Goal: Task Accomplishment & Management: Manage account settings

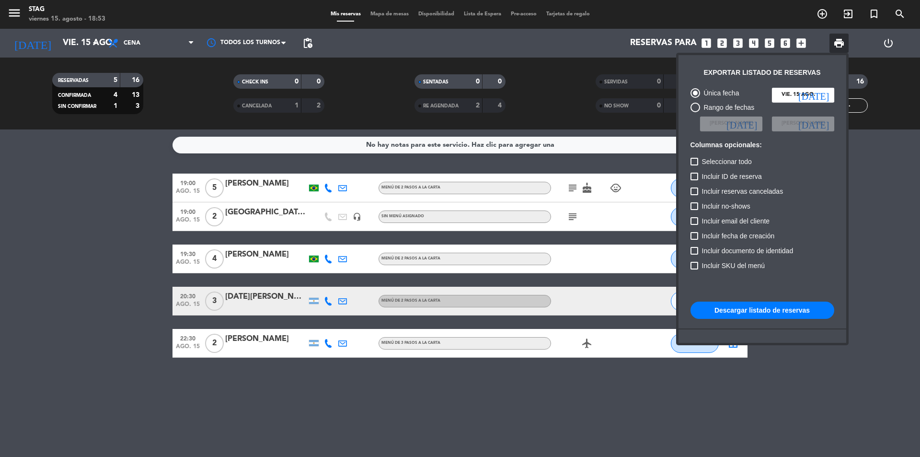
click at [819, 15] on div at bounding box center [460, 228] width 920 height 457
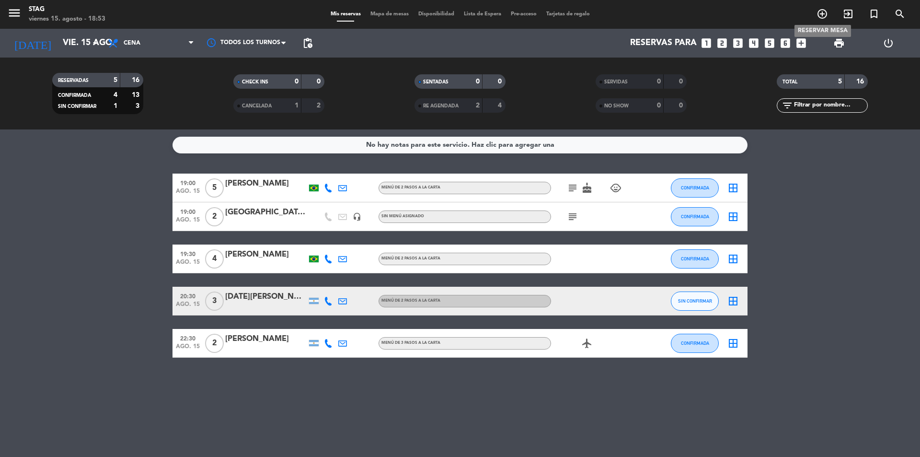
click at [820, 17] on icon "add_circle_outline" at bounding box center [821, 13] width 11 height 11
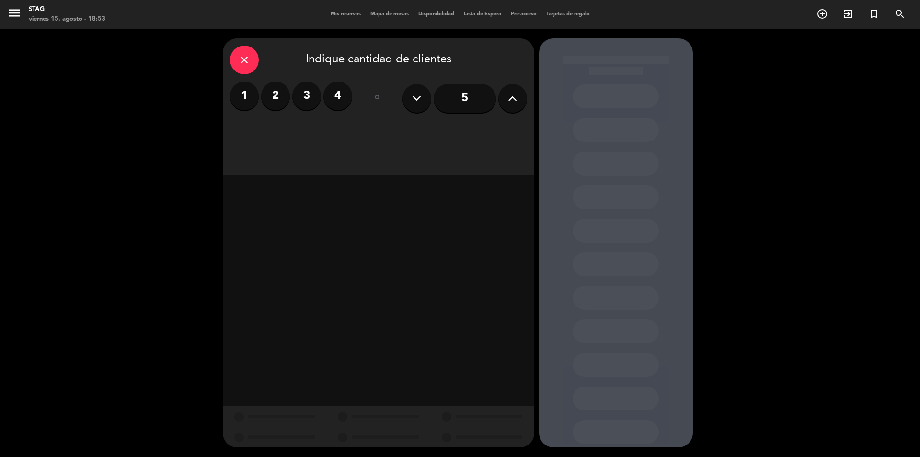
click at [285, 93] on label "2" at bounding box center [275, 95] width 29 height 29
click at [485, 126] on div "Cena" at bounding box center [477, 131] width 97 height 19
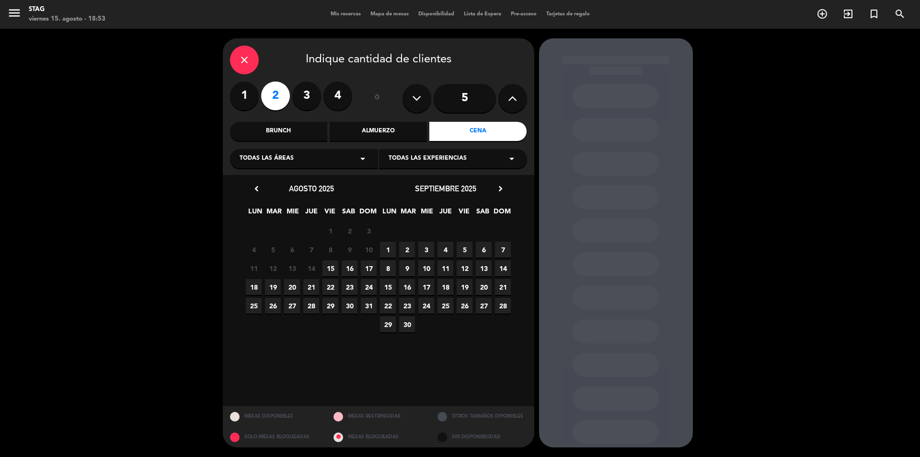
click at [257, 308] on span "25" at bounding box center [254, 305] width 16 height 16
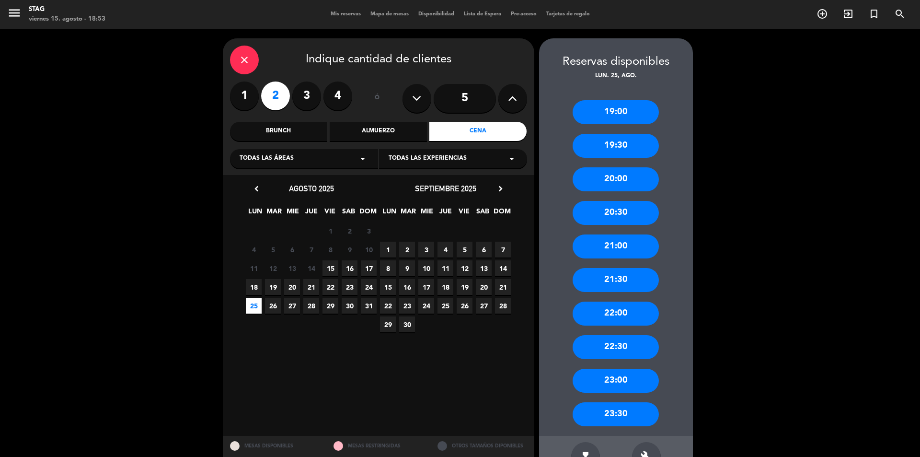
click at [624, 246] on div "21:00" at bounding box center [615, 246] width 86 height 24
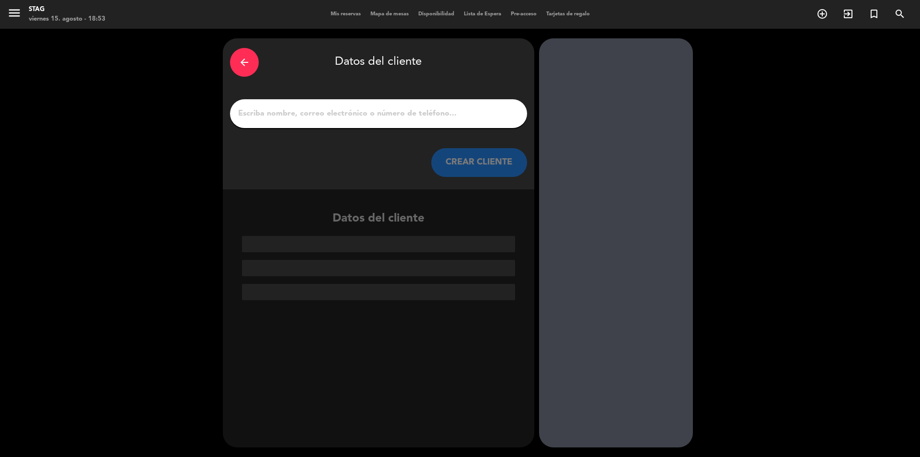
click at [275, 112] on input "1" at bounding box center [378, 113] width 283 height 13
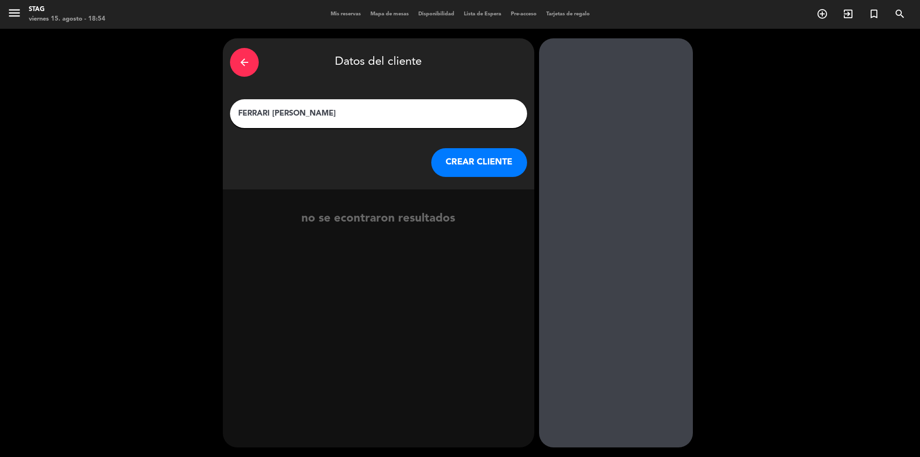
type input "FERRARI [PERSON_NAME]"
click at [478, 165] on button "CREAR CLIENTE" at bounding box center [479, 162] width 96 height 29
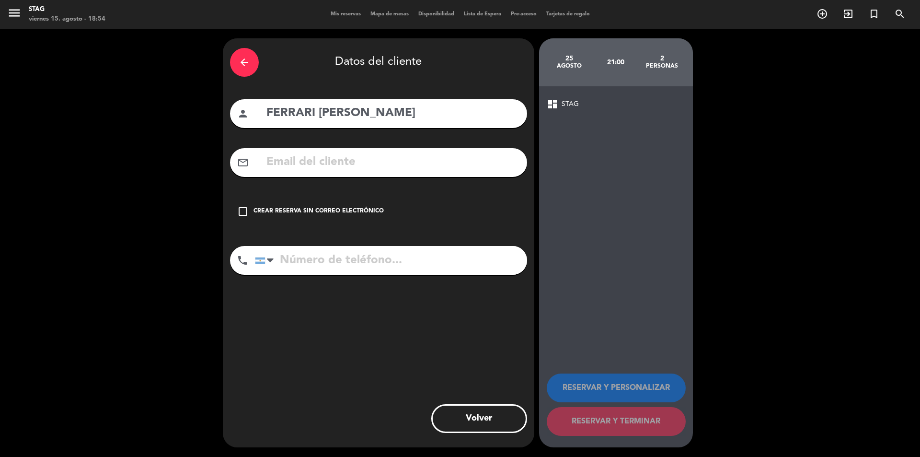
click at [243, 209] on icon "check_box_outline_blank" at bounding box center [242, 211] width 11 height 11
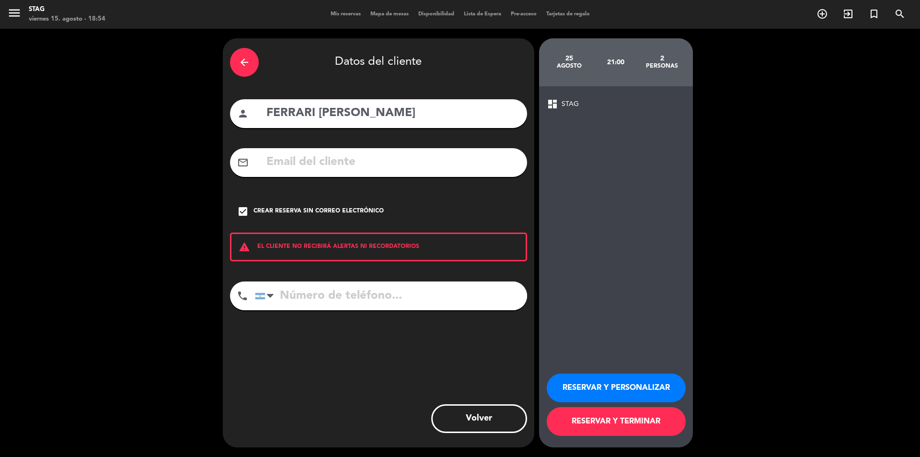
paste input "[PHONE_NUMBER]"
type input "[PHONE_NUMBER]"
drag, startPoint x: 630, startPoint y: 389, endPoint x: 603, endPoint y: 384, distance: 27.8
click at [629, 389] on button "RESERVAR Y PERSONALIZAR" at bounding box center [616, 387] width 139 height 29
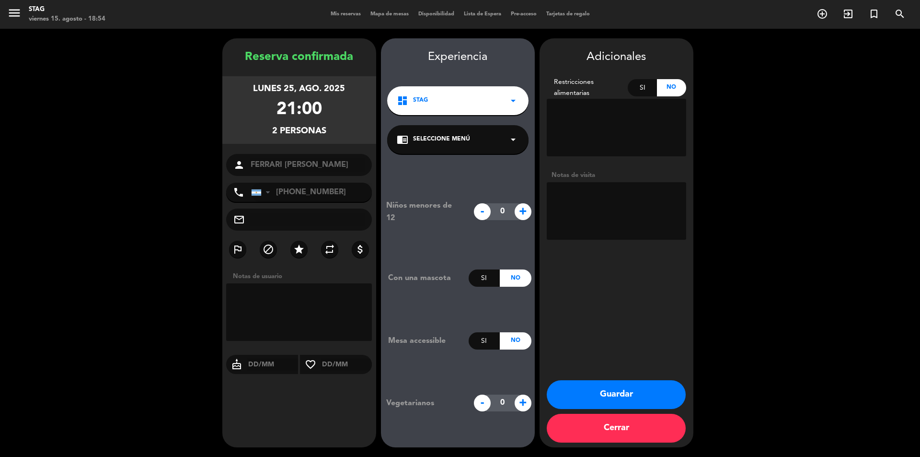
click at [258, 298] on textarea at bounding box center [299, 311] width 146 height 57
click at [255, 303] on textarea at bounding box center [299, 311] width 146 height 57
type textarea "GIFT"
click at [616, 392] on button "Guardar" at bounding box center [616, 394] width 139 height 29
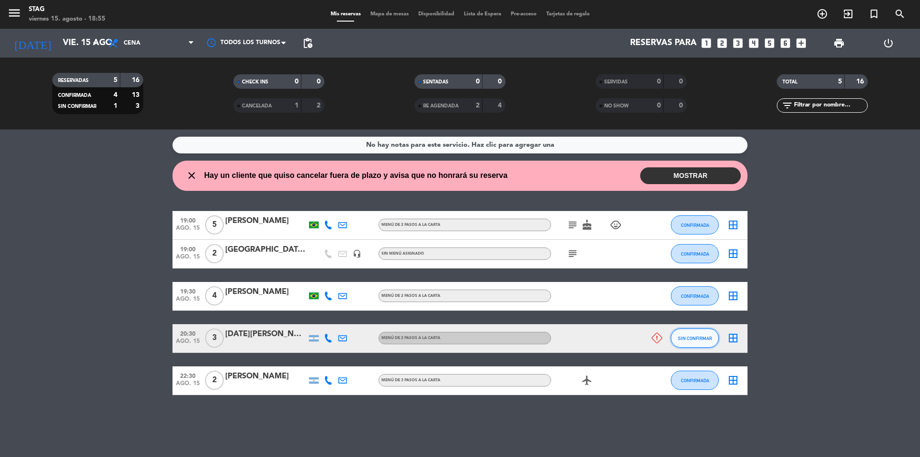
click at [702, 337] on span "SIN CONFIRMAR" at bounding box center [695, 337] width 34 height 5
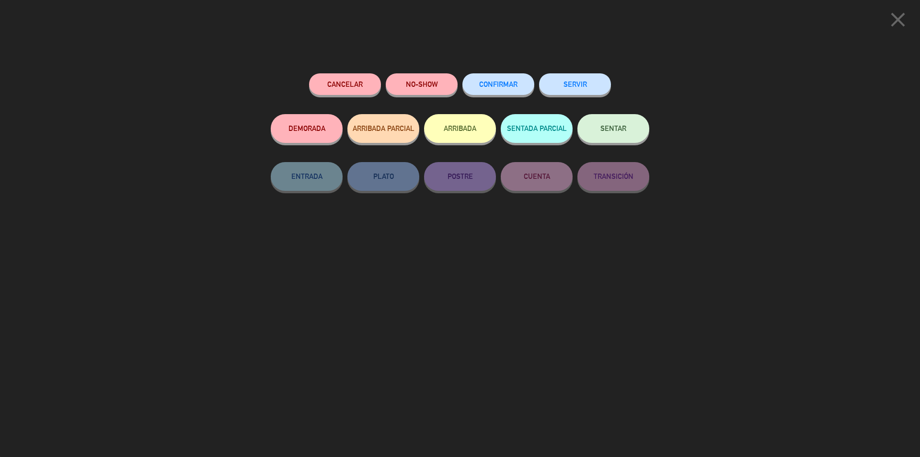
click at [503, 84] on span "CONFIRMAR" at bounding box center [498, 84] width 38 height 8
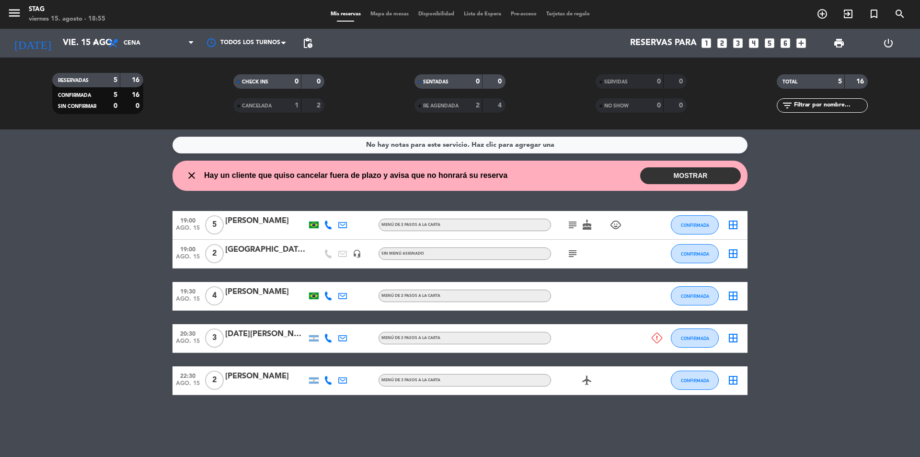
click at [698, 176] on button "MOSTRAR" at bounding box center [690, 175] width 101 height 17
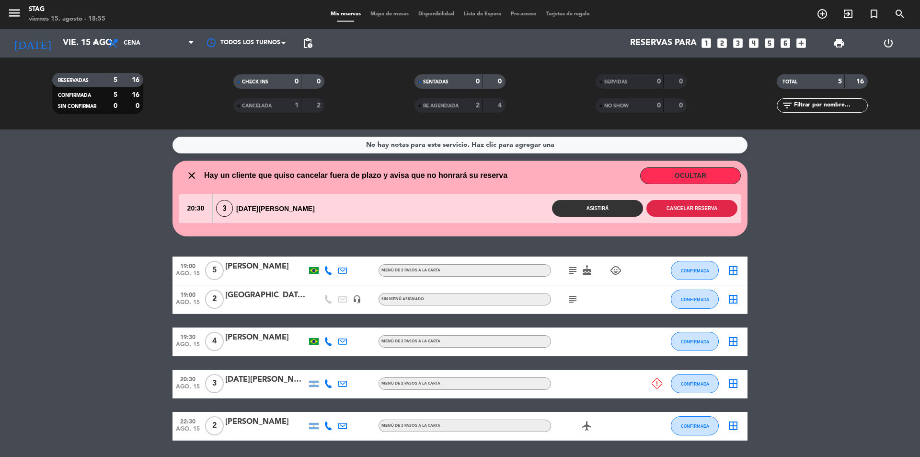
click at [701, 209] on button "Cancelar reserva" at bounding box center [691, 208] width 91 height 17
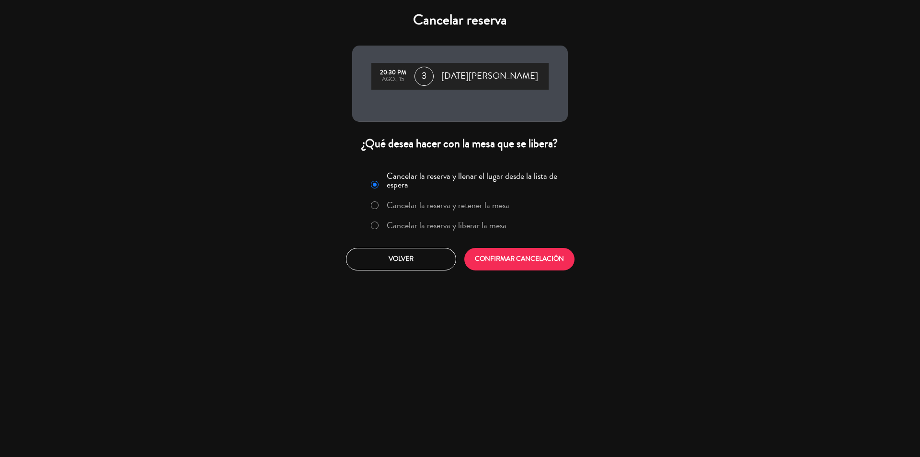
drag, startPoint x: 377, startPoint y: 224, endPoint x: 407, endPoint y: 230, distance: 31.2
click at [378, 224] on label "Cancelar la reserva y liberar la mesa" at bounding box center [439, 225] width 146 height 17
click at [550, 268] on button "CONFIRMAR CANCELACIÓN" at bounding box center [519, 259] width 110 height 23
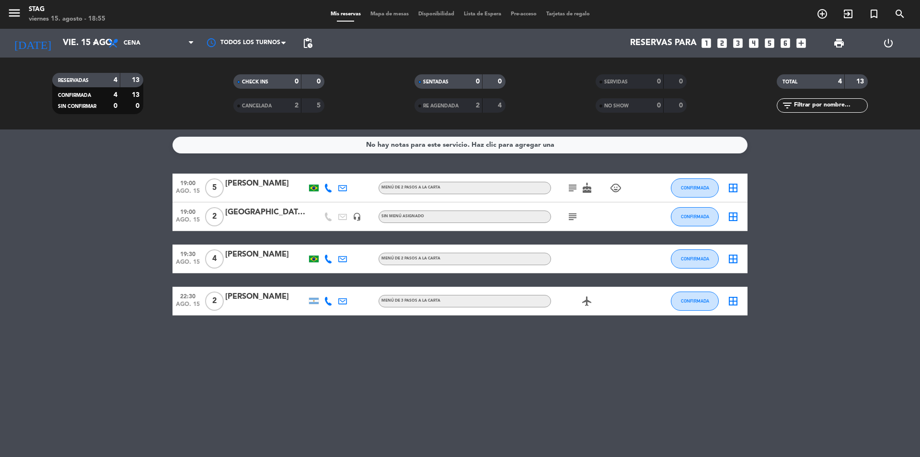
click at [448, 370] on div "No hay notas para este servicio. Haz clic para agregar una 19:00 ago. 15 5 [PER…" at bounding box center [460, 292] width 920 height 327
click at [96, 44] on icon "arrow_drop_down" at bounding box center [94, 42] width 11 height 11
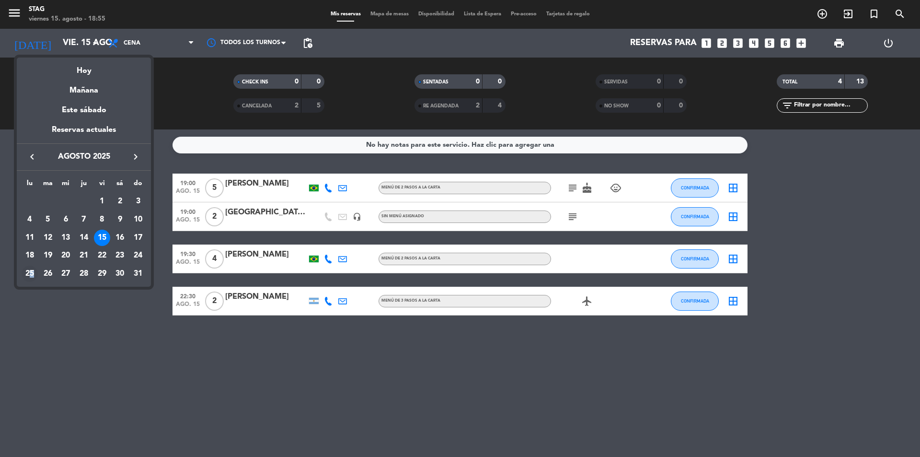
click at [32, 272] on div "25" at bounding box center [30, 273] width 16 height 16
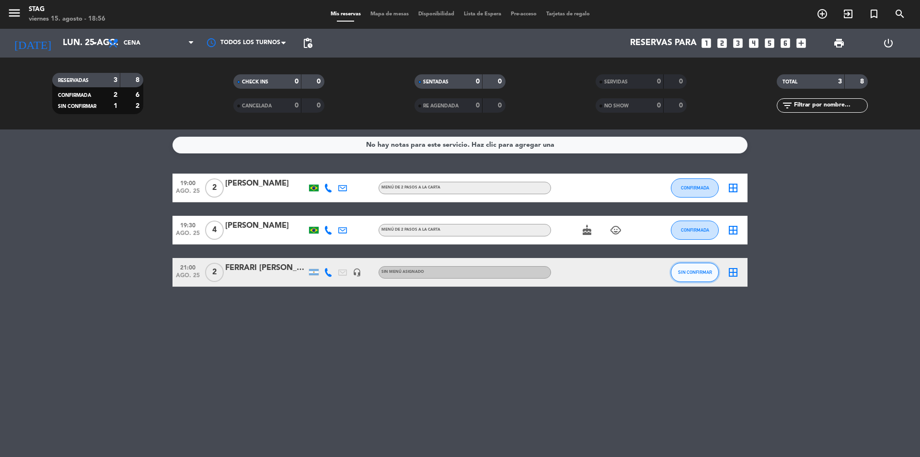
click at [694, 276] on button "SIN CONFIRMAR" at bounding box center [695, 272] width 48 height 19
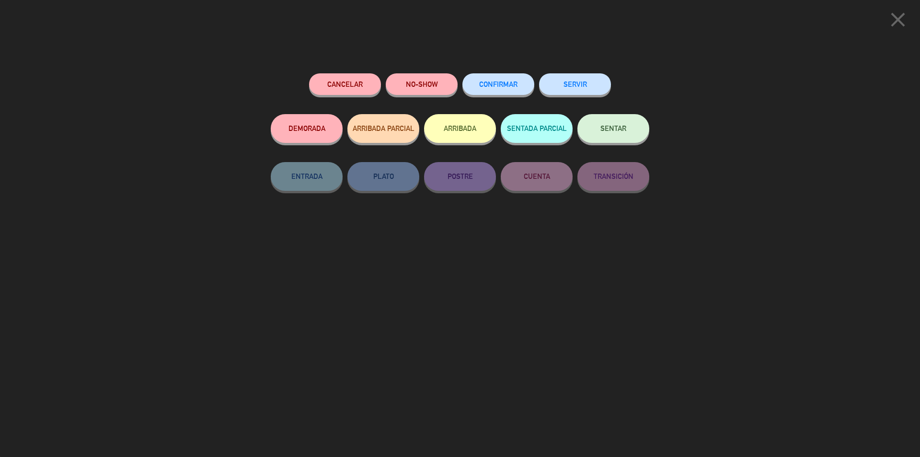
click at [500, 84] on span "CONFIRMAR" at bounding box center [498, 84] width 38 height 8
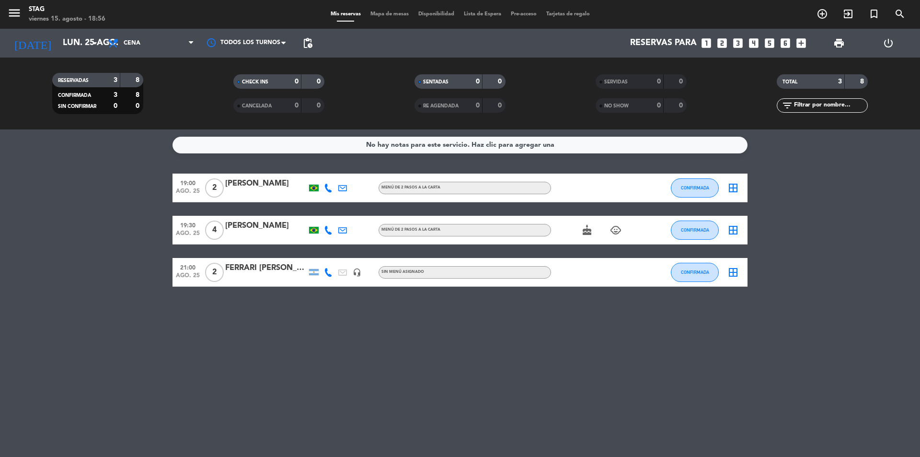
click at [263, 269] on div "FERRARI [PERSON_NAME]" at bounding box center [265, 268] width 81 height 12
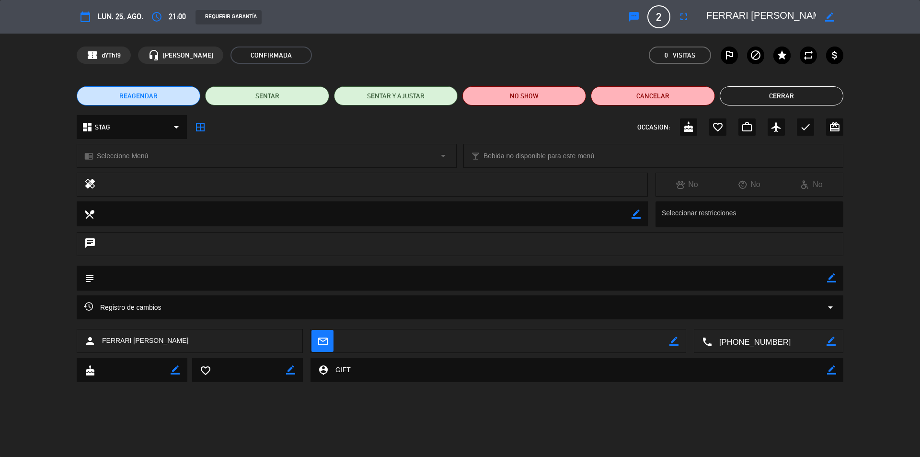
click at [779, 92] on button "Cerrar" at bounding box center [782, 95] width 124 height 19
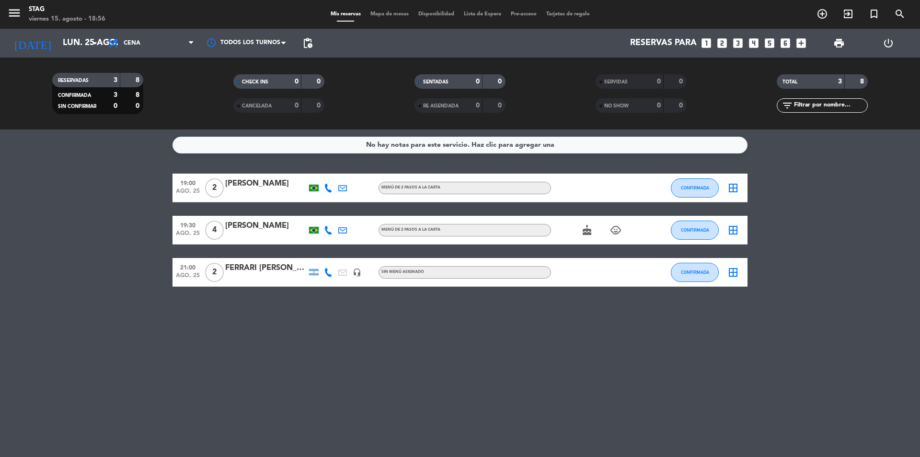
click at [435, 326] on div "No hay notas para este servicio. Haz clic para agregar una 19:00 ago. 25 2 [PER…" at bounding box center [460, 292] width 920 height 327
click at [89, 38] on icon "arrow_drop_down" at bounding box center [94, 42] width 11 height 11
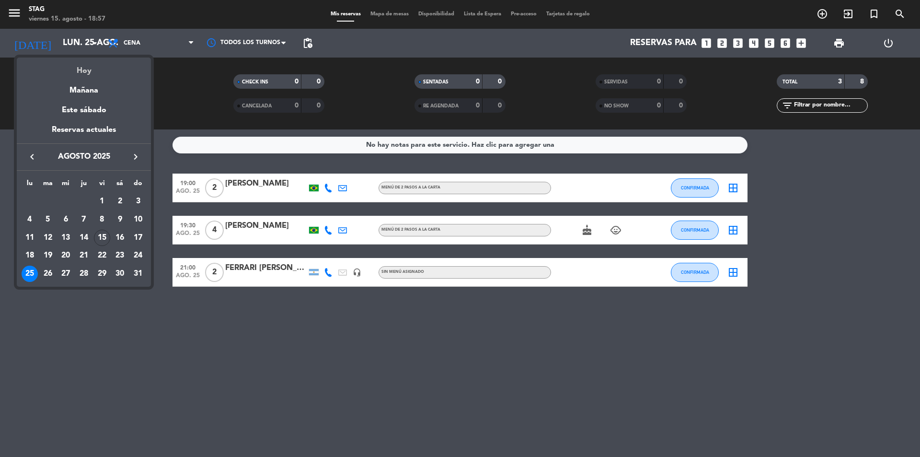
click at [85, 75] on div "Hoy" at bounding box center [84, 67] width 134 height 20
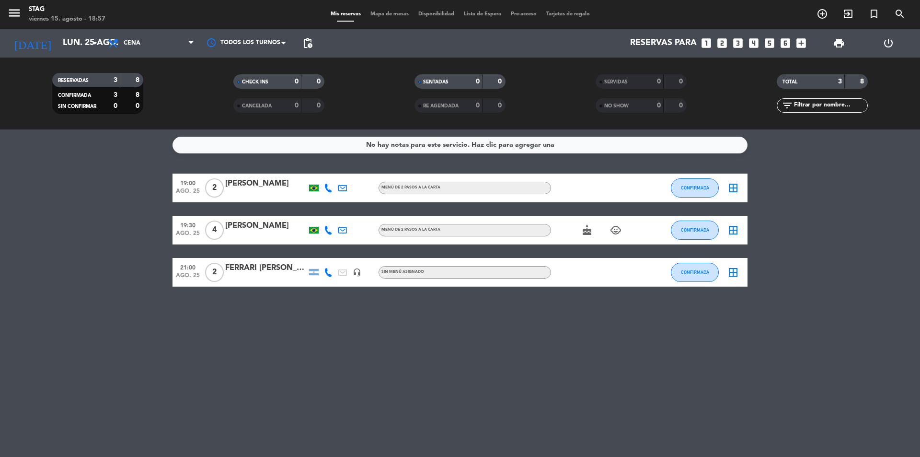
type input "vie. 15 ago."
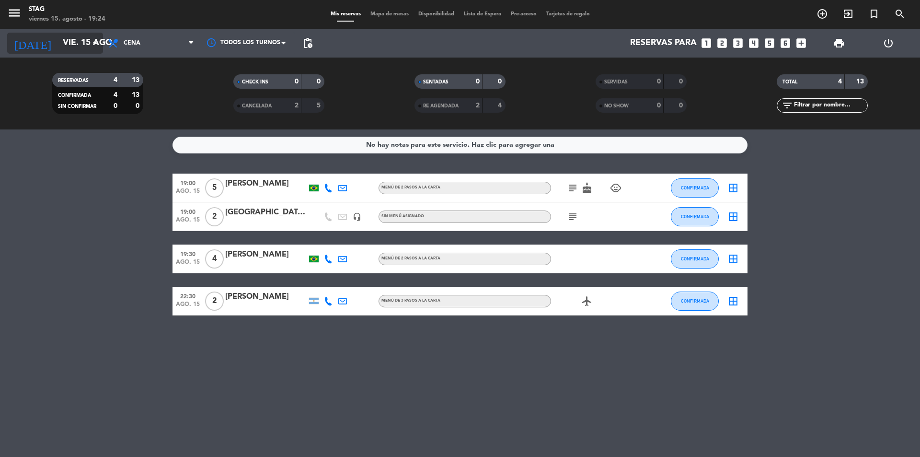
click at [82, 43] on input "vie. 15 ago." at bounding box center [113, 43] width 111 height 19
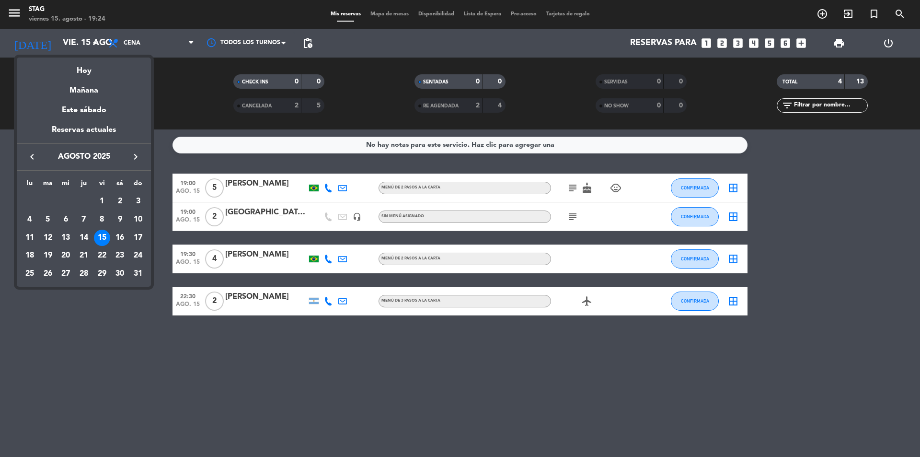
click at [82, 43] on div at bounding box center [460, 228] width 920 height 457
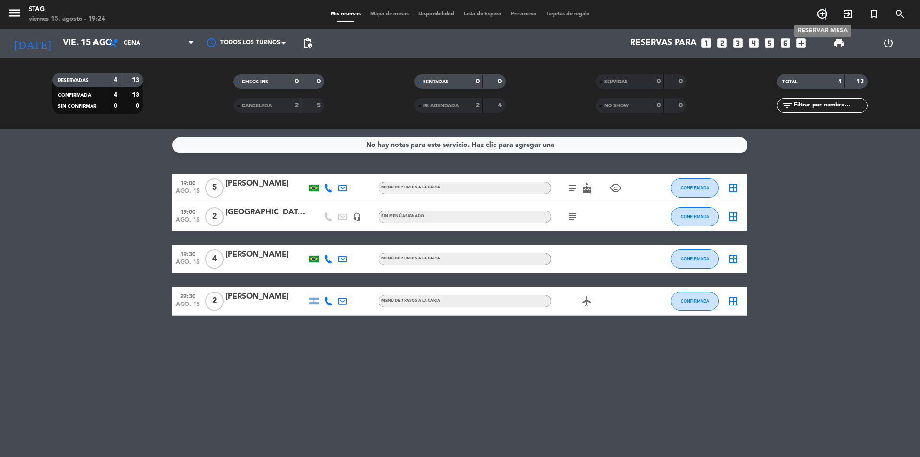
click at [825, 11] on icon "add_circle_outline" at bounding box center [821, 13] width 11 height 11
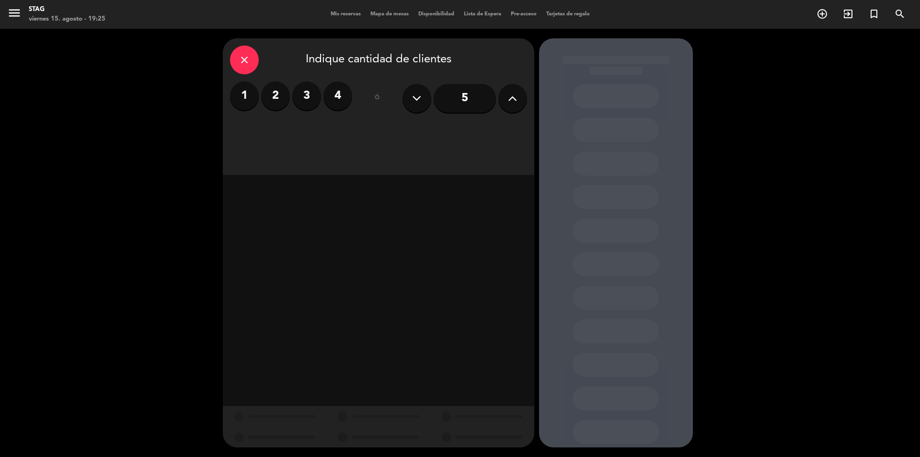
click at [278, 88] on label "2" at bounding box center [275, 95] width 29 height 29
click at [497, 126] on div "Cena" at bounding box center [477, 131] width 97 height 19
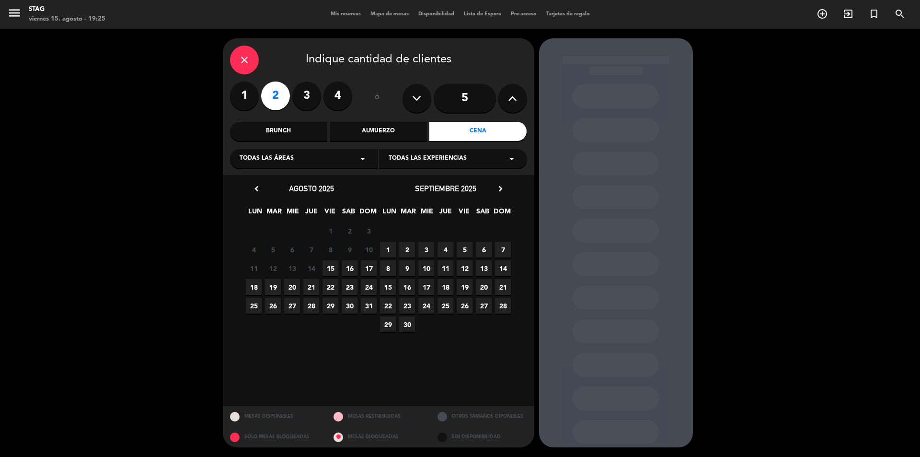
click at [329, 267] on span "15" at bounding box center [330, 268] width 16 height 16
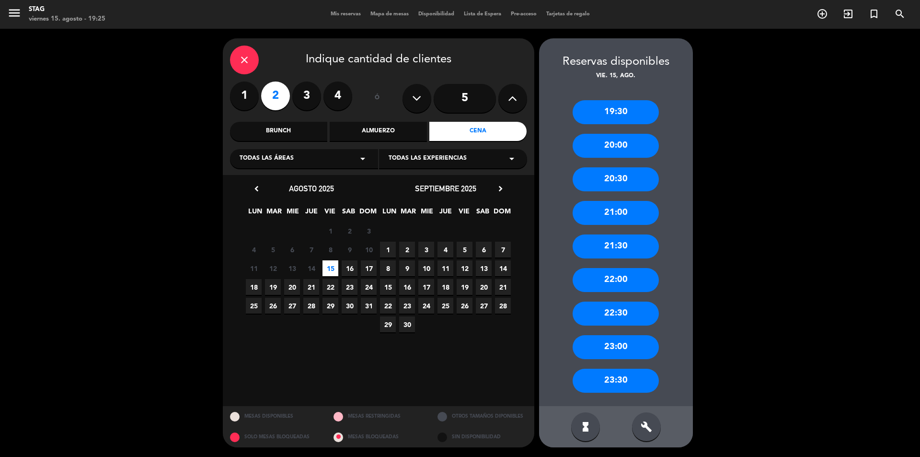
drag, startPoint x: 622, startPoint y: 206, endPoint x: 549, endPoint y: 188, distance: 74.9
click at [620, 206] on div "21:00" at bounding box center [615, 213] width 86 height 24
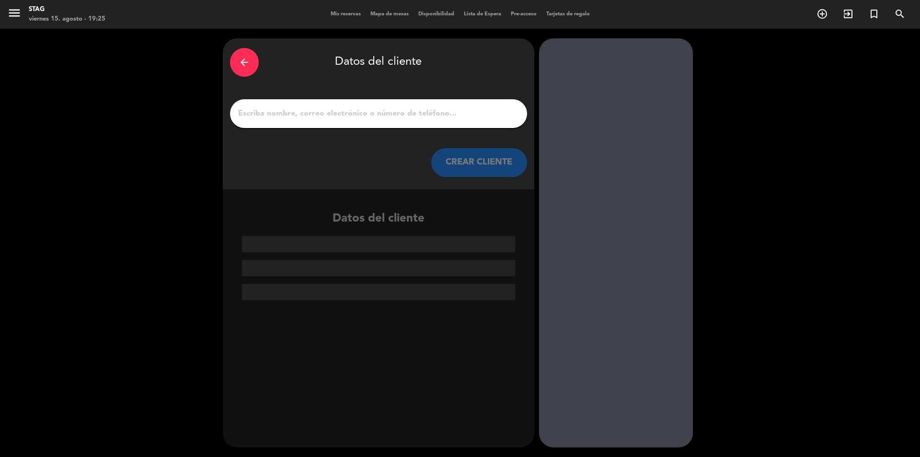
click at [264, 120] on input "1" at bounding box center [378, 113] width 283 height 13
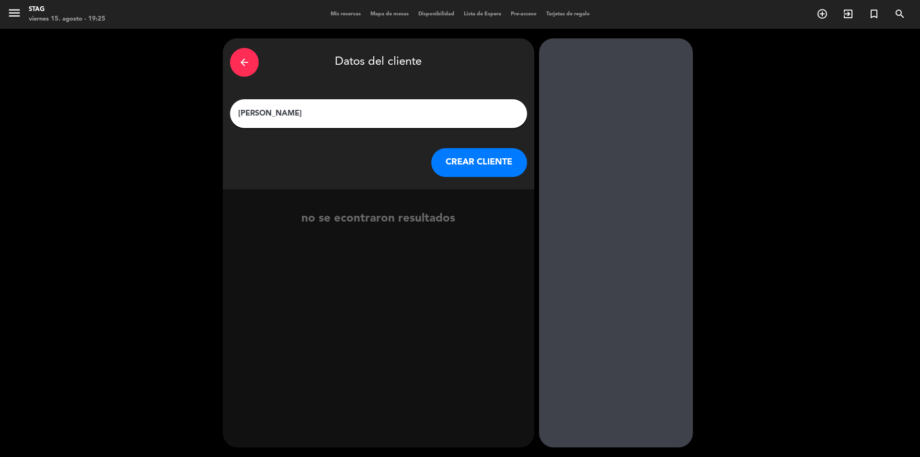
click at [280, 110] on input "[PERSON_NAME]" at bounding box center [378, 113] width 283 height 13
type input "[PERSON_NAME]"
click at [469, 174] on button "CREAR CLIENTE" at bounding box center [479, 162] width 96 height 29
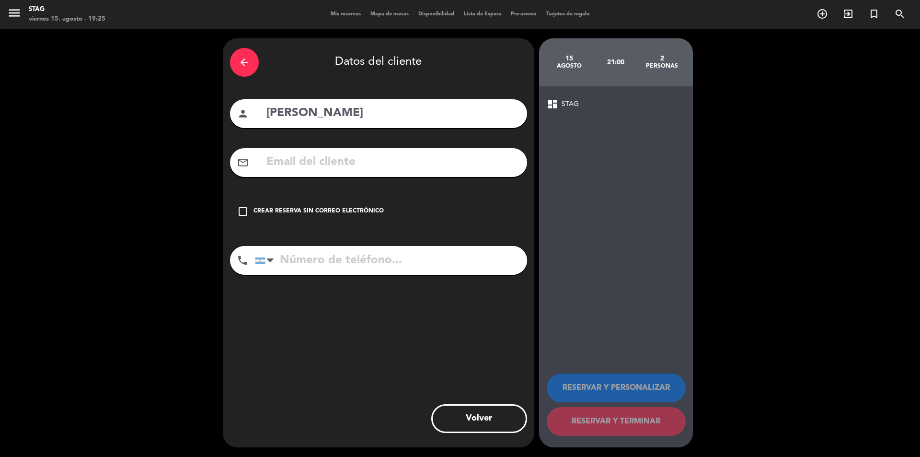
click at [249, 214] on div "check_box_outline_blank Crear reserva sin correo electrónico" at bounding box center [378, 211] width 297 height 29
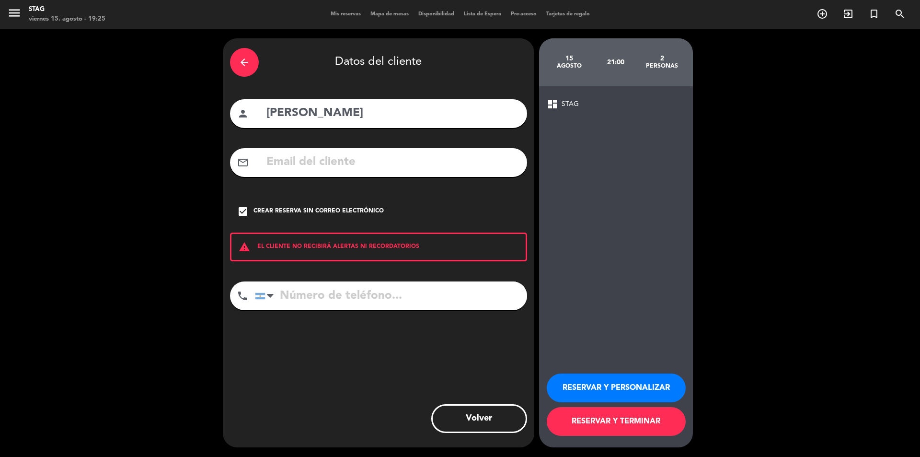
click at [627, 386] on button "RESERVAR Y PERSONALIZAR" at bounding box center [616, 387] width 139 height 29
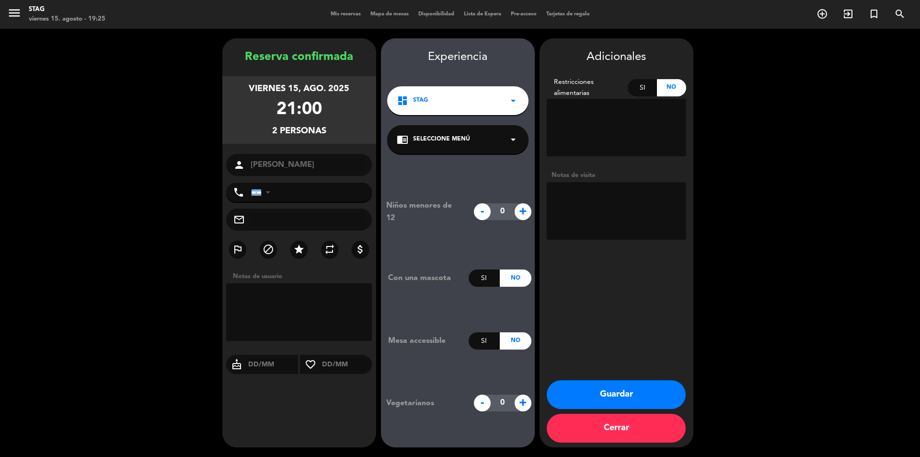
paste input "[PHONE_NUMBER]"
type input "[PHONE_NUMBER]"
click at [607, 391] on button "Guardar" at bounding box center [616, 394] width 139 height 29
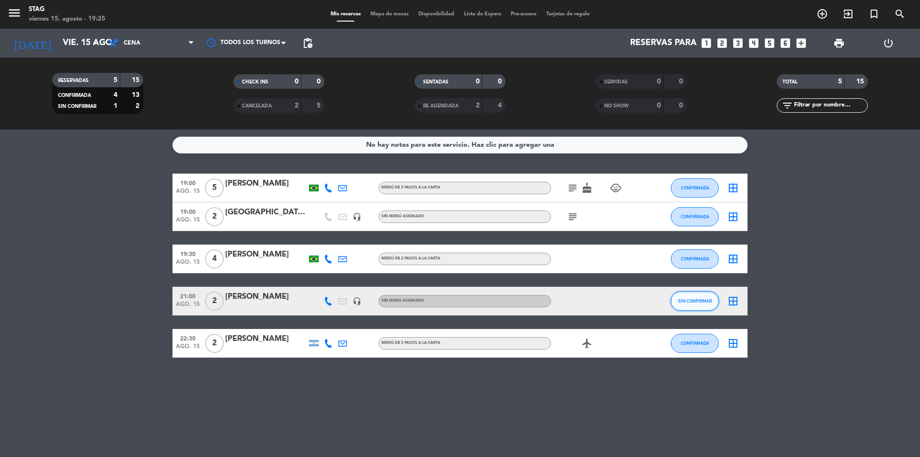
click at [702, 294] on button "SIN CONFIRMAR" at bounding box center [695, 300] width 48 height 19
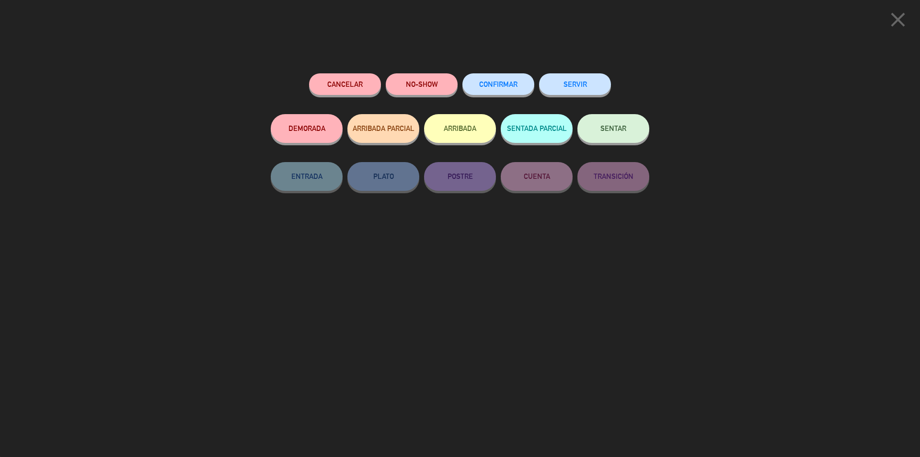
click at [510, 82] on span "CONFIRMAR" at bounding box center [498, 84] width 38 height 8
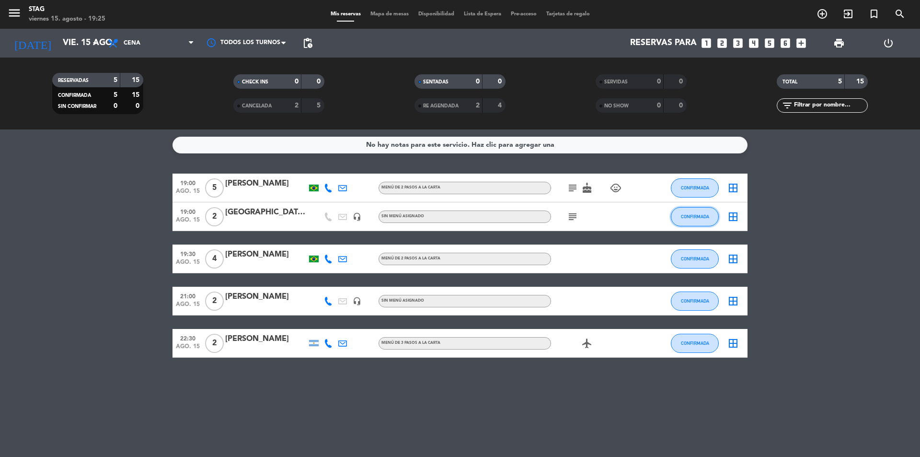
click at [696, 216] on span "CONFIRMADA" at bounding box center [695, 216] width 28 height 5
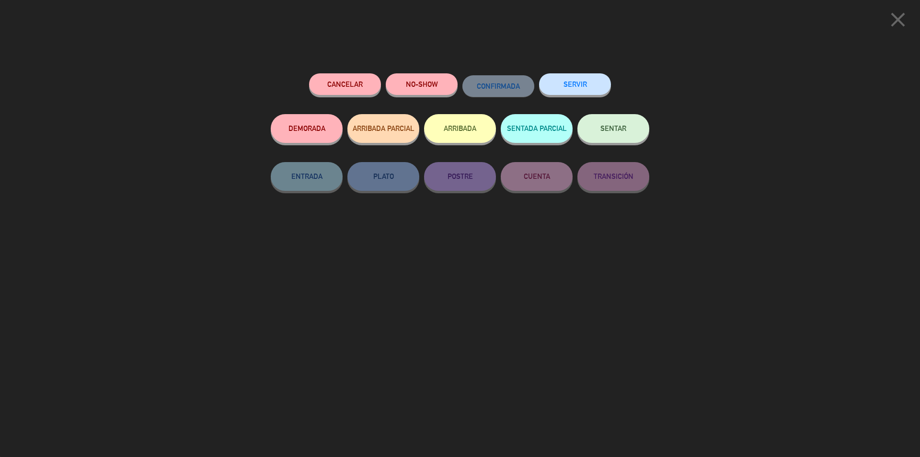
click at [600, 125] on button "SENTAR" at bounding box center [613, 128] width 72 height 29
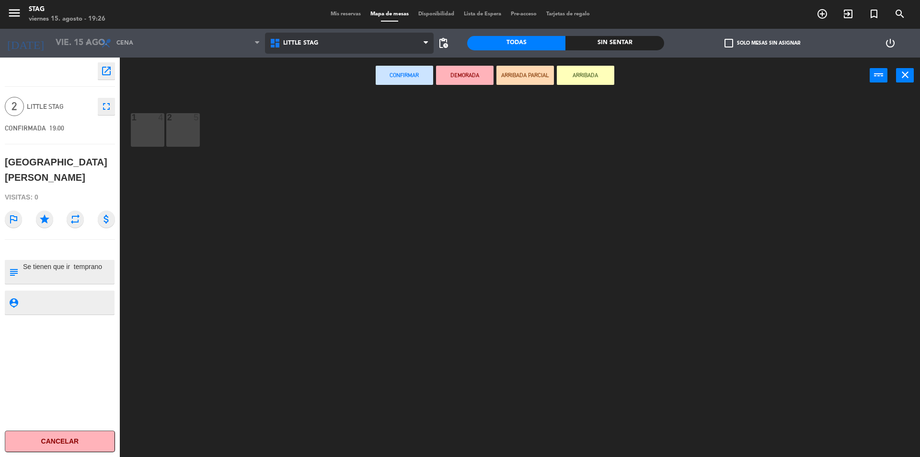
click at [307, 44] on span "Little Stag" at bounding box center [300, 43] width 35 height 7
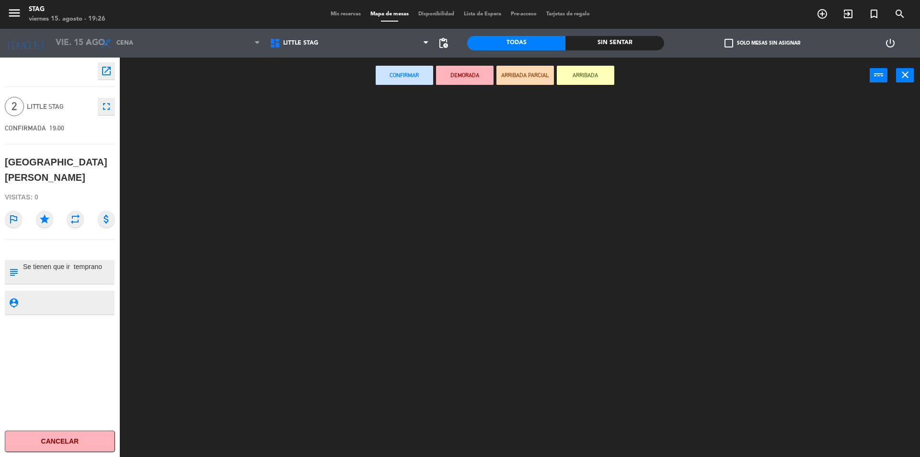
click at [299, 65] on ng-component "menu STAG viernes 15. agosto - 19:26 Mis reservas Mapa de mesas Disponibilidad …" at bounding box center [460, 229] width 920 height 459
click at [150, 131] on div "1 4" at bounding box center [148, 130] width 34 height 34
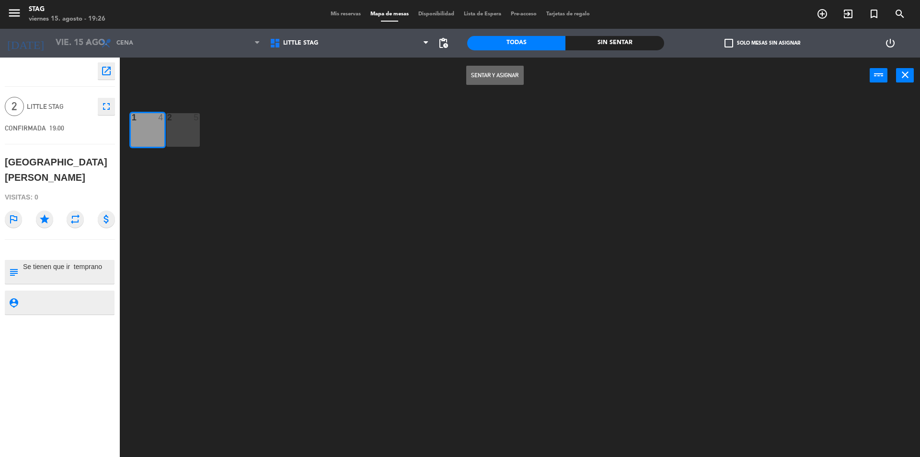
click at [502, 72] on button "Sentar y Asignar" at bounding box center [494, 75] width 57 height 19
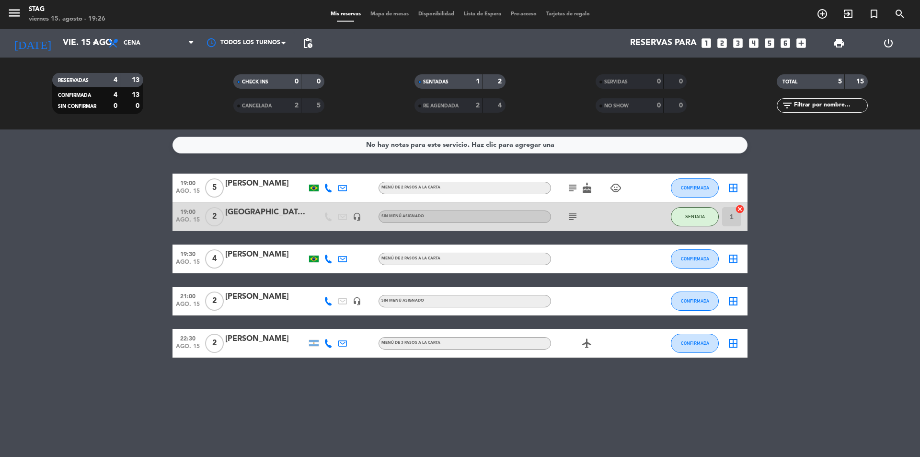
click at [272, 214] on div "[GEOGRAPHIC_DATA][PERSON_NAME]" at bounding box center [265, 212] width 81 height 12
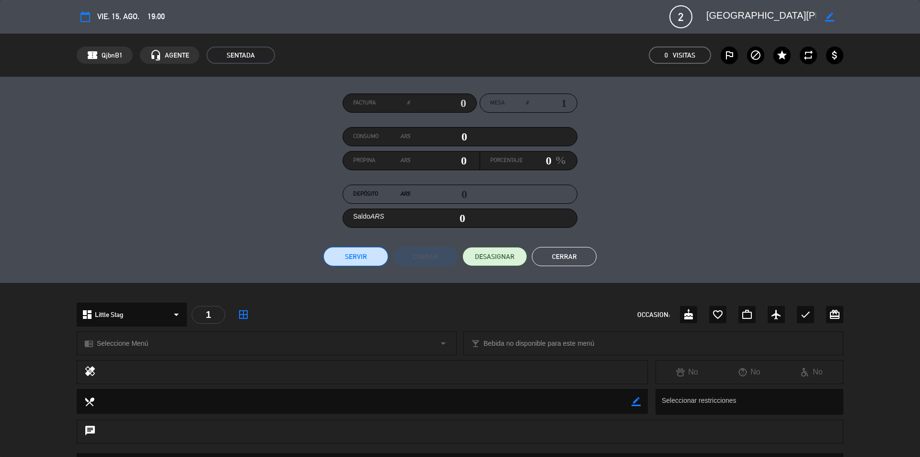
click at [551, 264] on button "Cerrar" at bounding box center [564, 256] width 65 height 19
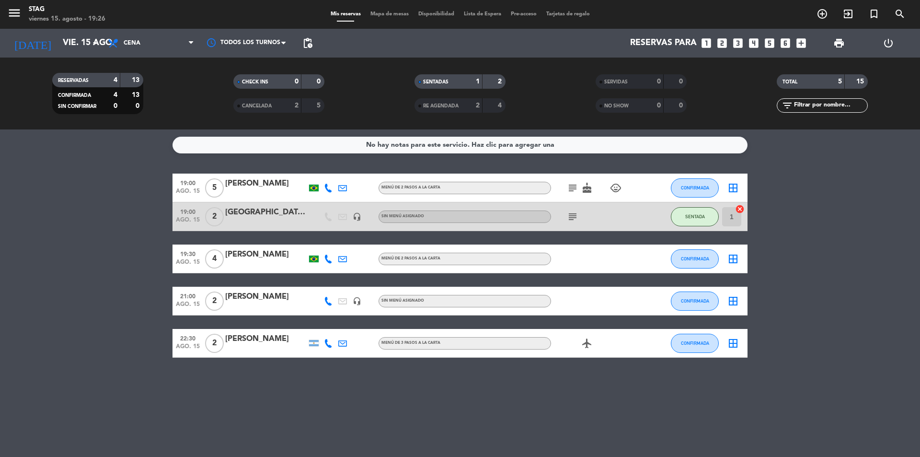
click at [248, 182] on div "[PERSON_NAME]" at bounding box center [265, 183] width 81 height 12
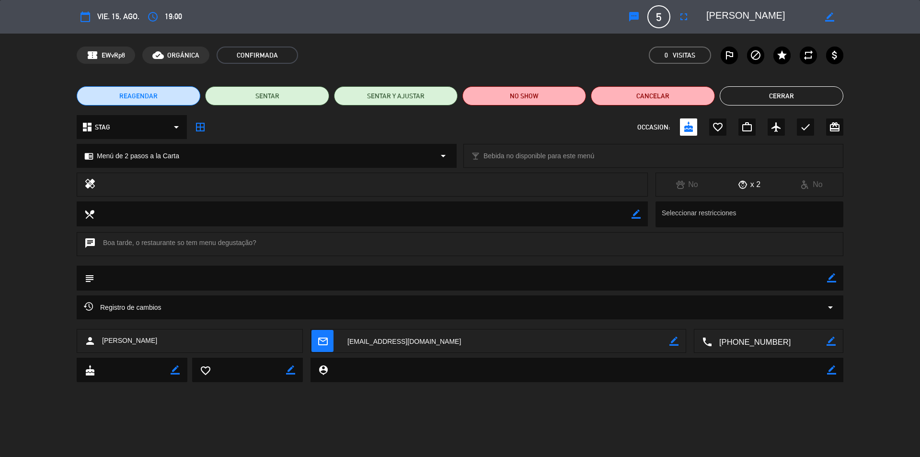
click at [419, 407] on div "calendar_today vie. 15, ago. access_time 19:00 sms 5 [PERSON_NAME] fullscreen b…" at bounding box center [460, 228] width 920 height 457
drag, startPoint x: 781, startPoint y: 338, endPoint x: 721, endPoint y: 338, distance: 60.4
click at [721, 338] on textarea at bounding box center [769, 341] width 114 height 24
drag, startPoint x: 721, startPoint y: 338, endPoint x: 743, endPoint y: 338, distance: 23.0
drag, startPoint x: 743, startPoint y: 338, endPoint x: 770, endPoint y: 316, distance: 34.7
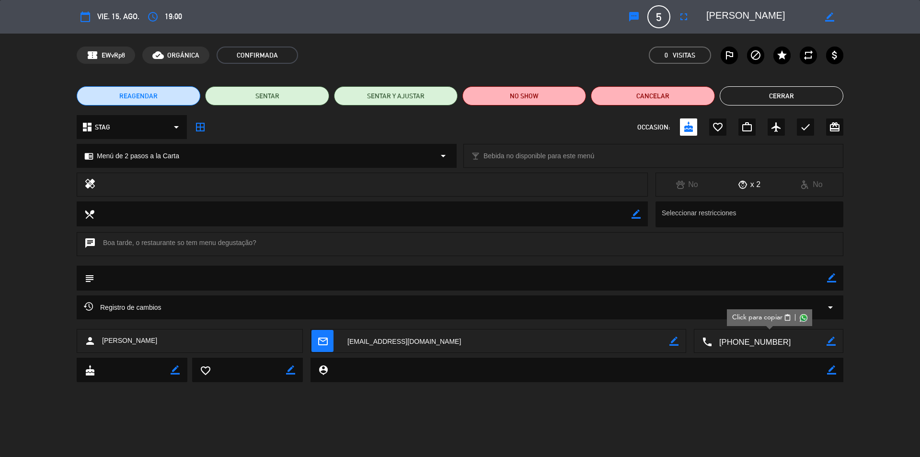
click at [770, 316] on span "Click para copiar" at bounding box center [757, 317] width 50 height 10
click at [770, 94] on button "Cerrar" at bounding box center [782, 95] width 124 height 19
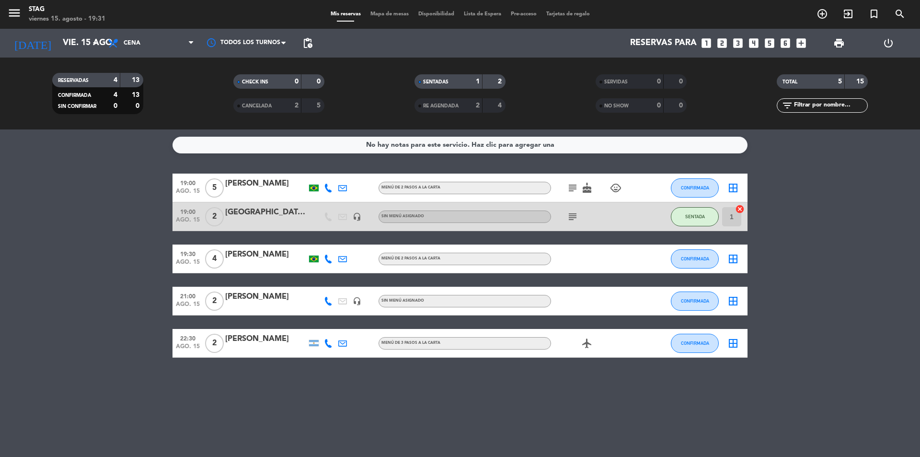
click at [366, 389] on div "No hay notas para este servicio. Haz clic para agregar una 19:00 ago. 15 5 [PER…" at bounding box center [460, 292] width 920 height 327
click at [823, 14] on icon "add_circle_outline" at bounding box center [821, 13] width 11 height 11
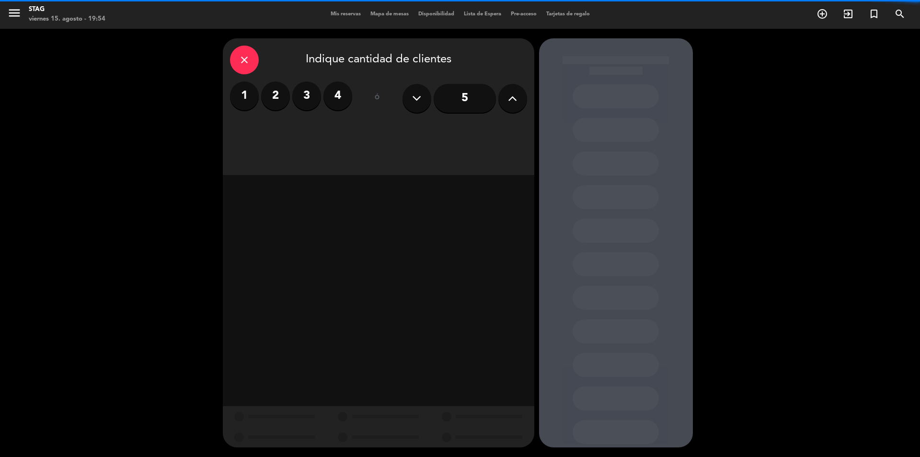
click at [279, 98] on label "2" at bounding box center [275, 95] width 29 height 29
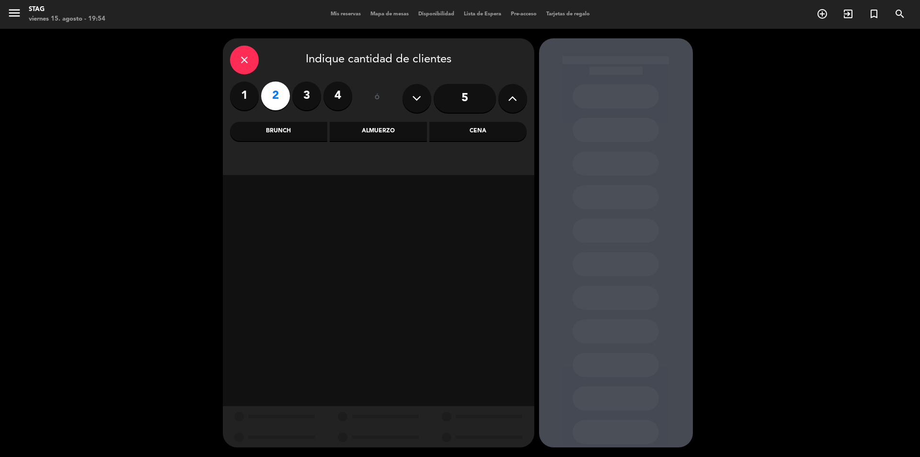
click at [490, 129] on div "Cena" at bounding box center [477, 131] width 97 height 19
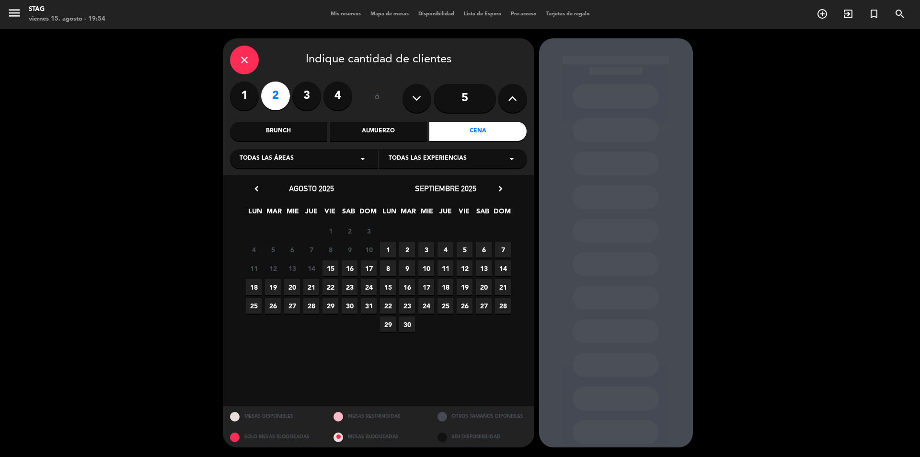
click at [269, 284] on span "19" at bounding box center [273, 287] width 16 height 16
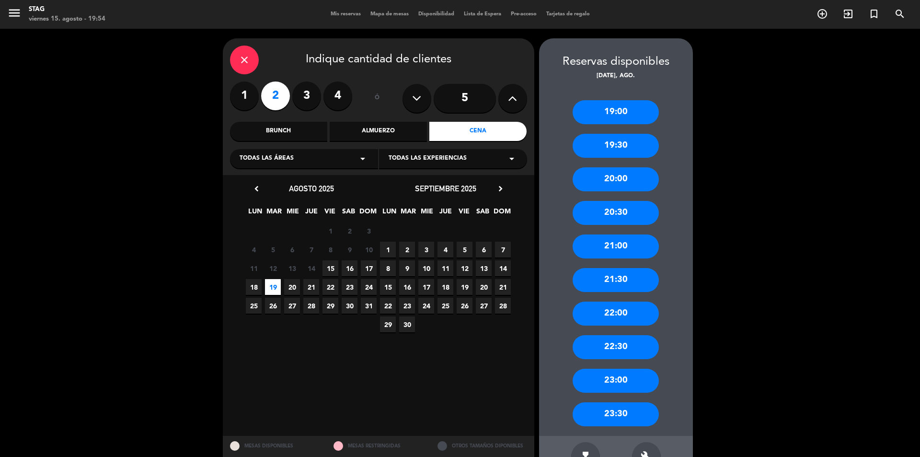
click at [615, 249] on div "21:00" at bounding box center [615, 246] width 86 height 24
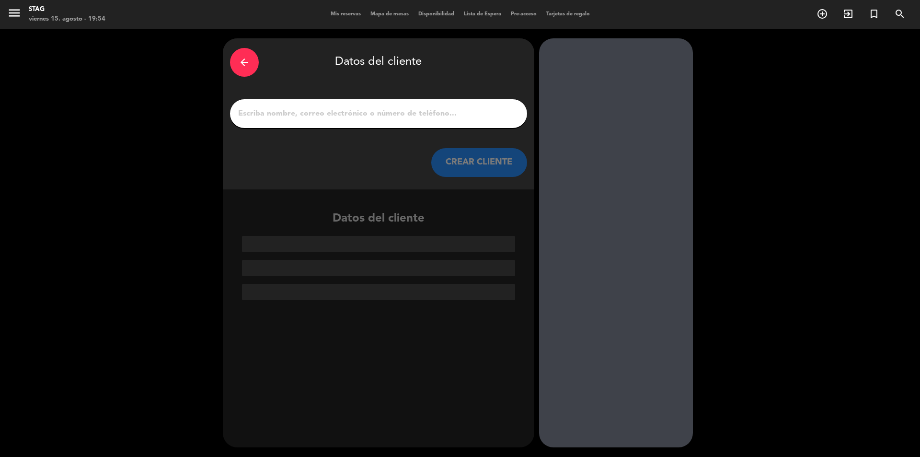
click at [279, 111] on input "1" at bounding box center [378, 113] width 283 height 13
click at [271, 114] on input "1" at bounding box center [378, 113] width 283 height 13
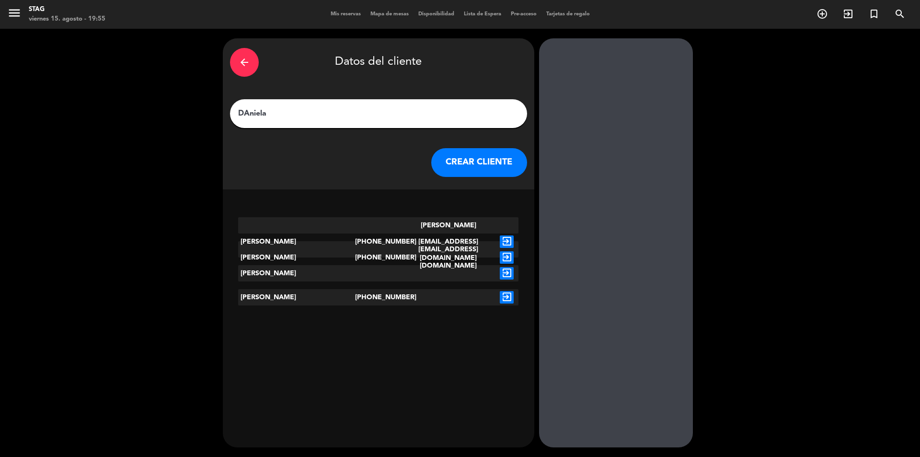
click at [249, 111] on input "DAniela" at bounding box center [378, 113] width 283 height 13
type input "[PERSON_NAME]"
click at [503, 158] on button "CREAR CLIENTE" at bounding box center [479, 162] width 96 height 29
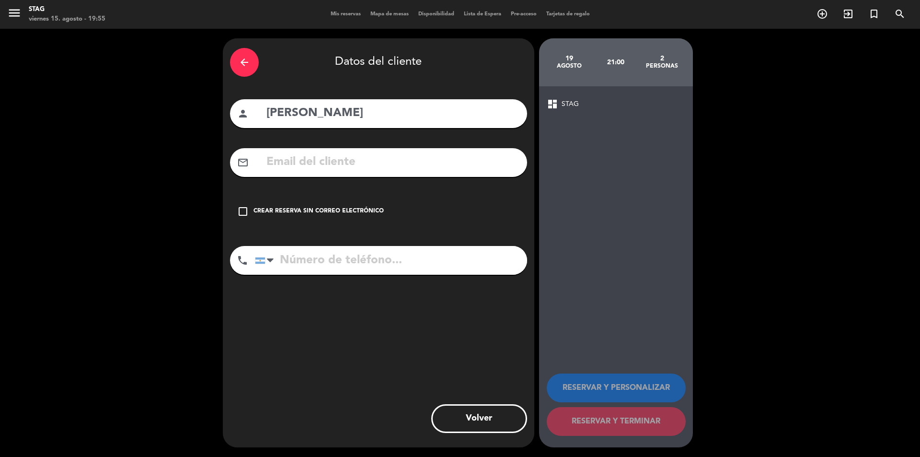
drag, startPoint x: 245, startPoint y: 207, endPoint x: 251, endPoint y: 208, distance: 6.3
click at [246, 207] on icon "check_box_outline_blank" at bounding box center [242, 211] width 11 height 11
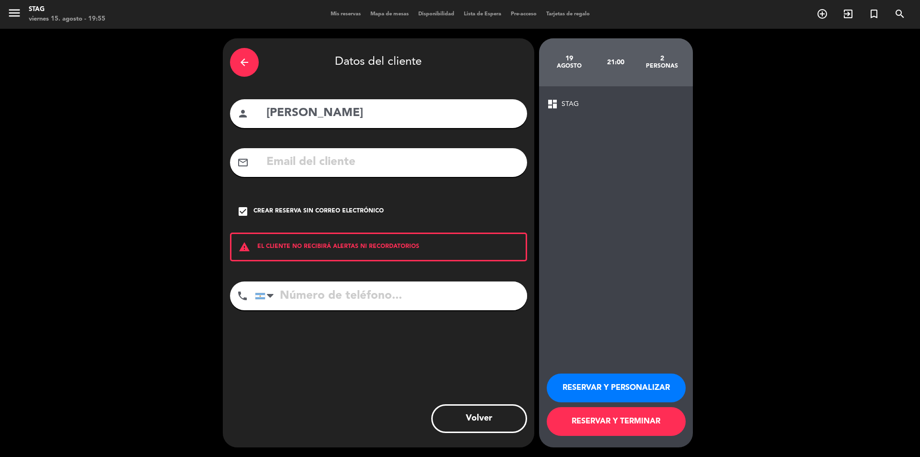
paste input "[PHONE_NUMBER]"
type input "[PHONE_NUMBER]"
click at [606, 388] on button "RESERVAR Y PERSONALIZAR" at bounding box center [616, 387] width 139 height 29
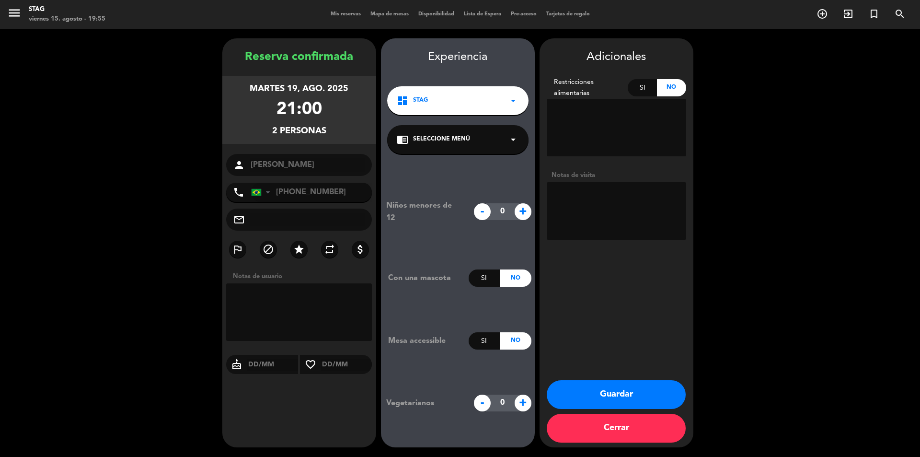
click at [272, 305] on textarea at bounding box center [299, 311] width 146 height 57
type textarea "Wapp"
click at [621, 396] on button "Guardar" at bounding box center [616, 394] width 139 height 29
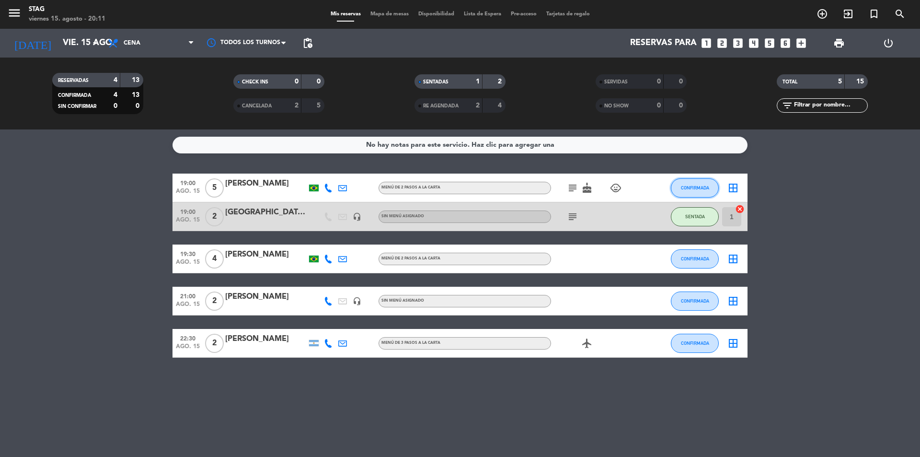
click at [683, 188] on span "CONFIRMADA" at bounding box center [695, 187] width 28 height 5
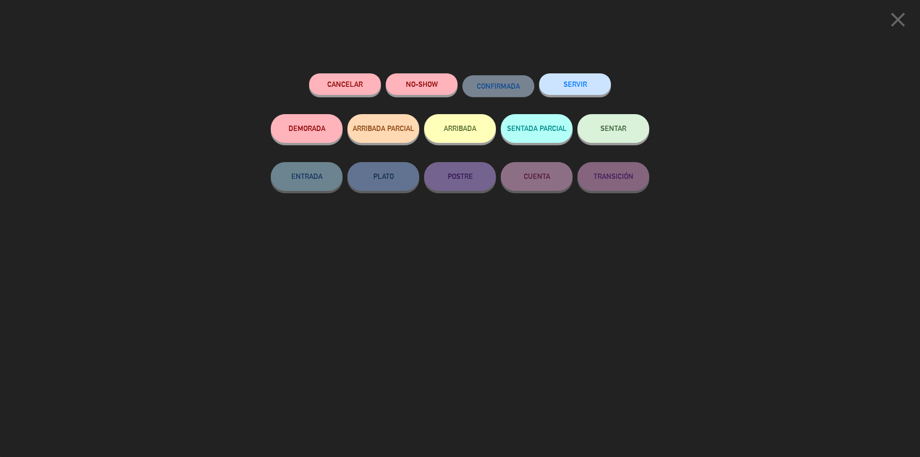
drag, startPoint x: 423, startPoint y: 87, endPoint x: 402, endPoint y: 57, distance: 36.5
click at [424, 74] on div "NO-SHOW" at bounding box center [422, 93] width 72 height 41
drag, startPoint x: 435, startPoint y: 83, endPoint x: 435, endPoint y: 79, distance: 4.8
click at [435, 79] on button "NO-SHOW" at bounding box center [422, 84] width 72 height 22
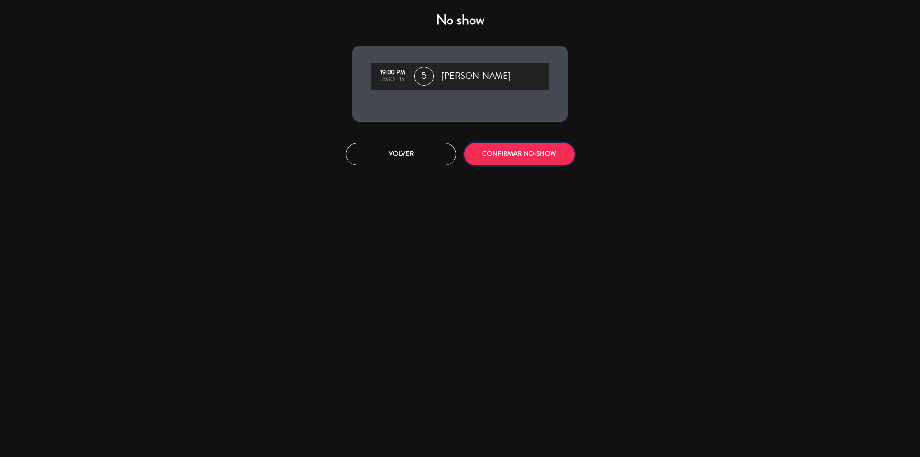
click at [507, 161] on button "CONFIRMAR NO-SHOW" at bounding box center [519, 154] width 110 height 23
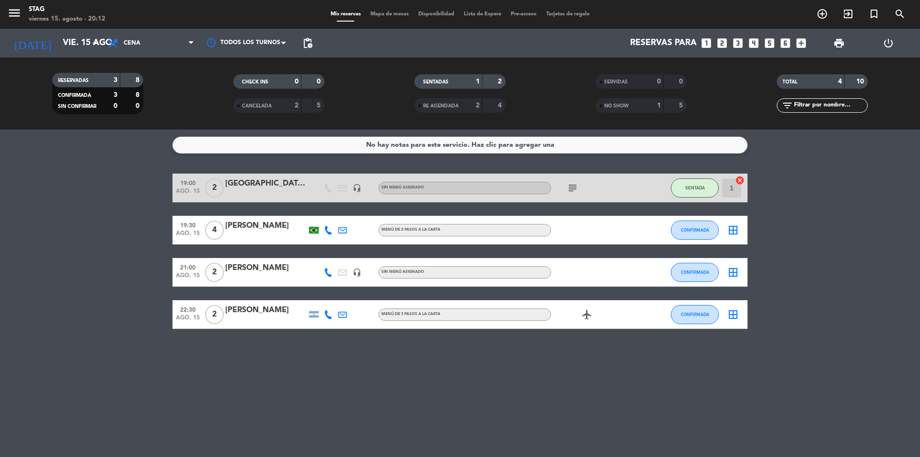
click at [257, 225] on div "[PERSON_NAME]" at bounding box center [265, 225] width 81 height 12
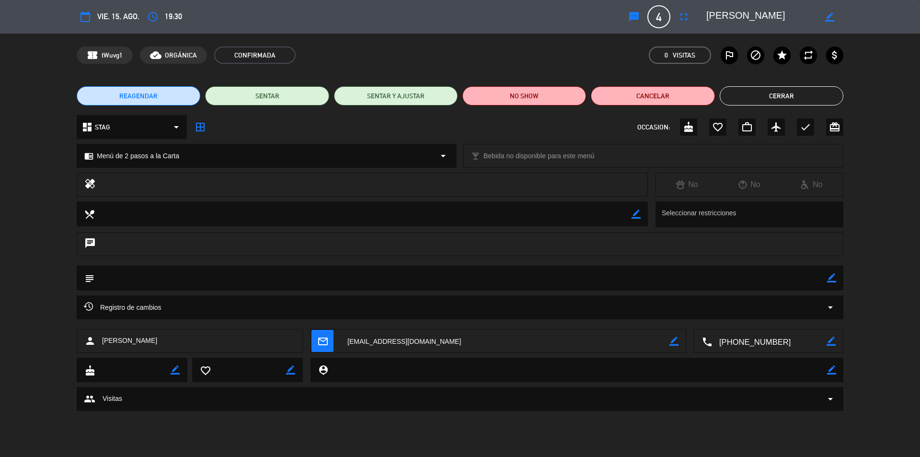
click at [753, 342] on textarea at bounding box center [769, 341] width 114 height 24
click at [764, 311] on div "Click para copiar content_paste |" at bounding box center [769, 317] width 85 height 17
click at [761, 318] on span "Click para copiar" at bounding box center [757, 317] width 50 height 10
click at [110, 20] on span "vie. 15, ago." at bounding box center [118, 16] width 42 height 13
click at [769, 91] on button "Cerrar" at bounding box center [782, 95] width 124 height 19
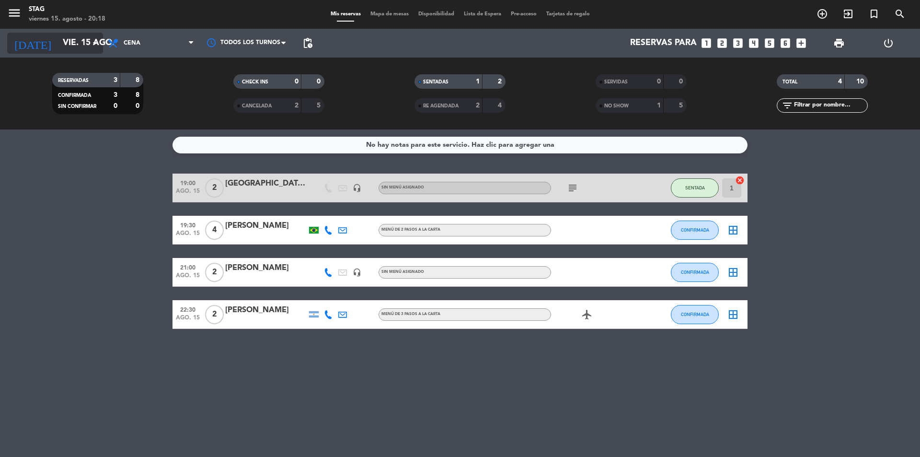
click at [98, 41] on icon "arrow_drop_down" at bounding box center [94, 42] width 11 height 11
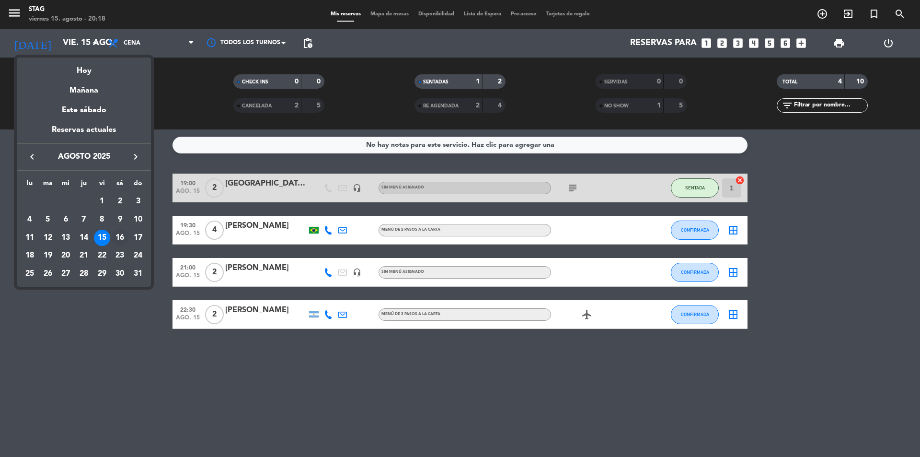
click at [115, 231] on div "16" at bounding box center [120, 237] width 16 height 16
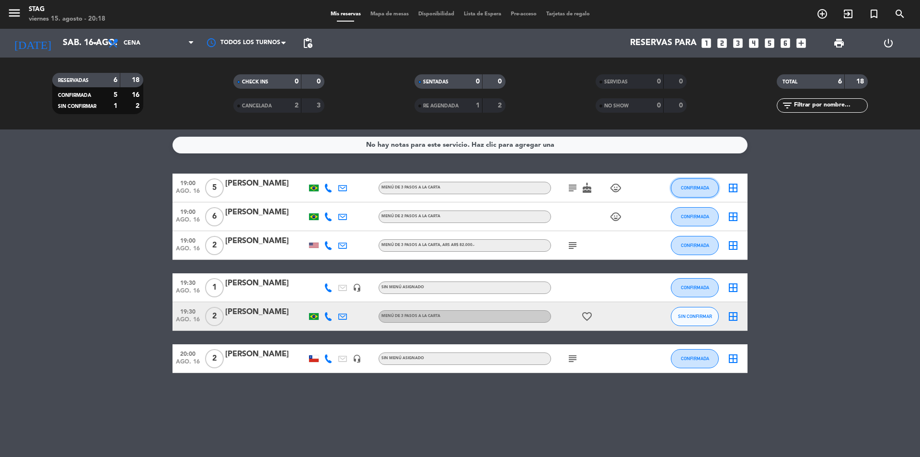
click at [704, 190] on span "CONFIRMADA" at bounding box center [695, 187] width 28 height 5
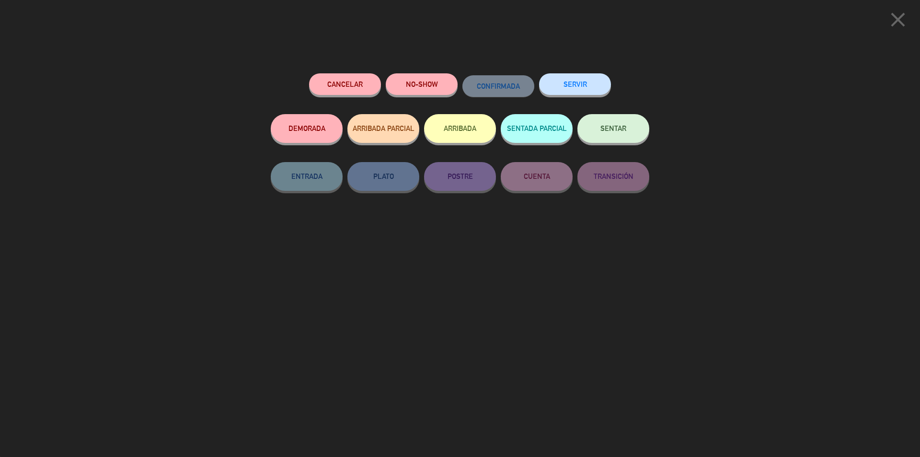
click at [352, 87] on button "Cancelar" at bounding box center [345, 84] width 72 height 22
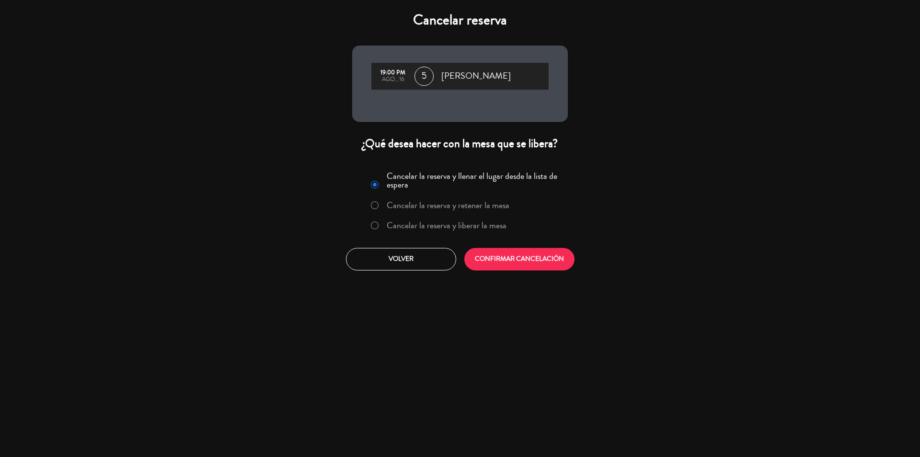
click at [389, 224] on label "Cancelar la reserva y liberar la mesa" at bounding box center [447, 225] width 120 height 9
drag, startPoint x: 518, startPoint y: 258, endPoint x: 481, endPoint y: 217, distance: 55.0
click at [522, 252] on button "CONFIRMAR CANCELACIÓN" at bounding box center [519, 259] width 110 height 23
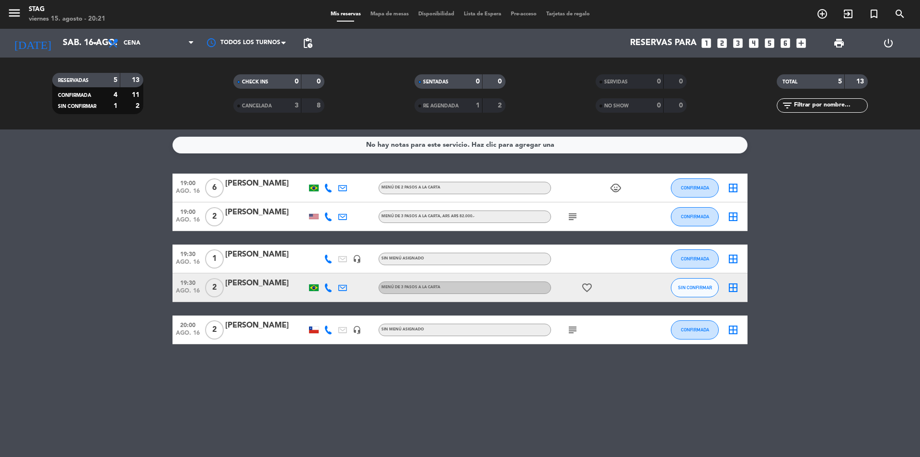
click at [323, 396] on div "No hay notas para este servicio. Haz clic para agregar una 19:00 ago. 16 6 [PER…" at bounding box center [460, 292] width 920 height 327
click at [99, 42] on icon "arrow_drop_down" at bounding box center [94, 42] width 11 height 11
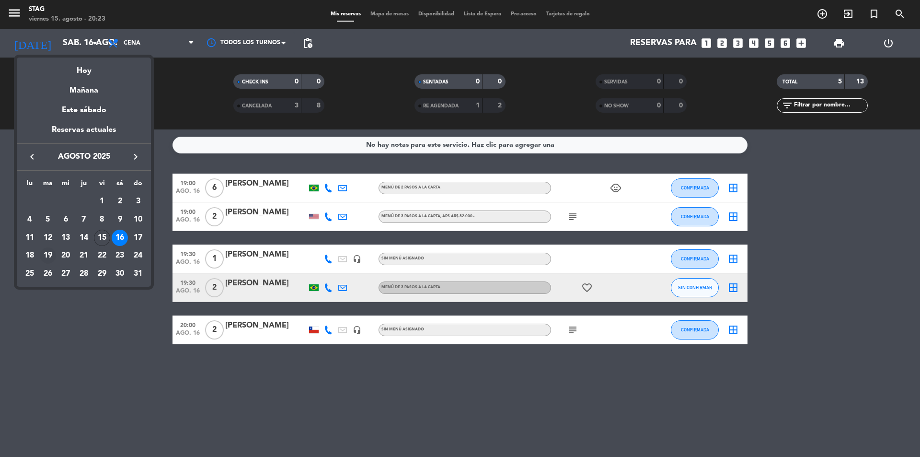
click at [49, 255] on div "19" at bounding box center [48, 255] width 16 height 16
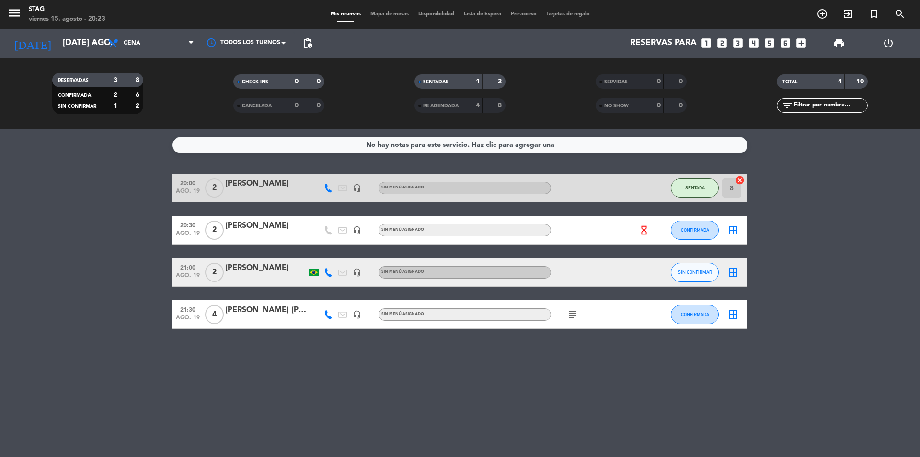
click at [240, 268] on div "[PERSON_NAME]" at bounding box center [265, 268] width 81 height 12
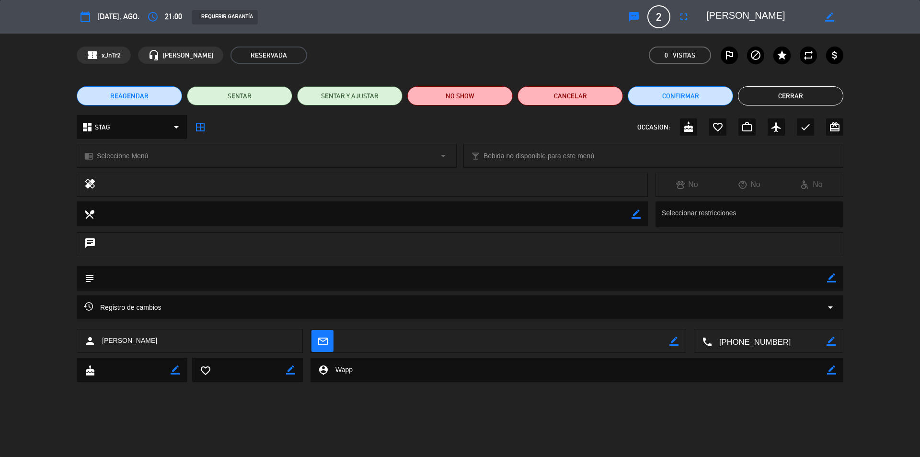
click at [138, 96] on span "REAGENDAR" at bounding box center [129, 96] width 38 height 10
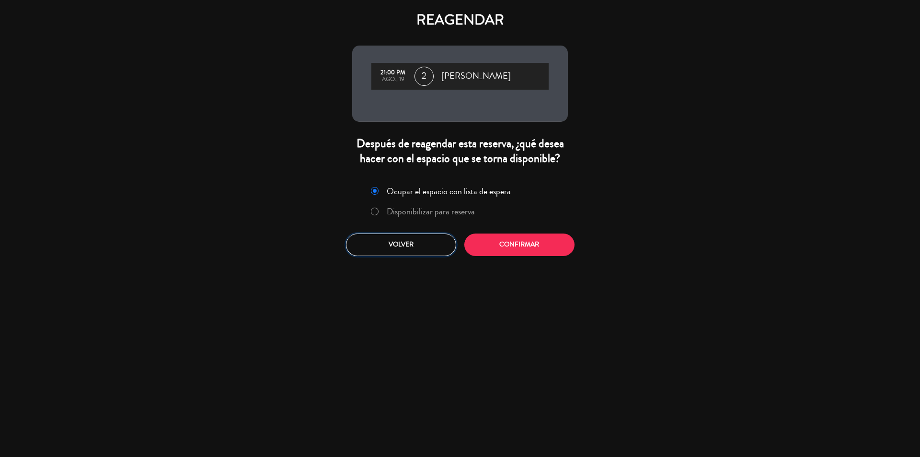
click at [399, 245] on button "Volver" at bounding box center [401, 244] width 110 height 23
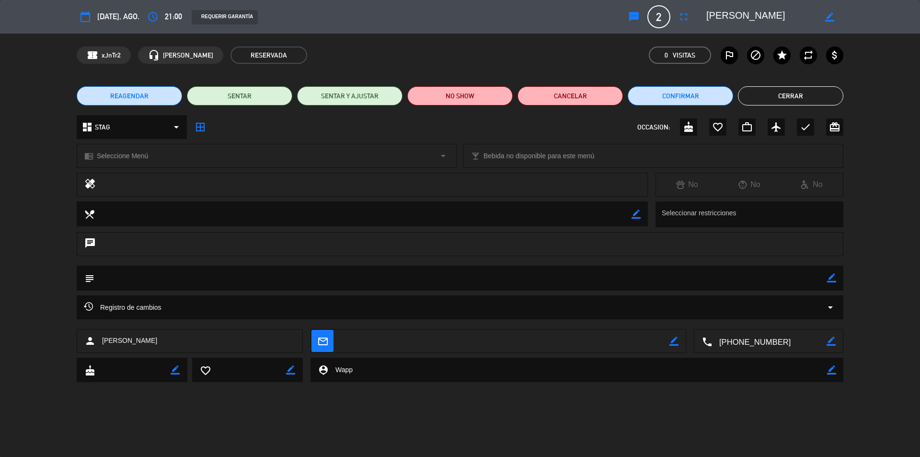
click at [177, 16] on span "21:00" at bounding box center [173, 16] width 17 height 13
click at [158, 16] on icon "access_time" at bounding box center [152, 16] width 11 height 11
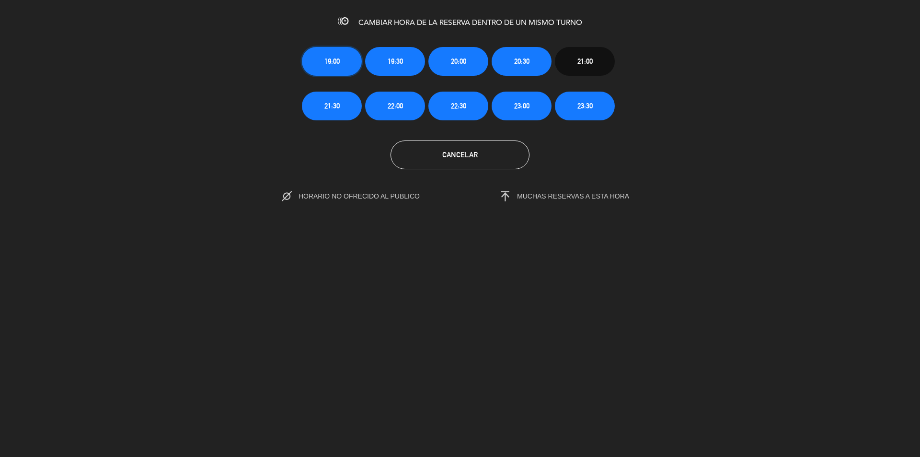
click at [328, 63] on span "19:00" at bounding box center [331, 61] width 15 height 11
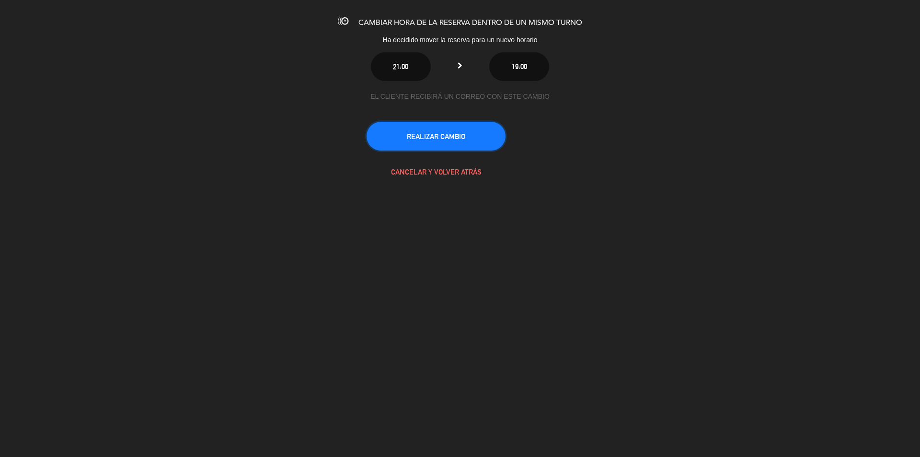
click at [456, 137] on button "REALIZAR CAMBIO" at bounding box center [435, 136] width 139 height 29
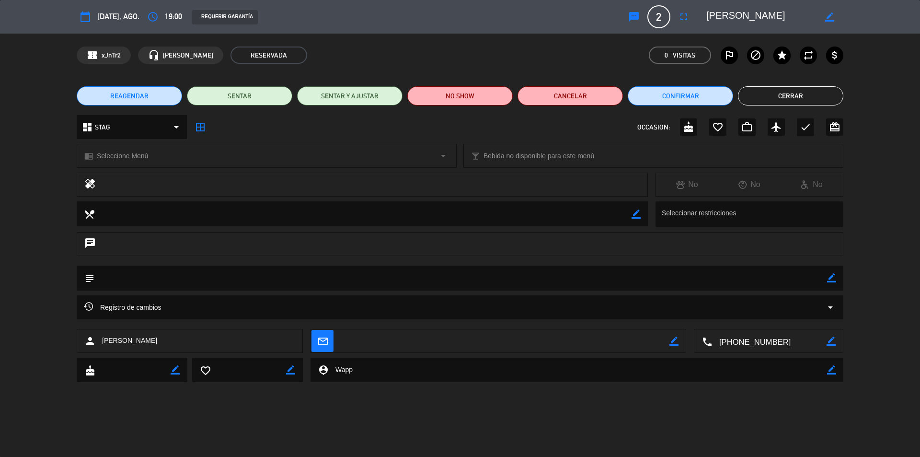
drag, startPoint x: 795, startPoint y: 96, endPoint x: 738, endPoint y: 76, distance: 60.5
click at [787, 93] on button "Cerrar" at bounding box center [790, 95] width 105 height 19
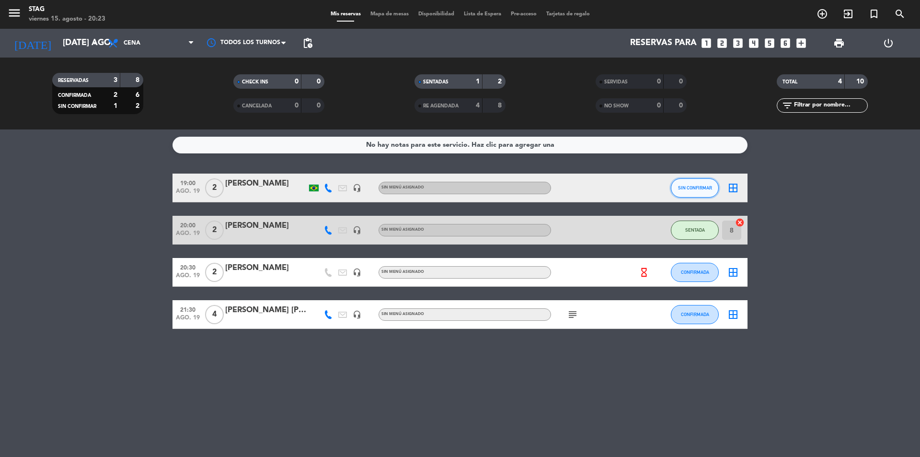
click at [701, 192] on button "SIN CONFIRMAR" at bounding box center [695, 187] width 48 height 19
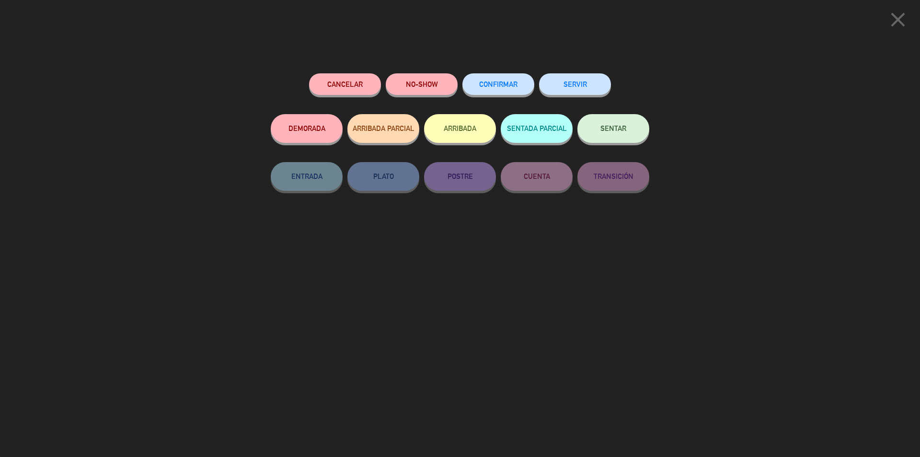
click at [504, 86] on span "CONFIRMAR" at bounding box center [498, 84] width 38 height 8
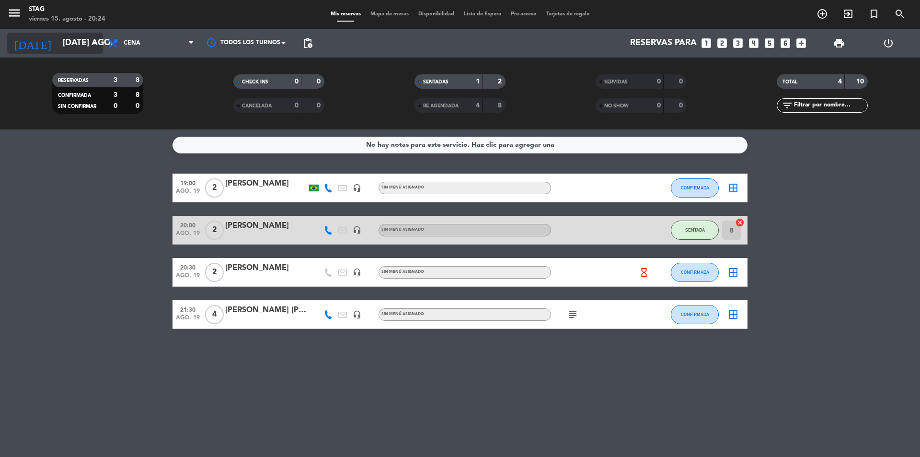
click at [89, 43] on input "[DATE] ago." at bounding box center [113, 43] width 111 height 19
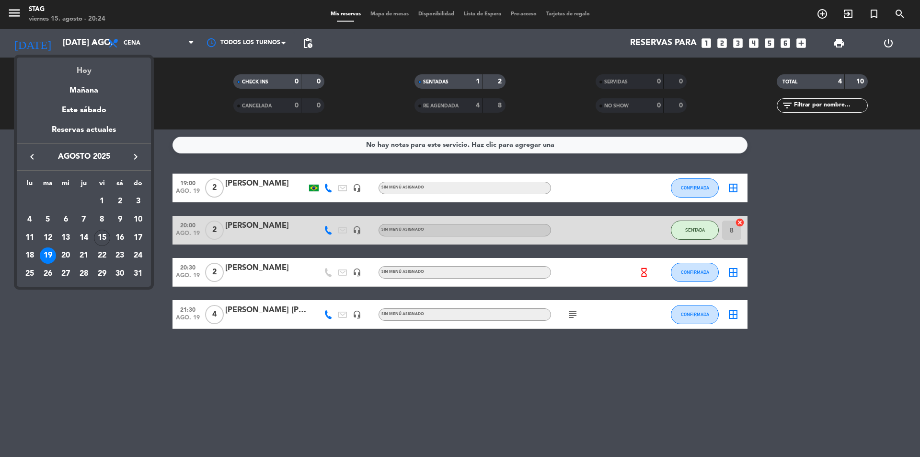
click at [91, 71] on div "Hoy" at bounding box center [84, 67] width 134 height 20
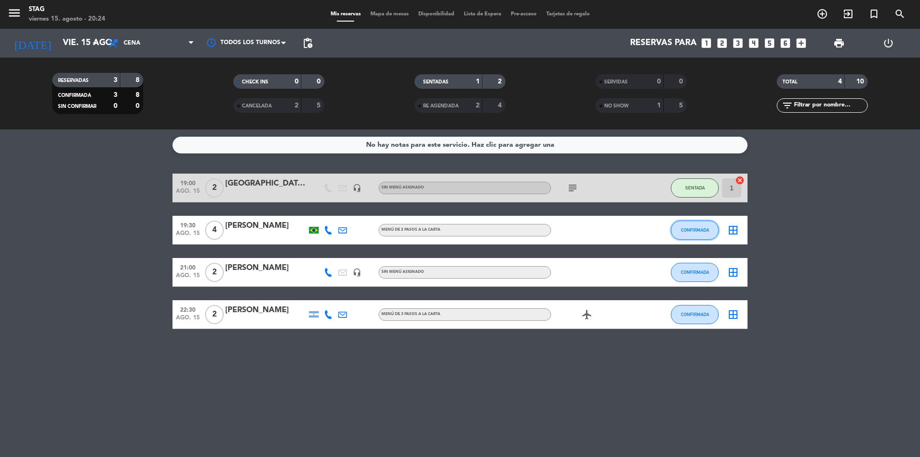
click at [701, 231] on span "CONFIRMADA" at bounding box center [695, 229] width 28 height 5
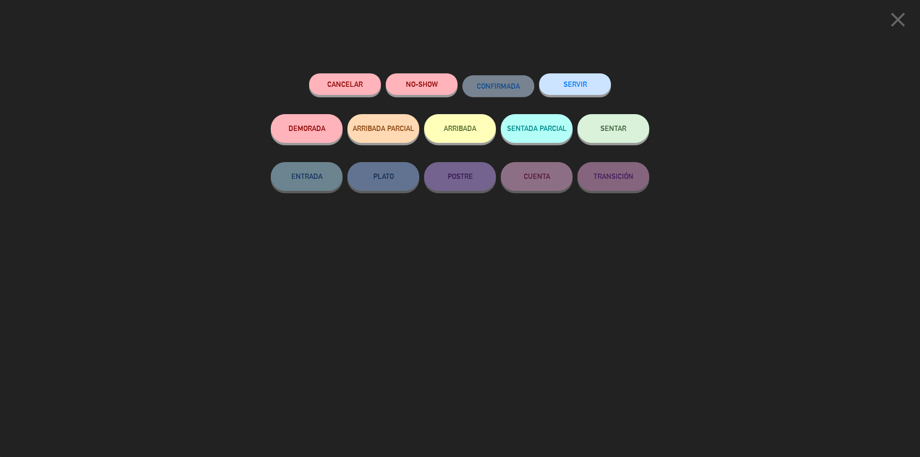
drag, startPoint x: 354, startPoint y: 85, endPoint x: 434, endPoint y: 319, distance: 247.1
click at [434, 319] on div "Cancelar NO-SHOW CONFIRMADA SERVIR DEMORADA ARRIBADA PARCIAL ARRIBADA SENTADA P…" at bounding box center [460, 262] width 392 height 390
drag, startPoint x: 428, startPoint y: 84, endPoint x: 424, endPoint y: 80, distance: 5.1
click at [424, 80] on button "NO-SHOW" at bounding box center [422, 84] width 72 height 22
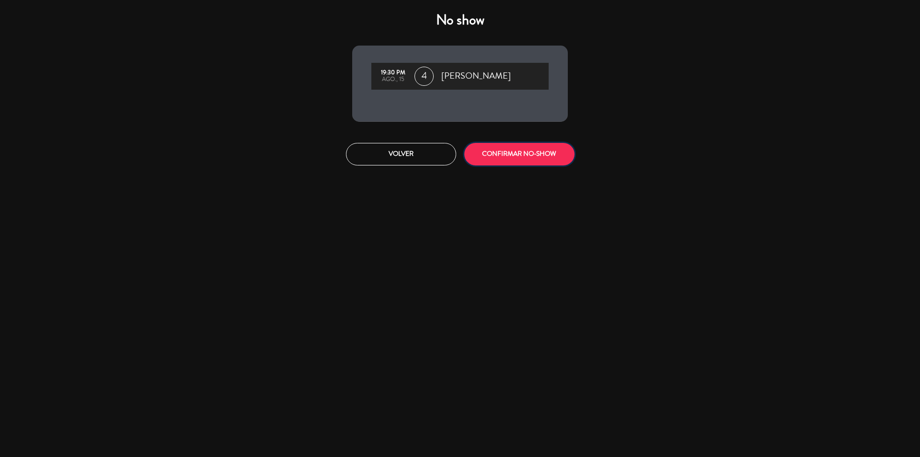
drag, startPoint x: 528, startPoint y: 154, endPoint x: 612, endPoint y: 136, distance: 85.2
click at [539, 149] on button "CONFIRMAR NO-SHOW" at bounding box center [519, 154] width 110 height 23
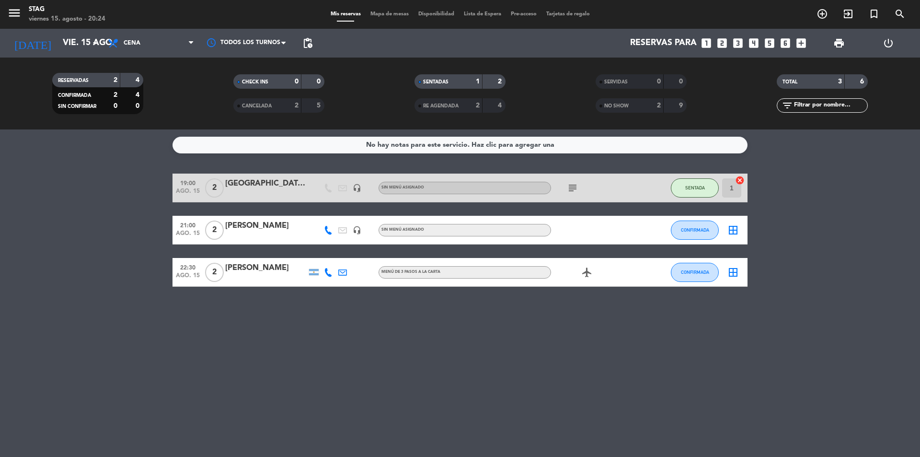
click at [448, 389] on div "No hay notas para este servicio. Haz clic para agregar una 19:00 ago. 15 2 [PER…" at bounding box center [460, 292] width 920 height 327
click at [102, 42] on input "vie. 15 ago." at bounding box center [113, 43] width 111 height 19
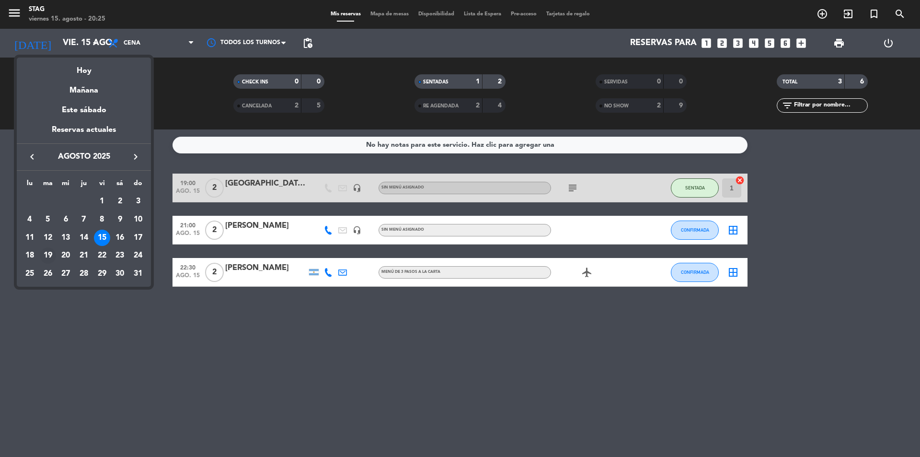
click at [45, 252] on div "19" at bounding box center [48, 255] width 16 height 16
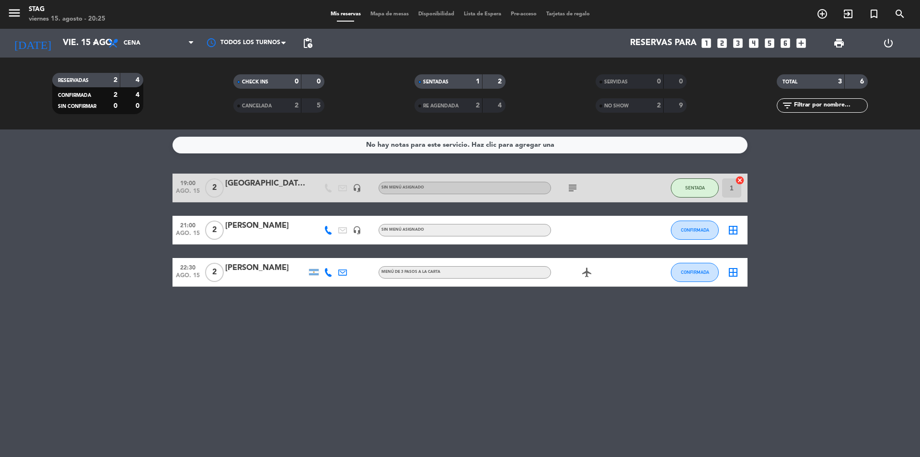
type input "[DATE] ago."
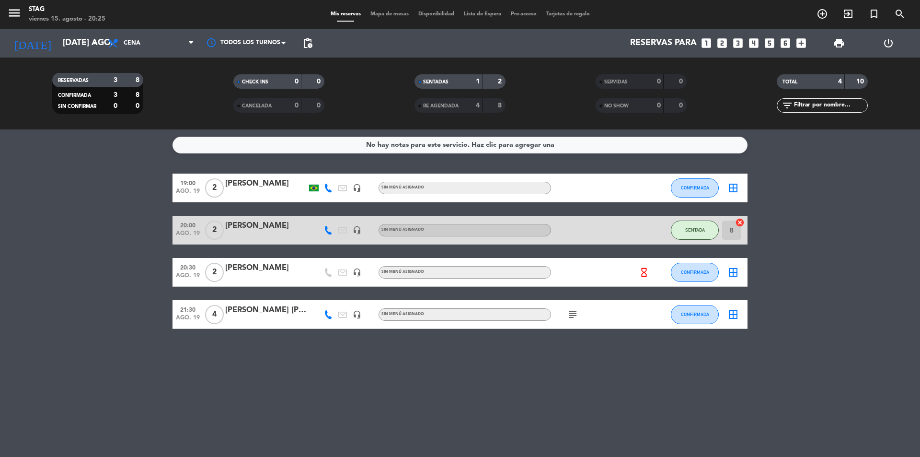
click at [238, 185] on div "[PERSON_NAME]" at bounding box center [265, 183] width 81 height 12
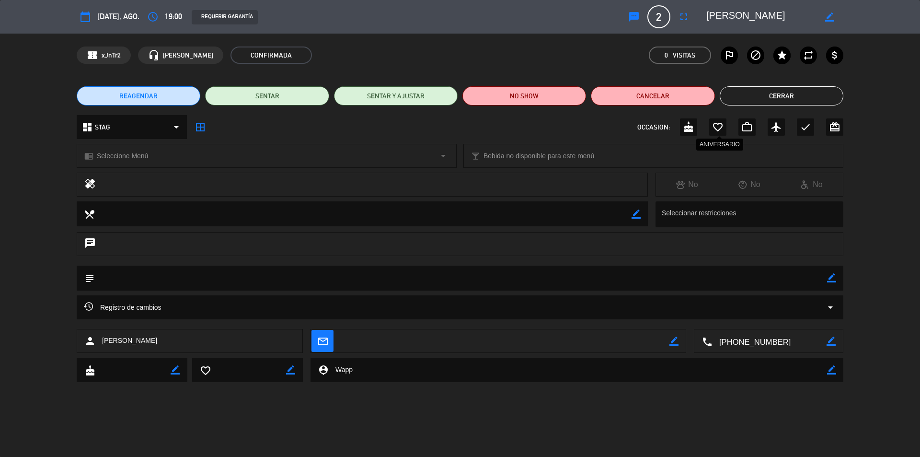
click at [719, 129] on icon "favorite_border" at bounding box center [717, 126] width 11 height 11
click at [835, 275] on icon "border_color" at bounding box center [831, 277] width 9 height 9
click at [145, 281] on textarea at bounding box center [460, 277] width 732 height 24
type textarea "Aniversario de casamiento"
click at [829, 276] on icon at bounding box center [831, 277] width 9 height 9
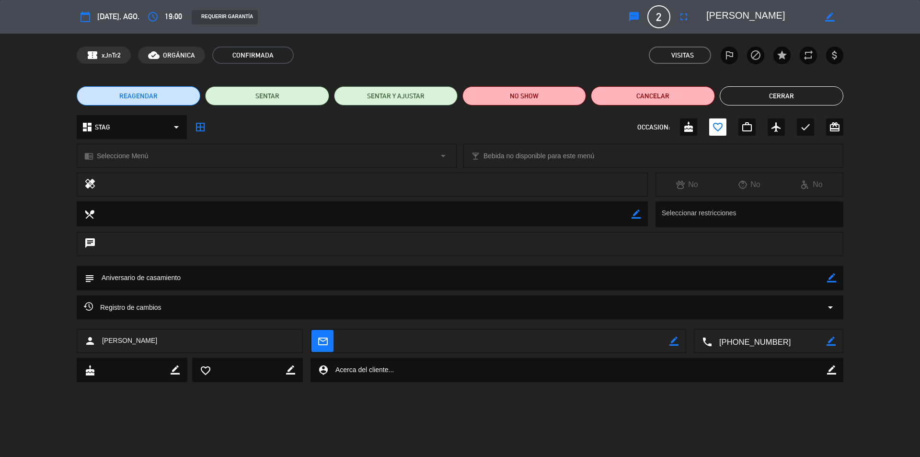
click at [778, 92] on button "Cerrar" at bounding box center [782, 95] width 124 height 19
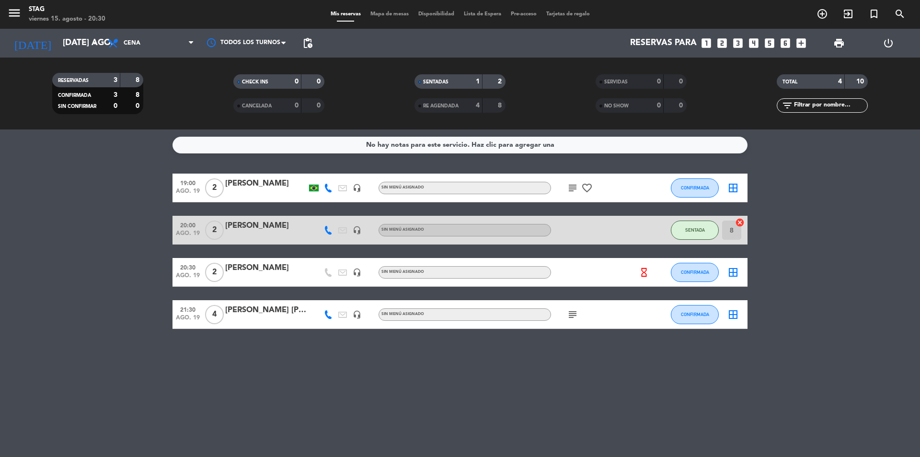
click at [395, 373] on div "No hay notas para este servicio. Haz clic para agregar una 19:00 ago. 19 2 [PER…" at bounding box center [460, 292] width 920 height 327
click at [825, 13] on icon "add_circle_outline" at bounding box center [821, 13] width 11 height 11
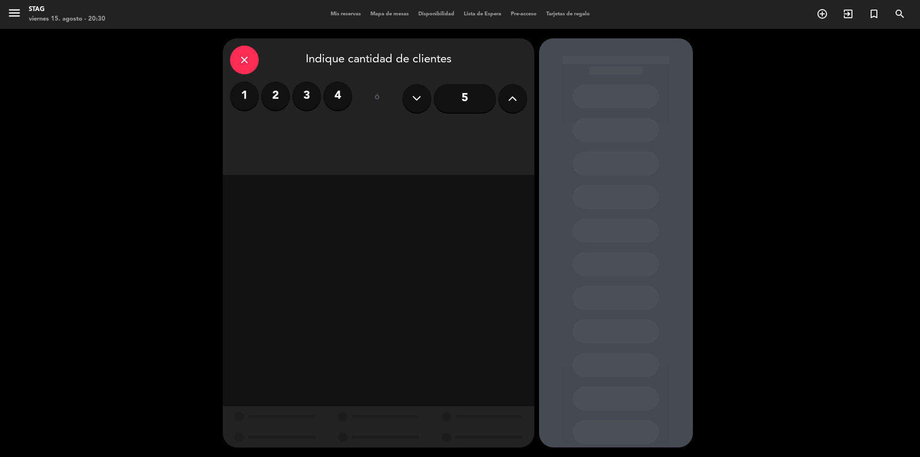
click at [277, 99] on label "2" at bounding box center [275, 95] width 29 height 29
click at [509, 126] on div "Cena" at bounding box center [477, 131] width 97 height 19
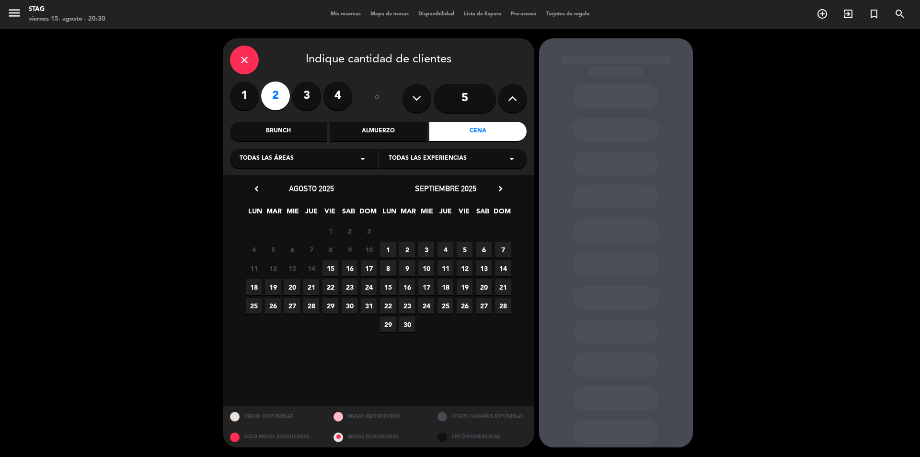
click at [330, 268] on span "15" at bounding box center [330, 268] width 16 height 16
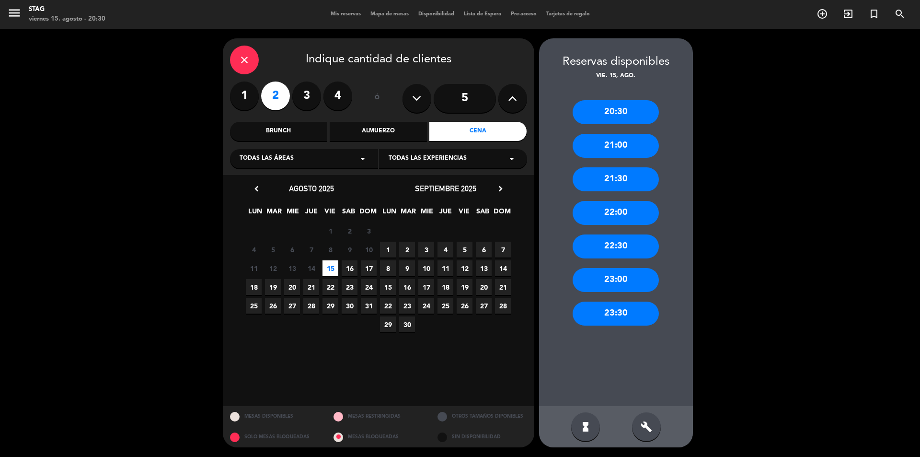
click at [621, 109] on div "20:30" at bounding box center [615, 112] width 86 height 24
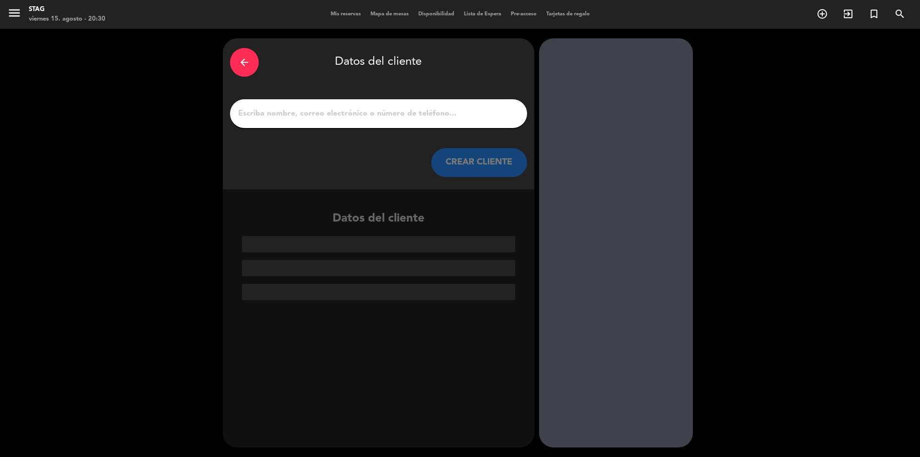
click at [262, 110] on input "1" at bounding box center [378, 113] width 283 height 13
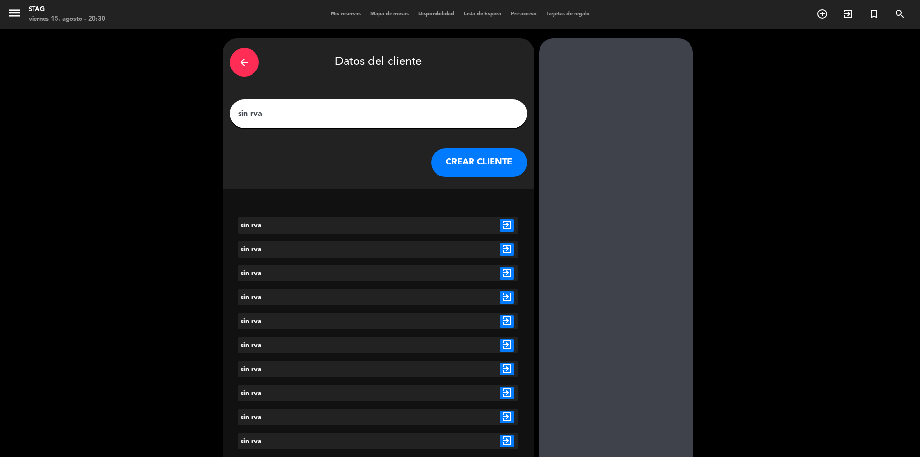
type input "sin rva"
click at [489, 162] on button "CREAR CLIENTE" at bounding box center [479, 162] width 96 height 29
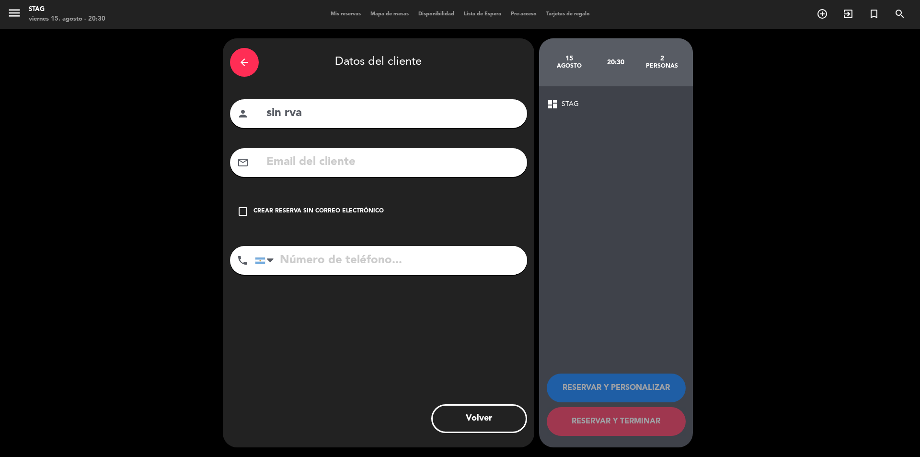
click at [240, 209] on icon "check_box_outline_blank" at bounding box center [242, 211] width 11 height 11
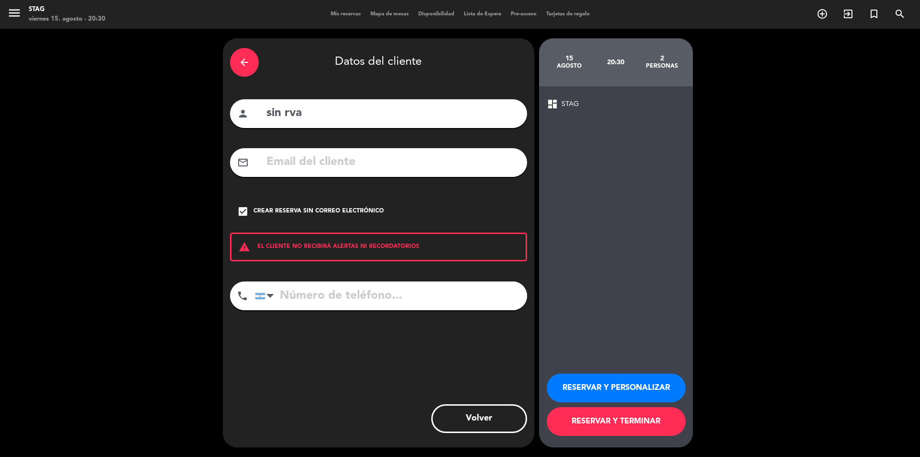
click at [637, 394] on button "RESERVAR Y PERSONALIZAR" at bounding box center [616, 387] width 139 height 29
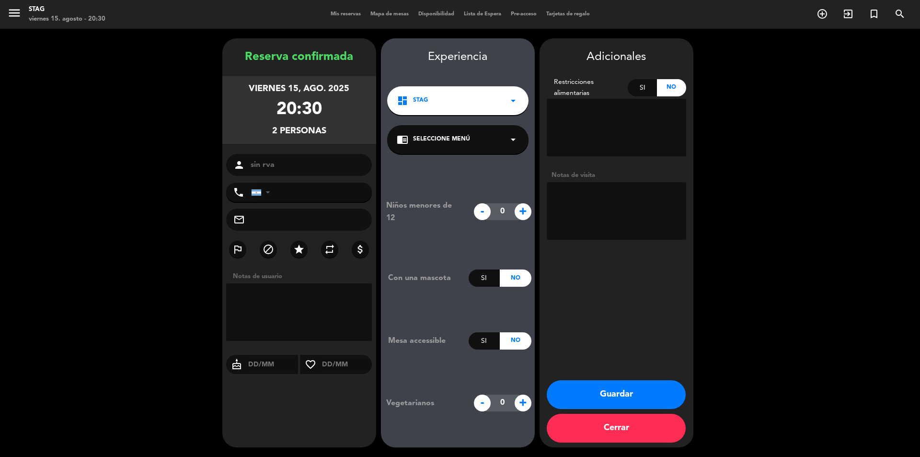
click at [640, 386] on button "Guardar" at bounding box center [616, 394] width 139 height 29
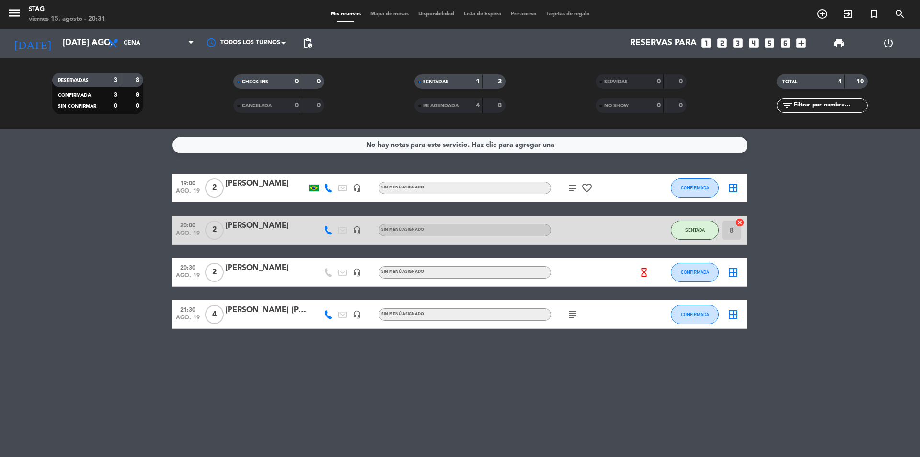
click at [563, 393] on div "No hay notas para este servicio. Haz clic para agregar una 19:00 ago. 19 2 [PER…" at bounding box center [460, 292] width 920 height 327
click at [352, 389] on div "No hay notas para este servicio. Haz clic para agregar una 19:00 ago. 19 2 [PER…" at bounding box center [460, 292] width 920 height 327
click at [93, 44] on icon "arrow_drop_down" at bounding box center [94, 42] width 11 height 11
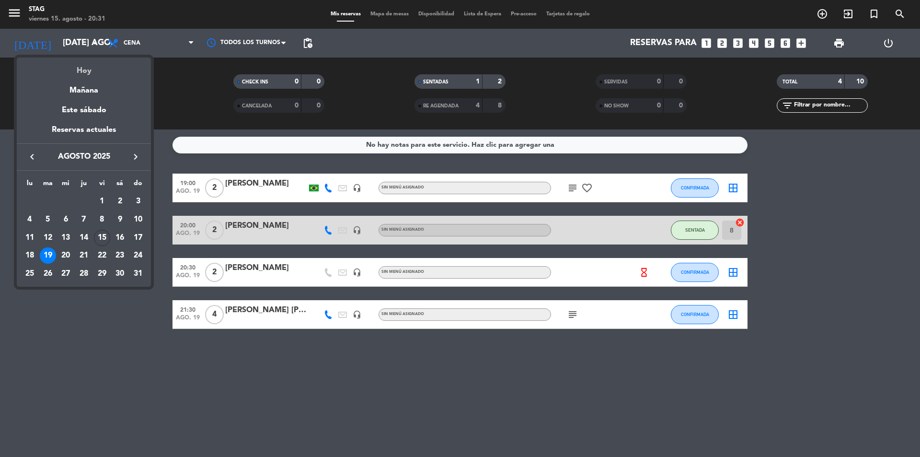
click at [98, 71] on div "Hoy" at bounding box center [84, 67] width 134 height 20
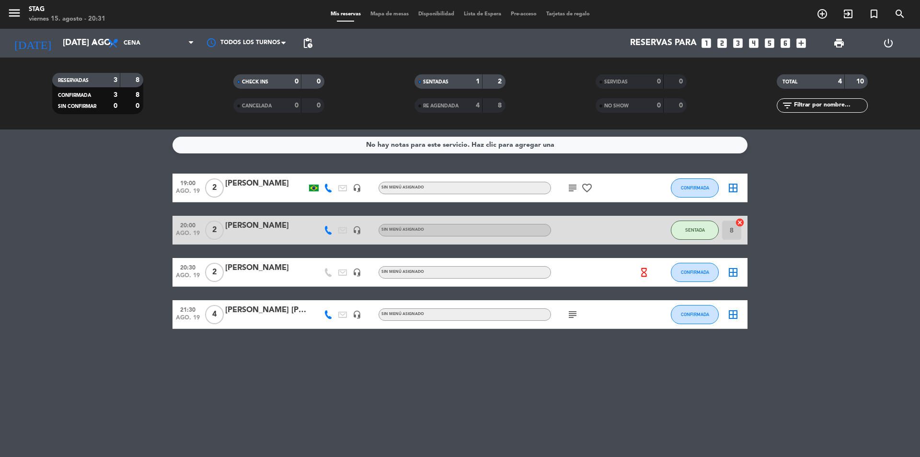
type input "vie. 15 ago."
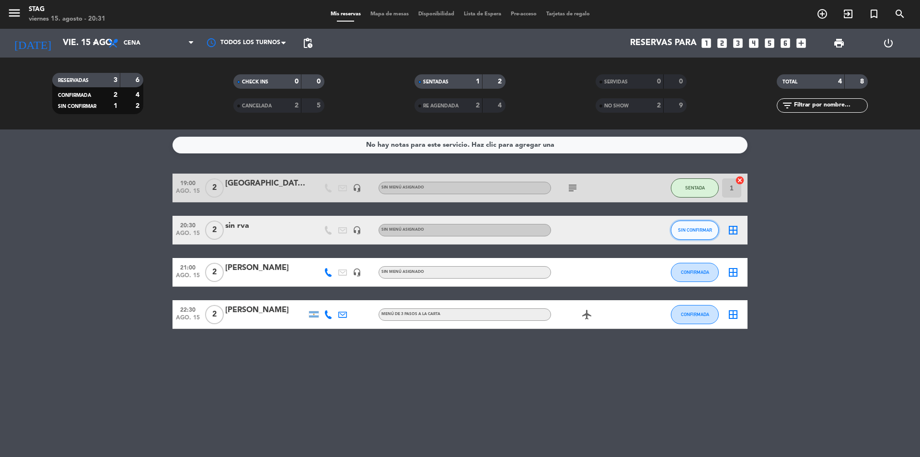
click at [709, 232] on span "SIN CONFIRMAR" at bounding box center [695, 229] width 34 height 5
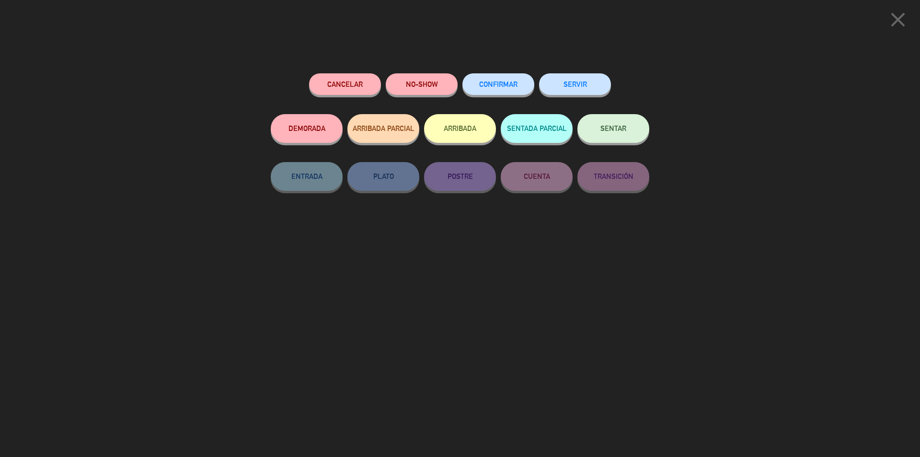
drag, startPoint x: 611, startPoint y: 114, endPoint x: 611, endPoint y: 121, distance: 7.2
click at [611, 121] on button "SENTAR" at bounding box center [613, 128] width 72 height 29
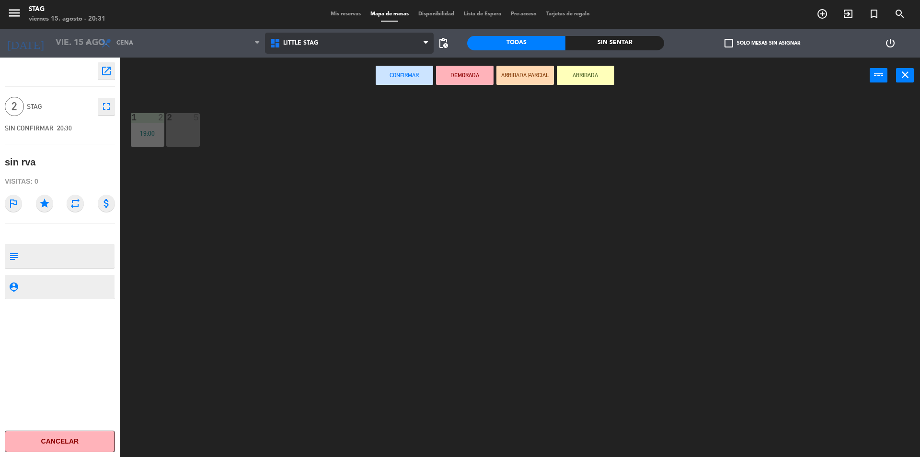
click at [279, 40] on icon at bounding box center [276, 42] width 14 height 11
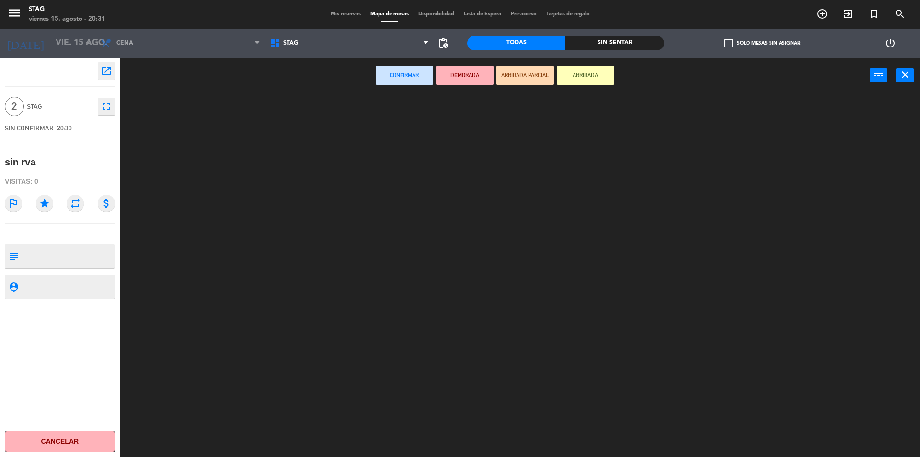
click at [293, 76] on ng-component "menu STAG viernes 15. agosto - 20:31 Mis reservas Mapa de mesas Disponibilidad …" at bounding box center [460, 229] width 920 height 459
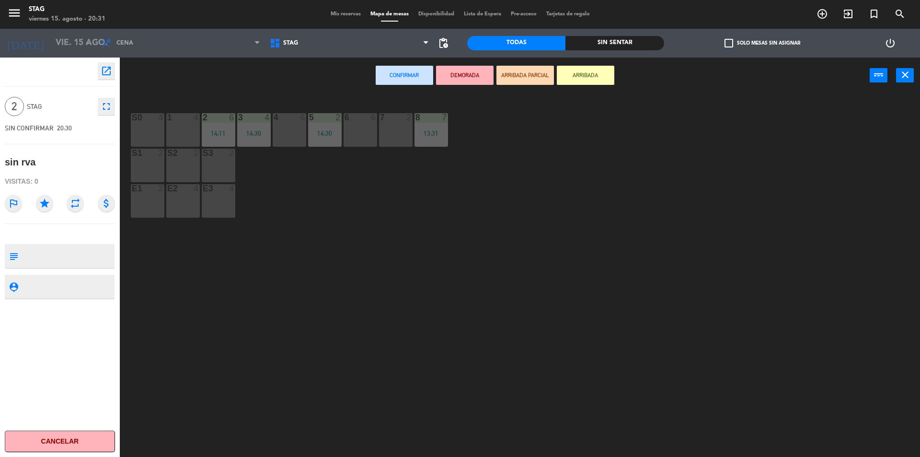
click at [284, 126] on div "4 6" at bounding box center [290, 130] width 34 height 34
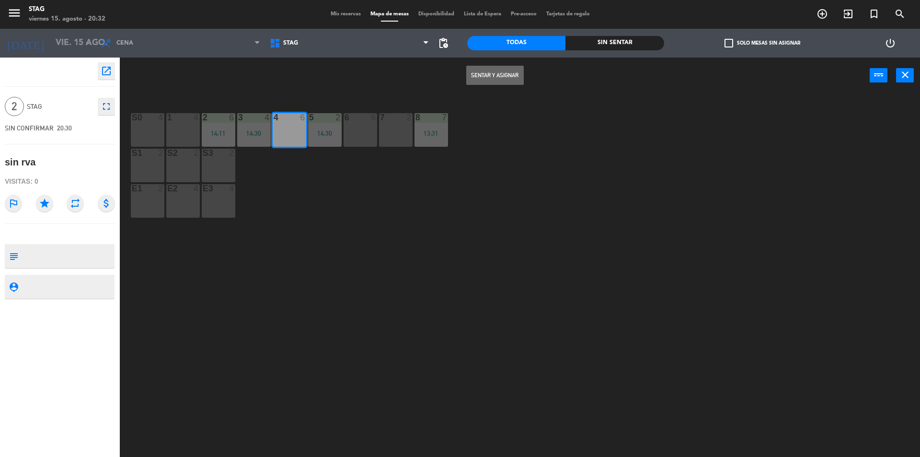
click at [502, 78] on button "Sentar y Asignar" at bounding box center [494, 75] width 57 height 19
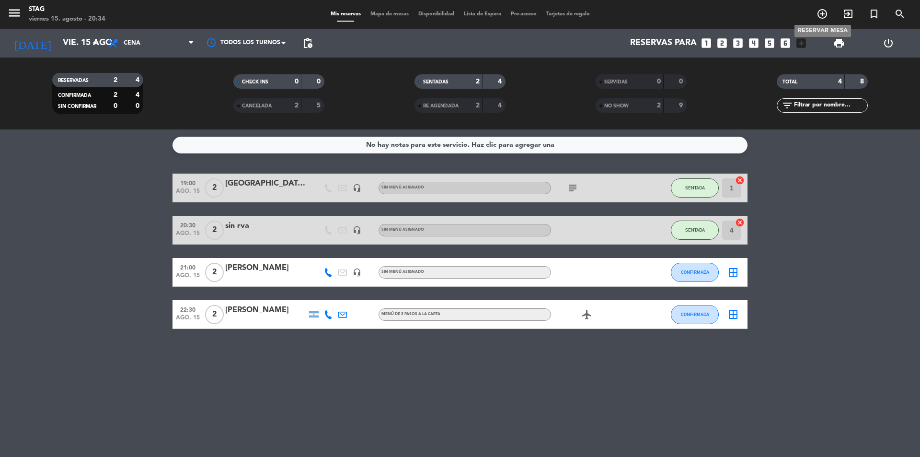
click at [823, 15] on icon "add_circle_outline" at bounding box center [821, 13] width 11 height 11
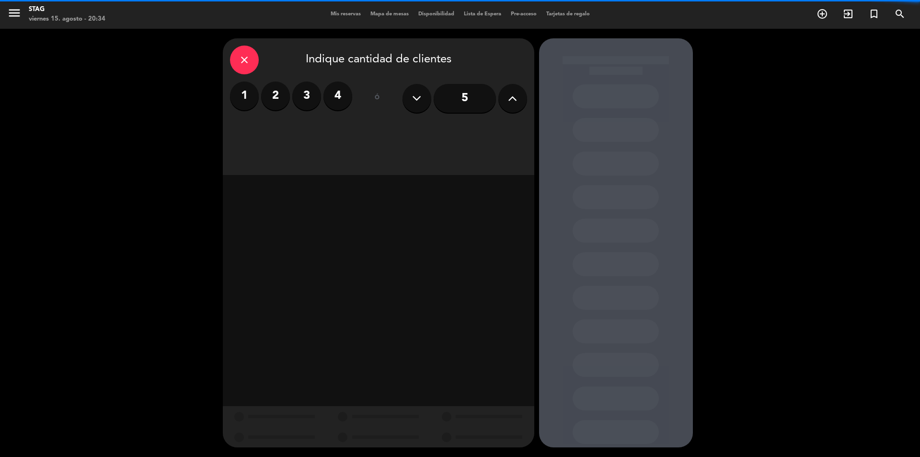
click at [286, 93] on label "2" at bounding box center [275, 95] width 29 height 29
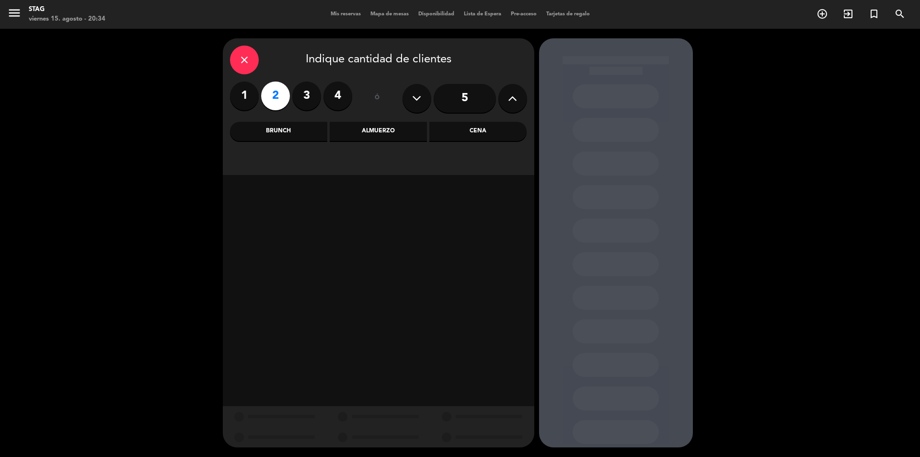
click at [483, 134] on div "Cena" at bounding box center [477, 131] width 97 height 19
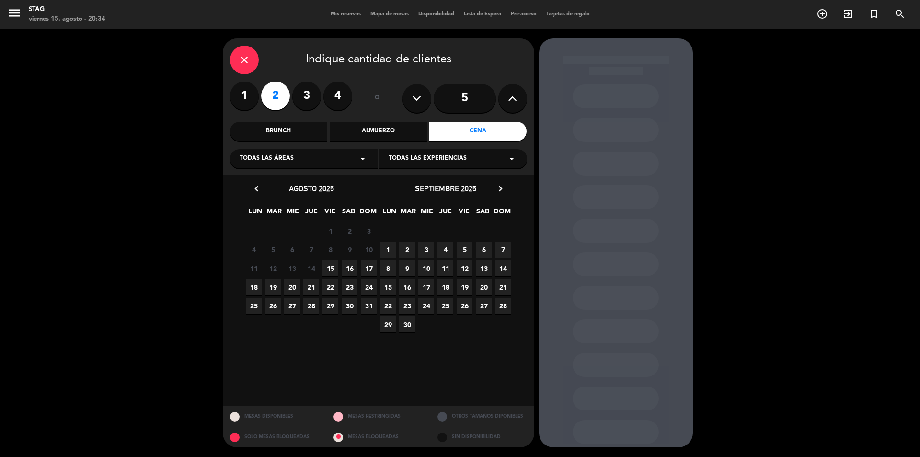
click at [330, 264] on span "15" at bounding box center [330, 268] width 16 height 16
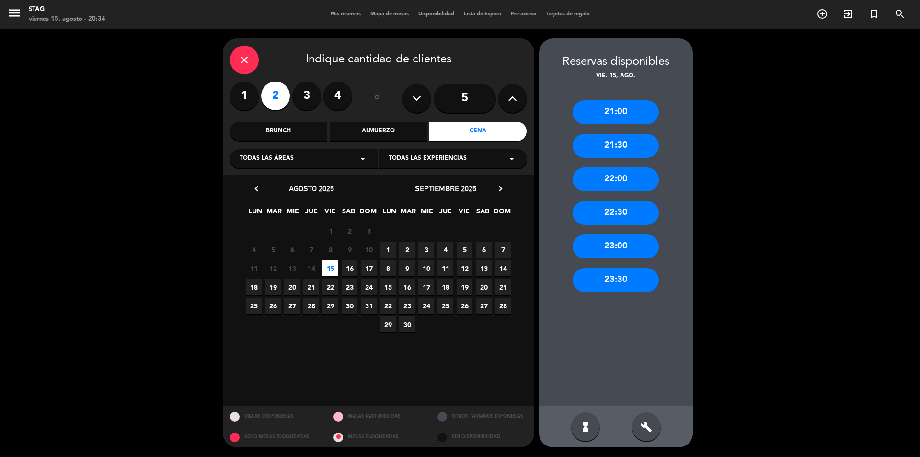
click at [617, 113] on div "21:00" at bounding box center [615, 112] width 86 height 24
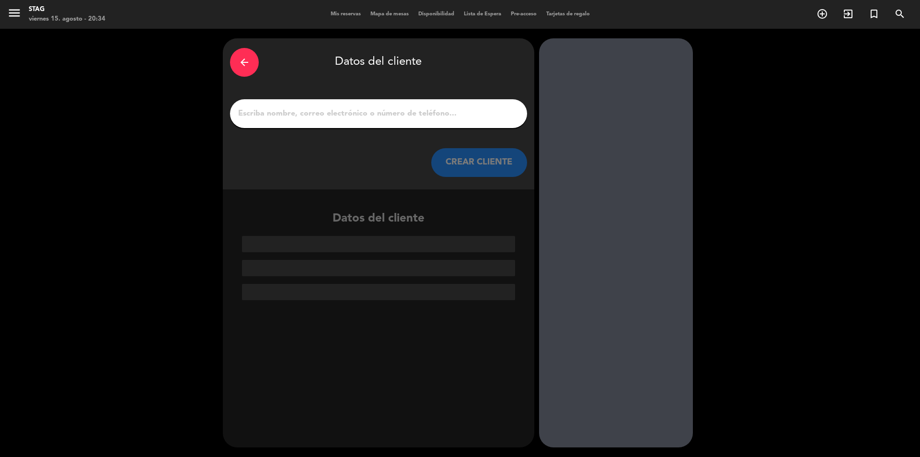
paste input "[PERSON_NAME]"
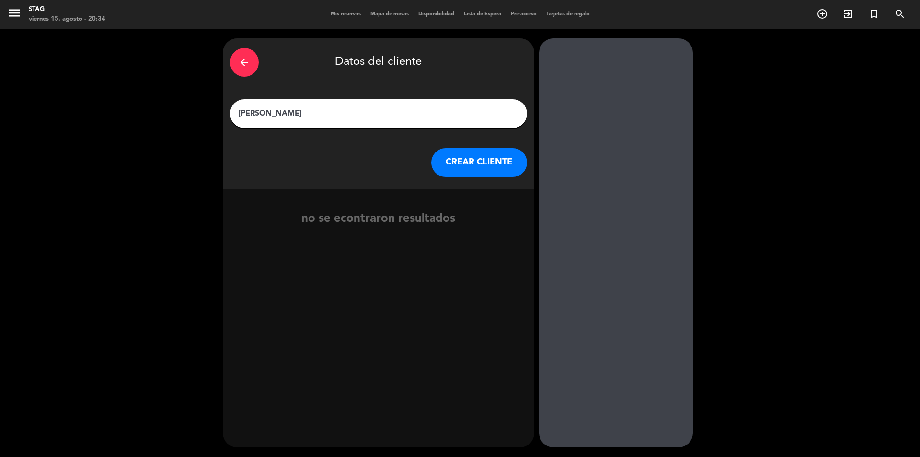
type input "[PERSON_NAME]"
click at [468, 163] on button "CREAR CLIENTE" at bounding box center [479, 162] width 96 height 29
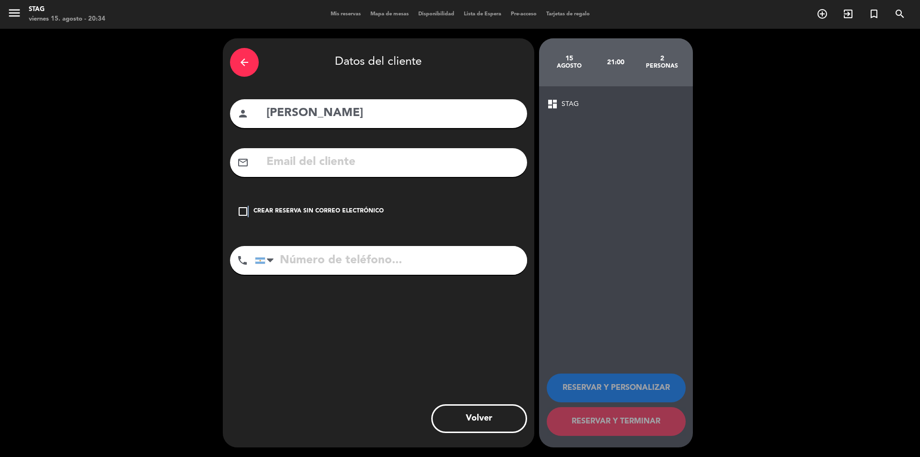
click at [247, 209] on icon "check_box_outline_blank" at bounding box center [242, 211] width 11 height 11
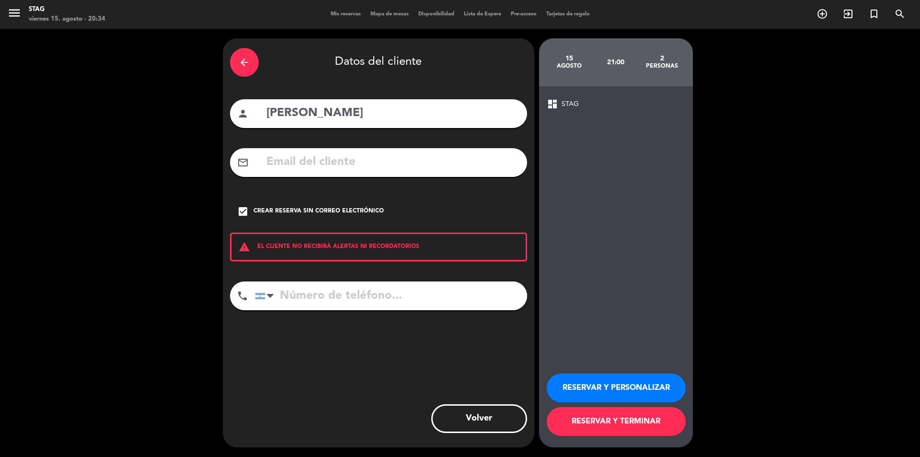
click at [621, 386] on button "RESERVAR Y PERSONALIZAR" at bounding box center [616, 387] width 139 height 29
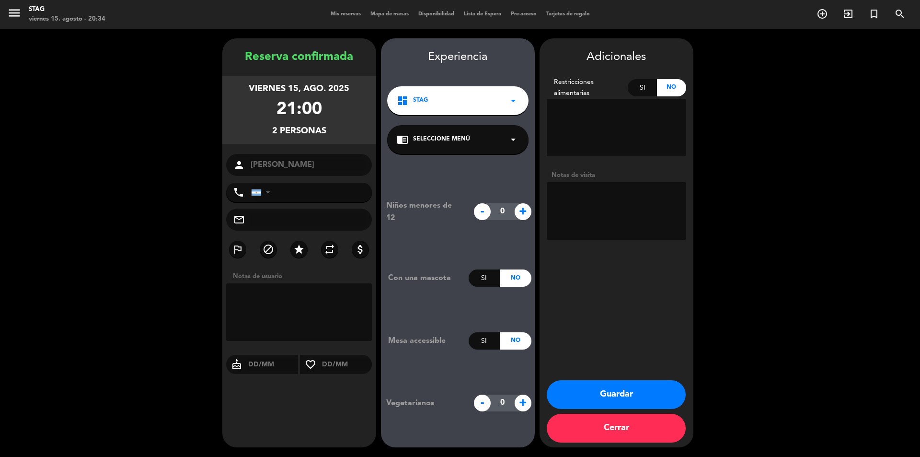
click at [272, 298] on textarea at bounding box center [299, 311] width 146 height 57
type textarea "RSVA OT"
paste input "[PHONE_NUMBER]"
type input "[PHONE_NUMBER]"
click at [608, 385] on button "Guardar" at bounding box center [616, 394] width 139 height 29
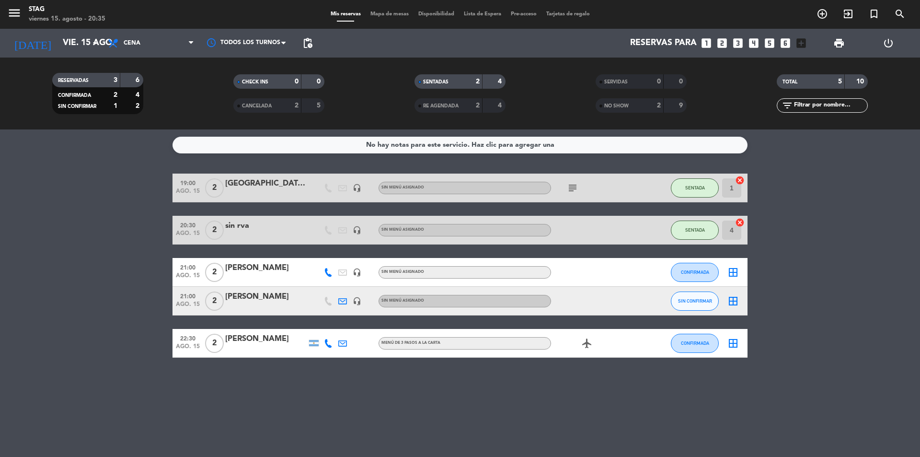
click at [251, 297] on div "[PERSON_NAME]" at bounding box center [265, 296] width 81 height 12
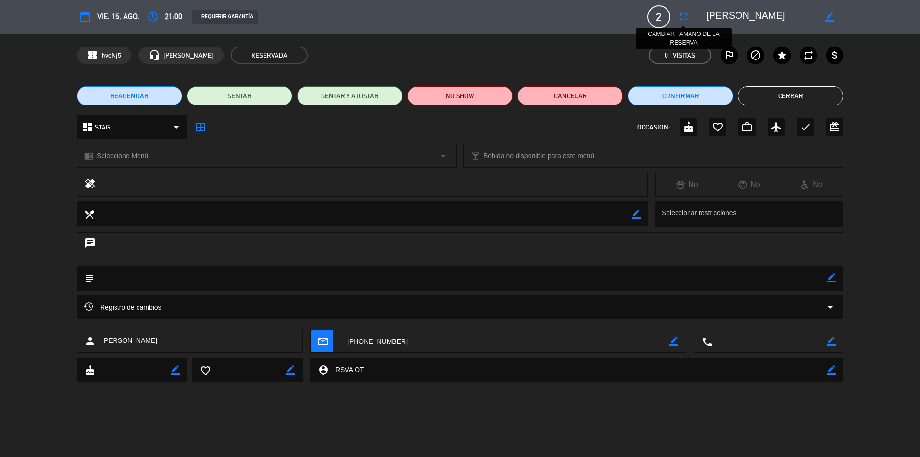
click at [682, 17] on icon "fullscreen" at bounding box center [683, 16] width 11 height 11
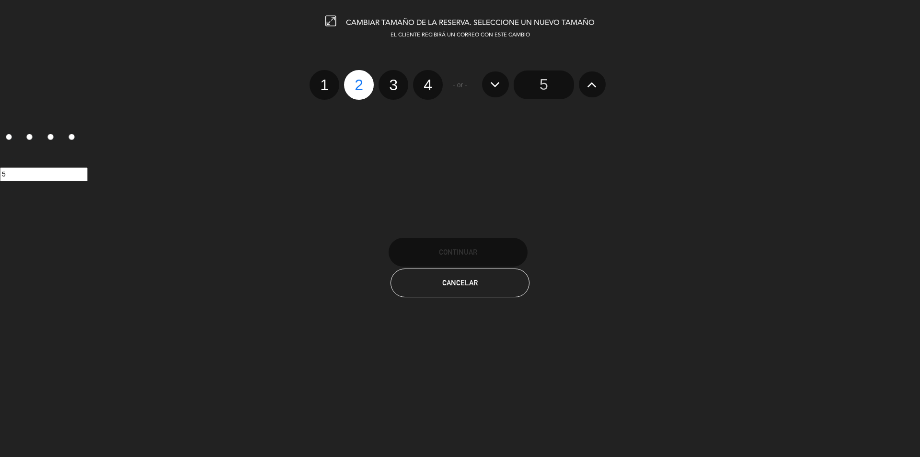
click at [395, 81] on label "3" at bounding box center [393, 85] width 30 height 30
click at [395, 80] on input "3" at bounding box center [392, 76] width 6 height 6
radio input "true"
radio input "false"
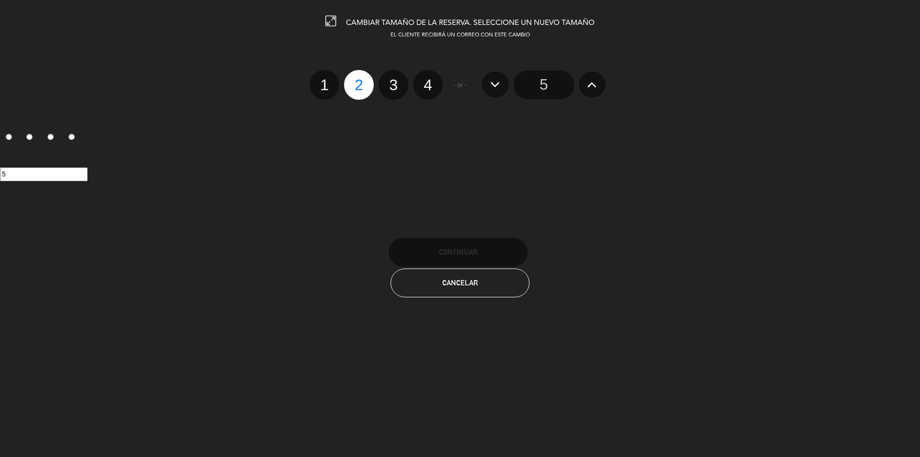
radio input "false"
radio input "true"
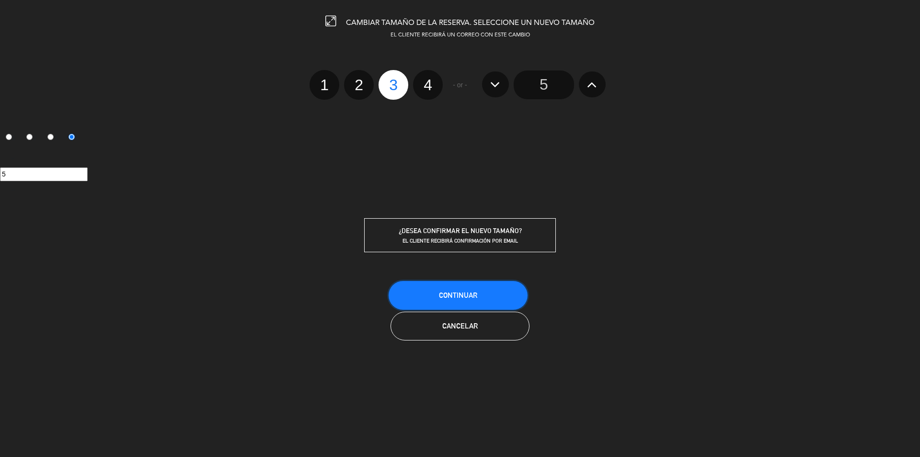
click at [472, 300] on button "Continuar" at bounding box center [458, 295] width 139 height 29
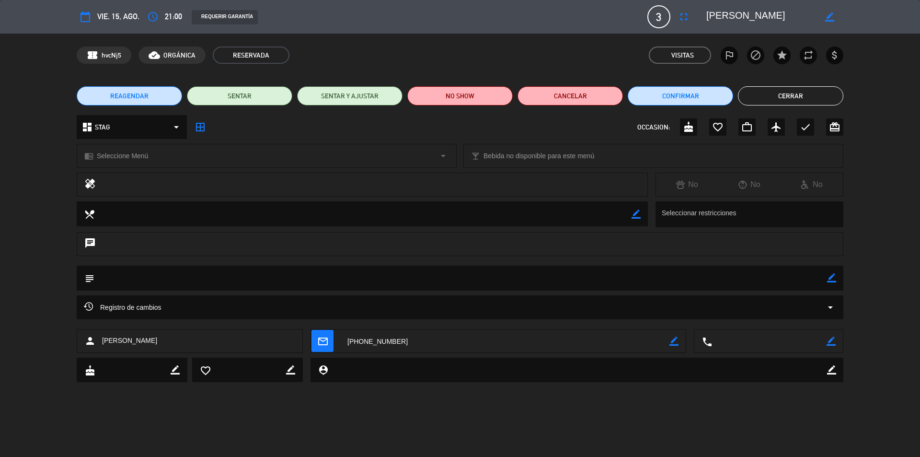
click at [787, 95] on button "Cerrar" at bounding box center [790, 95] width 105 height 19
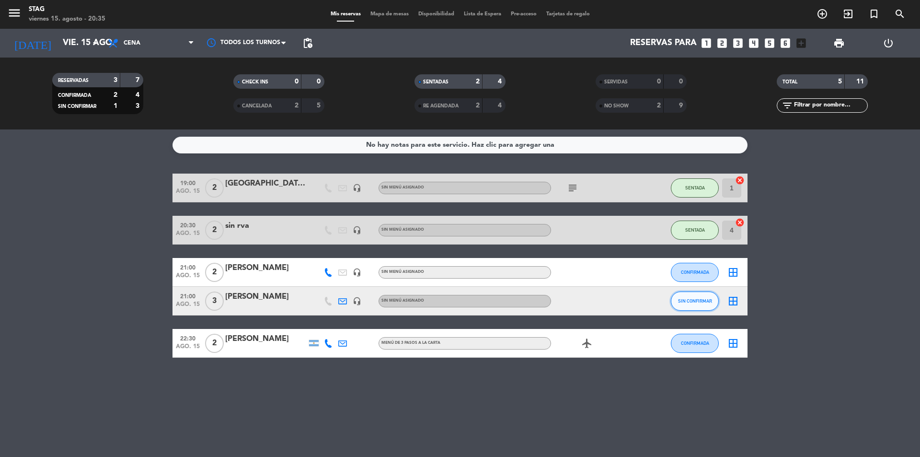
click at [698, 303] on button "SIN CONFIRMAR" at bounding box center [695, 300] width 48 height 19
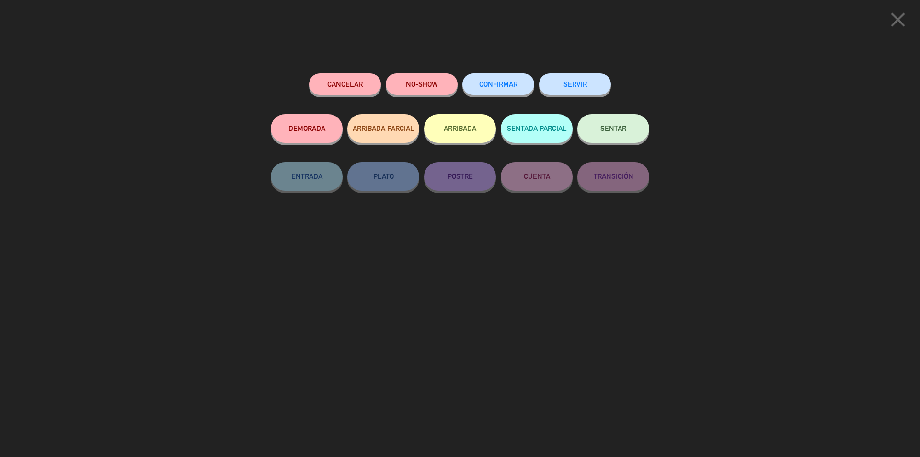
drag, startPoint x: 513, startPoint y: 89, endPoint x: 502, endPoint y: 77, distance: 15.9
click at [513, 89] on button "CONFIRMAR" at bounding box center [498, 84] width 72 height 22
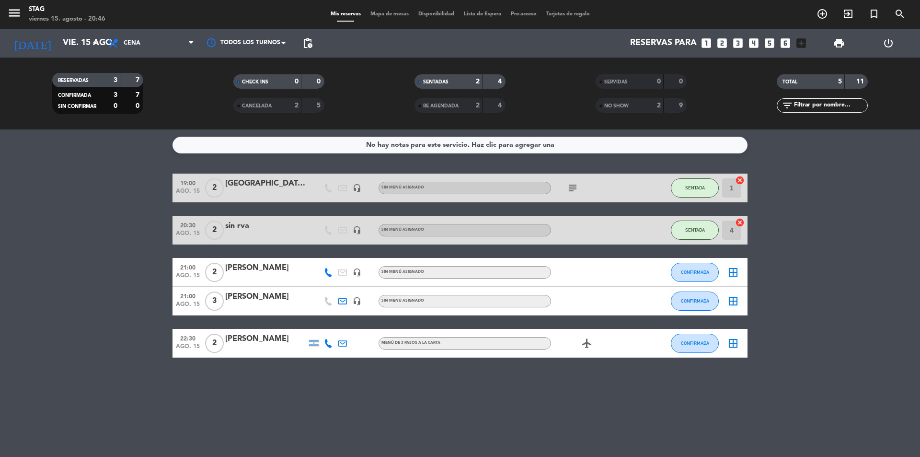
click at [683, 256] on div "19:00 ago. 15 2 [PERSON_NAME] headset_mic Sin menú asignado subject SENTADA 1 c…" at bounding box center [459, 265] width 575 height 184
click at [684, 270] on span "CONFIRMADA" at bounding box center [695, 271] width 28 height 5
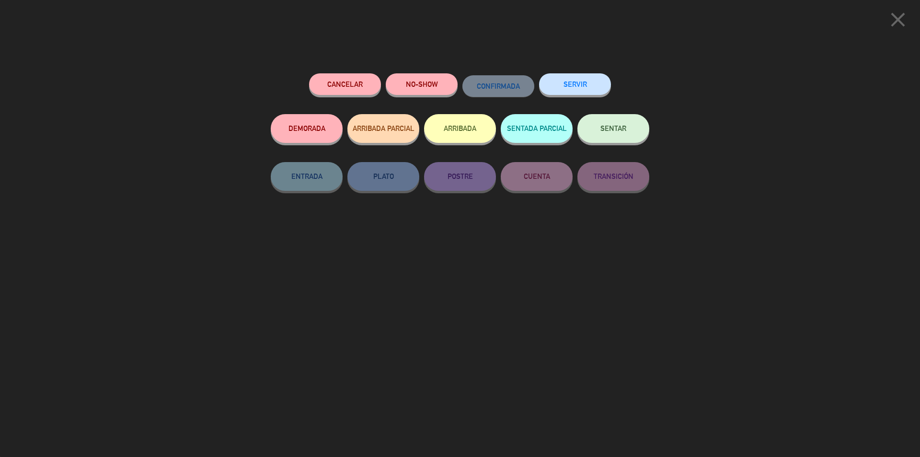
click at [614, 122] on button "SENTAR" at bounding box center [613, 128] width 72 height 29
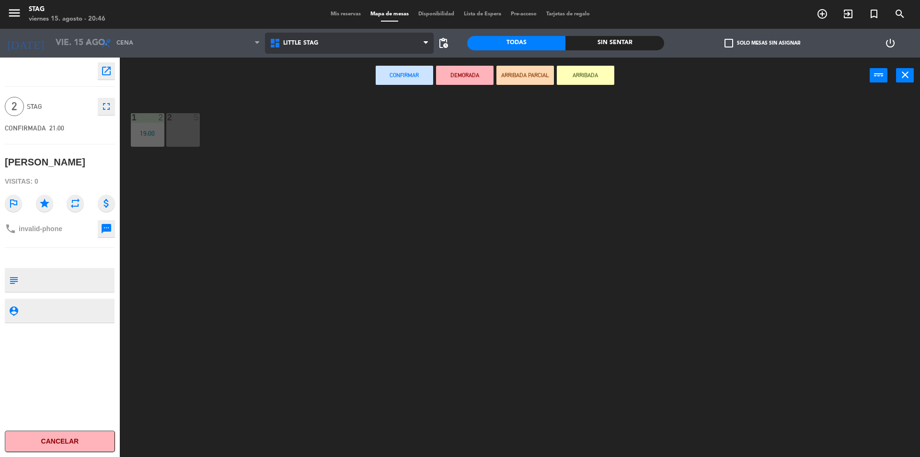
click at [272, 42] on icon at bounding box center [276, 42] width 14 height 11
click at [278, 78] on ng-component "menu STAG viernes 15. agosto - 20:47 Mis reservas Mapa de mesas Disponibilidad …" at bounding box center [460, 229] width 920 height 459
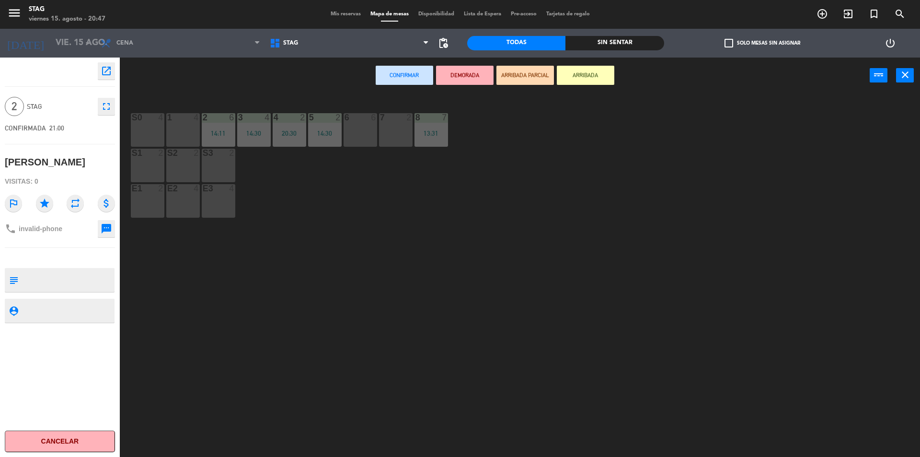
click at [198, 129] on div "1 4" at bounding box center [183, 130] width 34 height 34
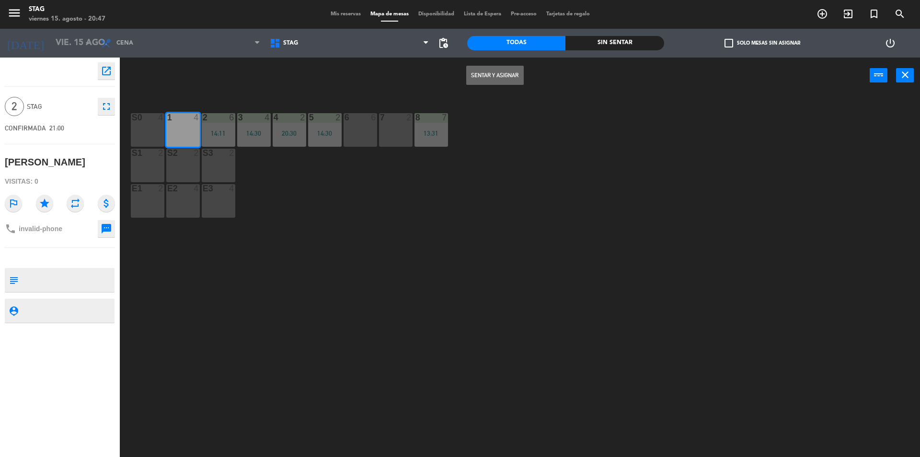
click at [501, 74] on button "Sentar y Asignar" at bounding box center [494, 75] width 57 height 19
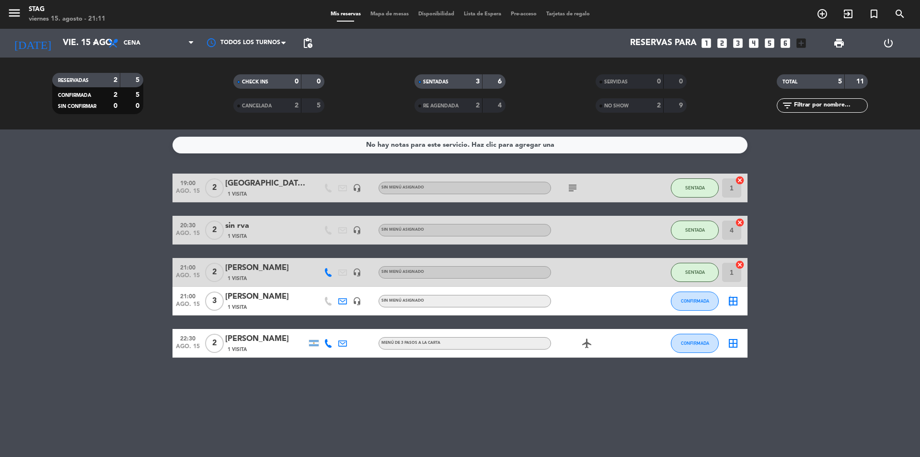
click at [729, 302] on icon "border_all" at bounding box center [732, 300] width 11 height 11
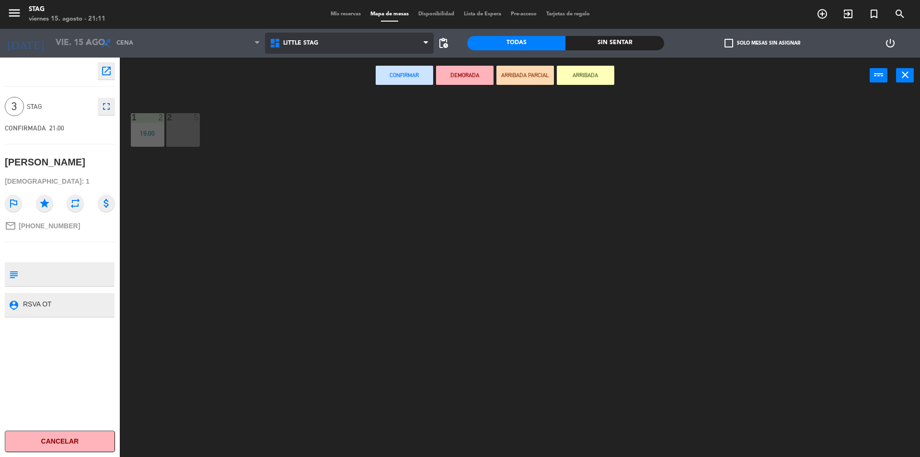
click at [301, 45] on span "Little Stag" at bounding box center [300, 43] width 35 height 7
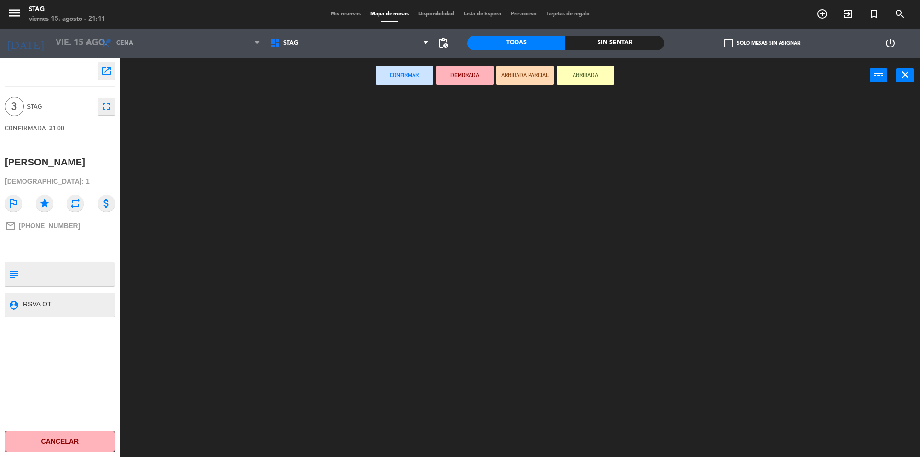
click at [297, 90] on ng-component "menu STAG viernes 15. agosto - 21:11 Mis reservas Mapa de mesas Disponibilidad …" at bounding box center [460, 229] width 920 height 459
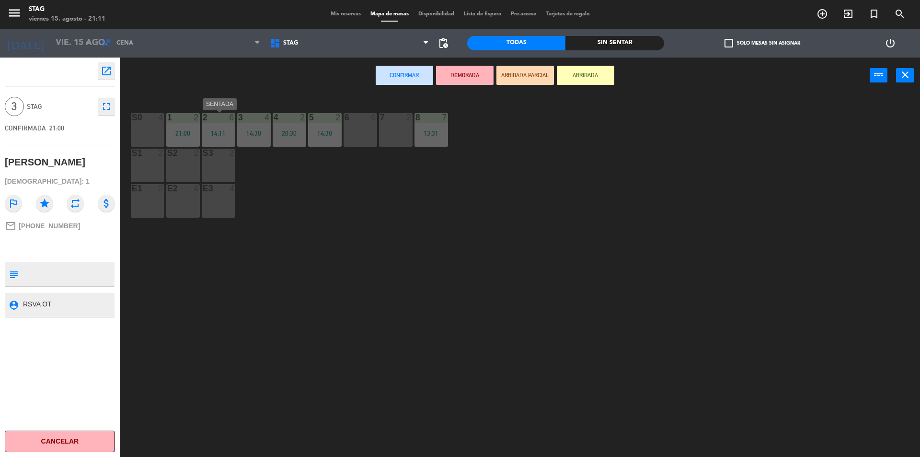
click at [225, 127] on div "2 6 14:11" at bounding box center [219, 130] width 34 height 34
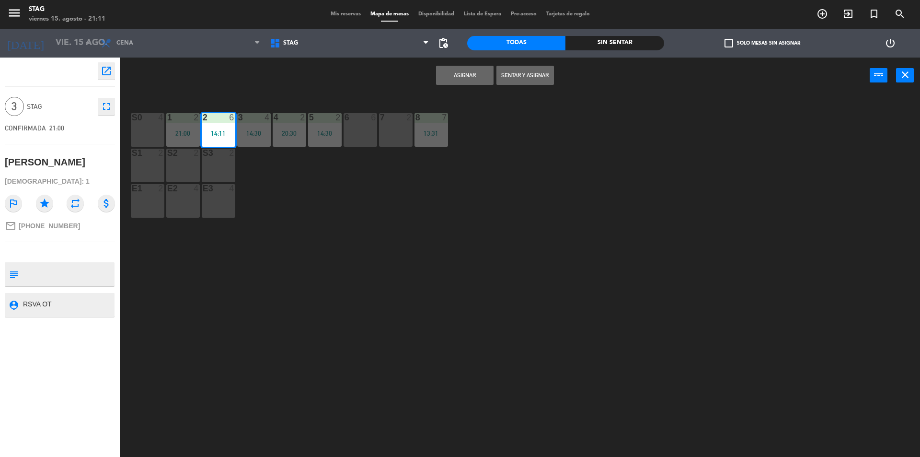
click at [526, 77] on button "Sentar y Asignar" at bounding box center [524, 75] width 57 height 19
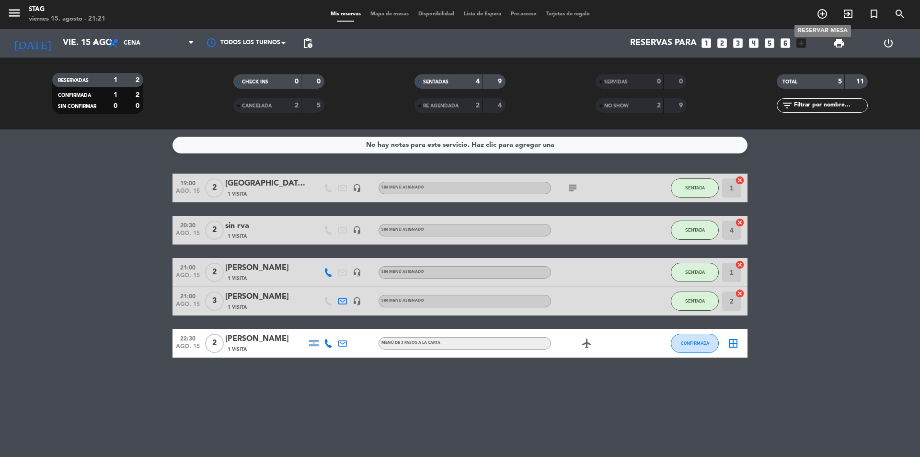
click at [823, 12] on icon "add_circle_outline" at bounding box center [821, 13] width 11 height 11
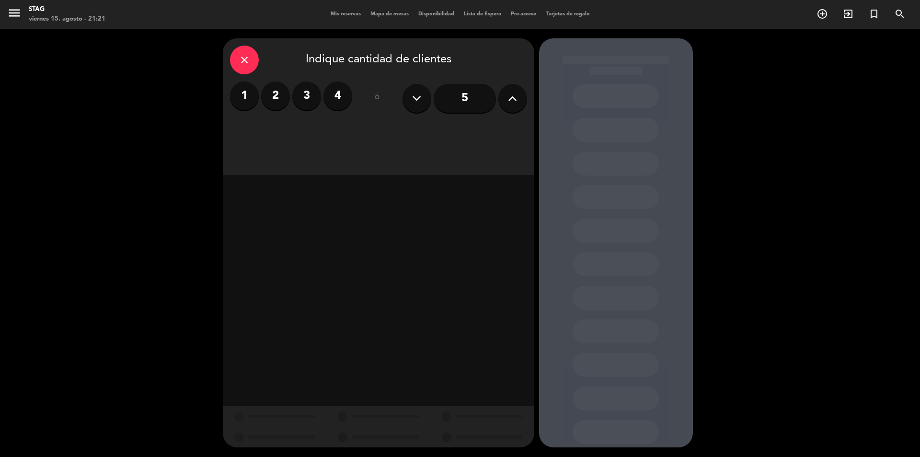
click at [270, 100] on label "2" at bounding box center [275, 95] width 29 height 29
click at [297, 96] on label "3" at bounding box center [306, 95] width 29 height 29
click at [471, 129] on div "Cena" at bounding box center [477, 131] width 97 height 19
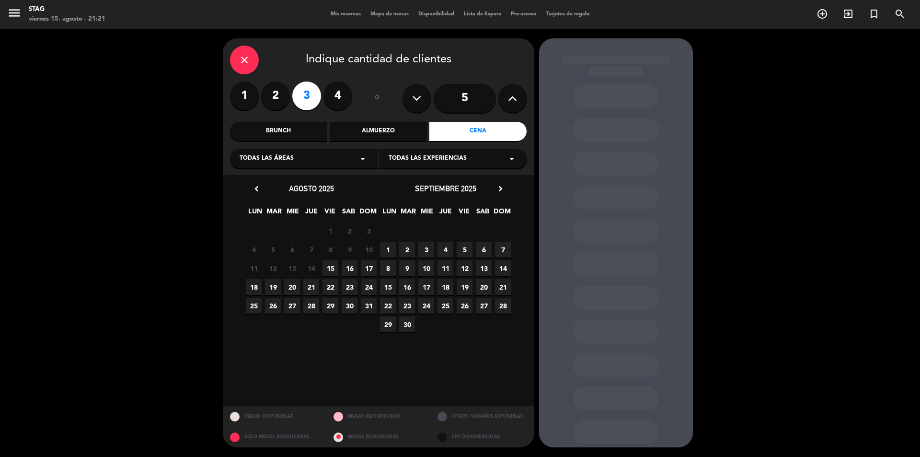
click at [333, 264] on span "15" at bounding box center [330, 268] width 16 height 16
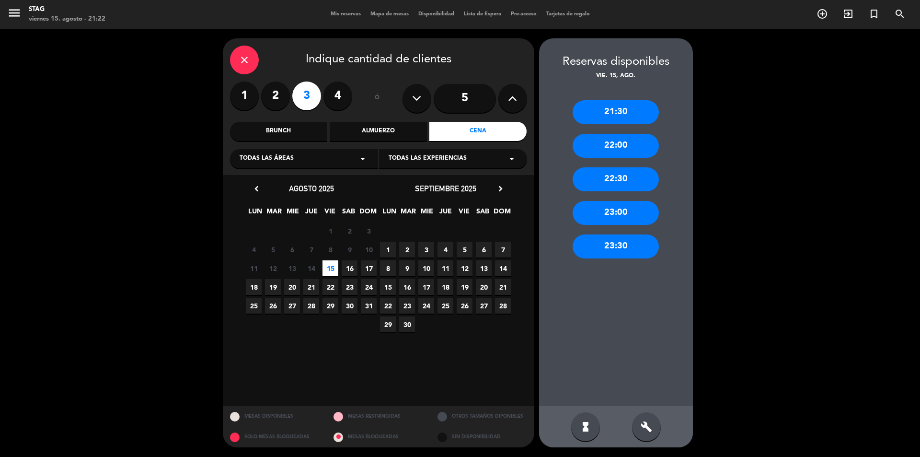
click at [619, 137] on div "22:00" at bounding box center [615, 146] width 86 height 24
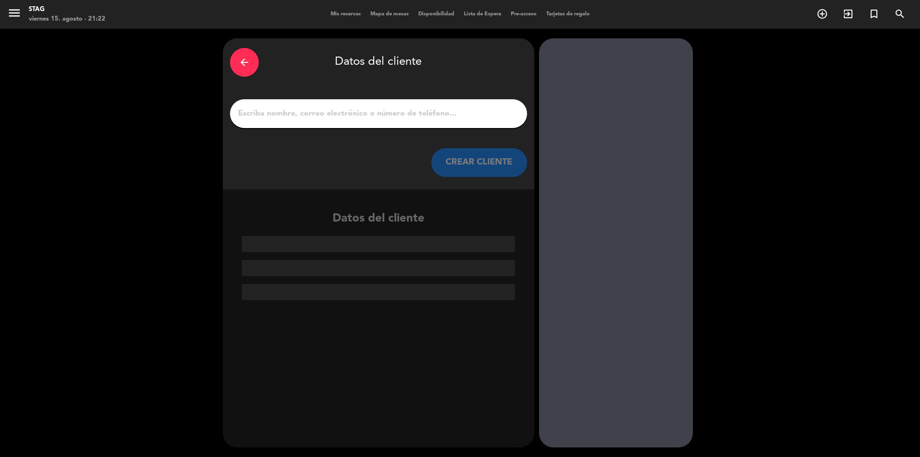
click at [275, 114] on input "1" at bounding box center [378, 113] width 283 height 13
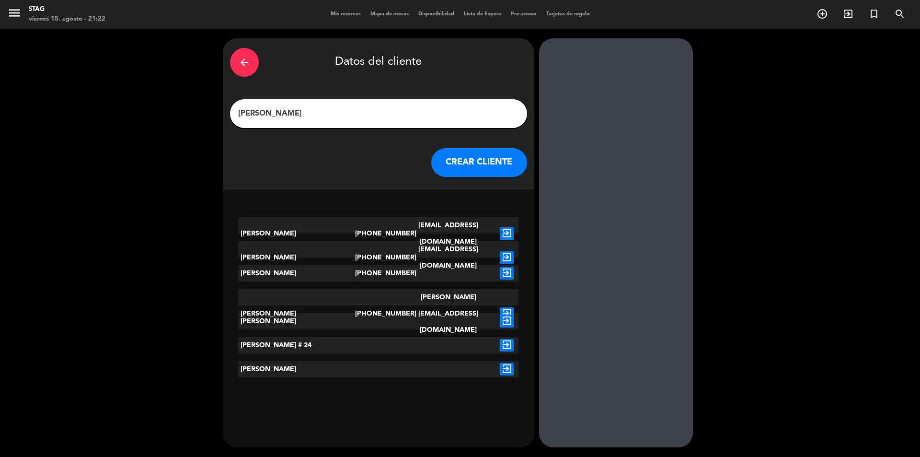
type input "[PERSON_NAME]"
click at [480, 167] on button "CREAR CLIENTE" at bounding box center [479, 162] width 96 height 29
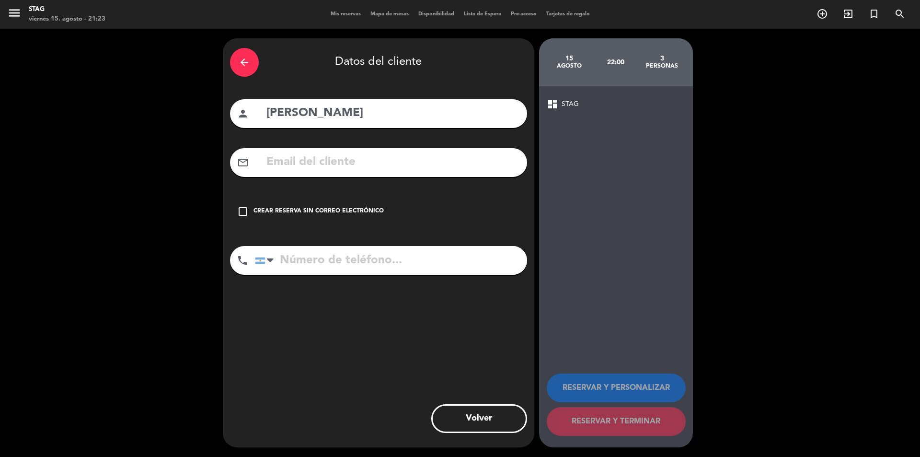
click at [244, 211] on icon "check_box_outline_blank" at bounding box center [242, 211] width 11 height 11
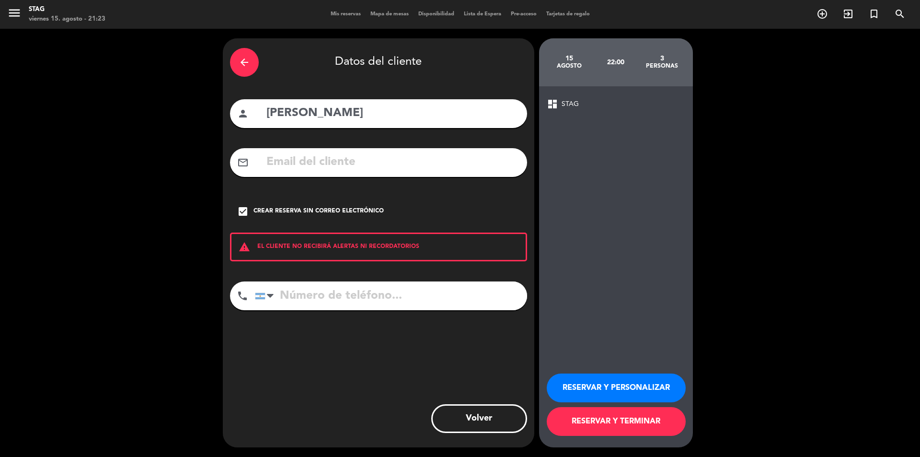
click at [637, 415] on button "RESERVAR Y TERMINAR" at bounding box center [616, 421] width 139 height 29
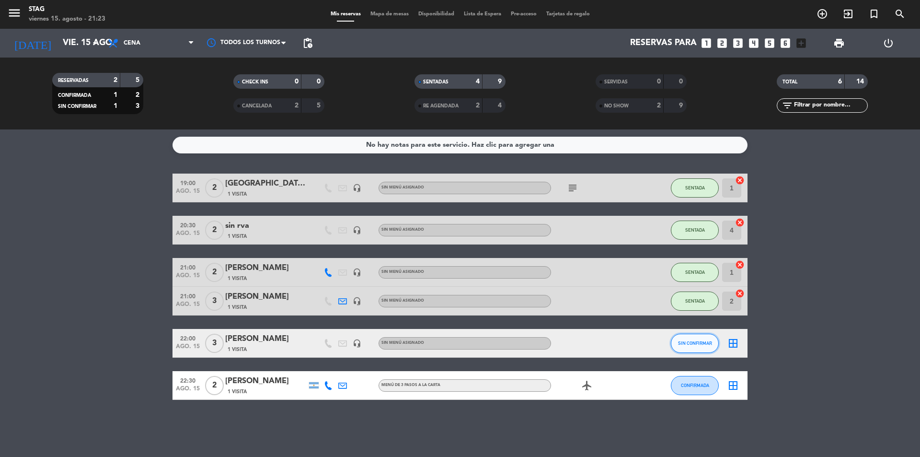
click at [701, 344] on span "SIN CONFIRMAR" at bounding box center [695, 342] width 34 height 5
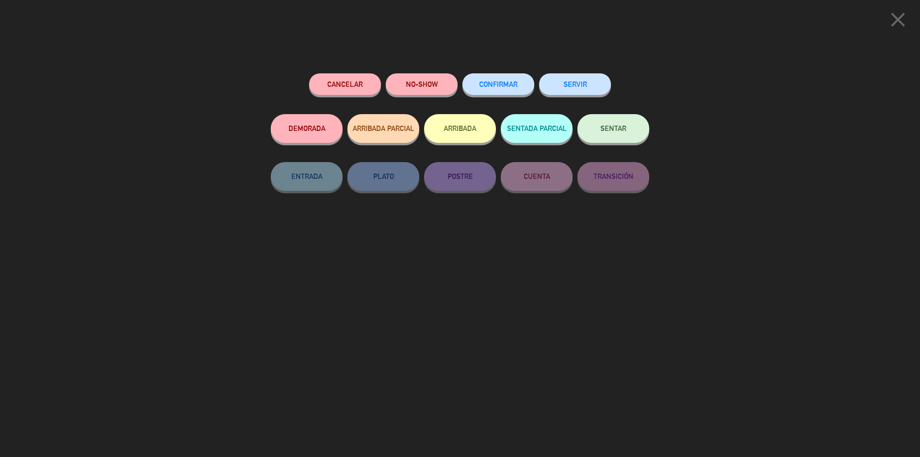
click at [515, 93] on button "CONFIRMAR" at bounding box center [498, 84] width 72 height 22
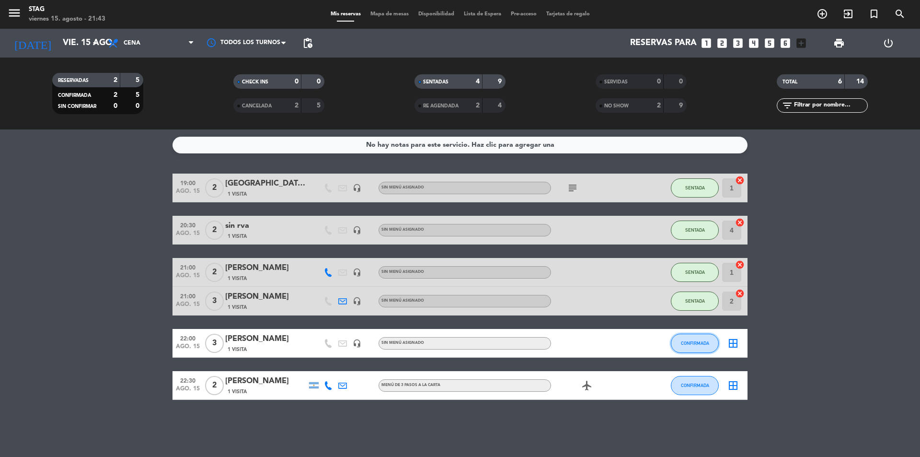
click at [692, 344] on span "CONFIRMADA" at bounding box center [695, 342] width 28 height 5
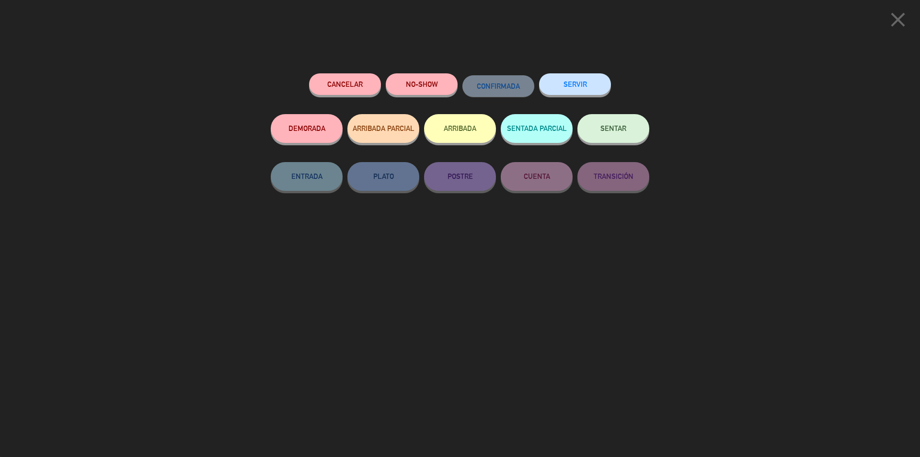
click at [600, 135] on button "SENTAR" at bounding box center [613, 128] width 72 height 29
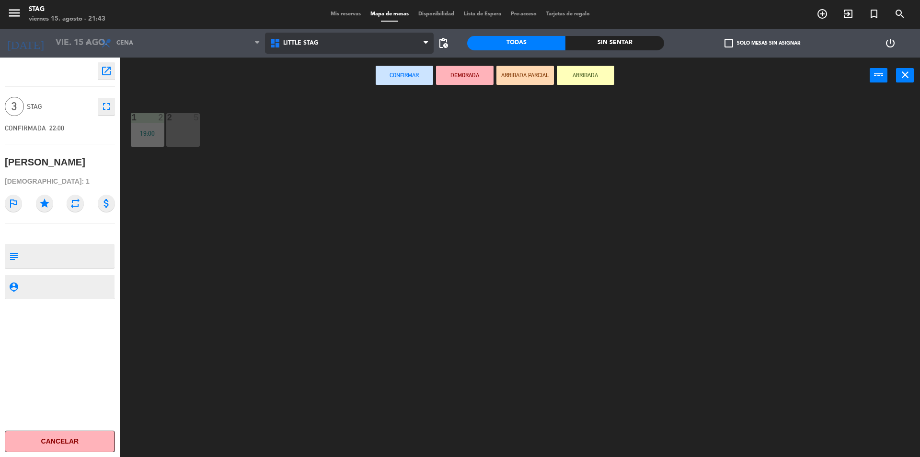
click at [288, 46] on span "Little Stag" at bounding box center [349, 43] width 169 height 21
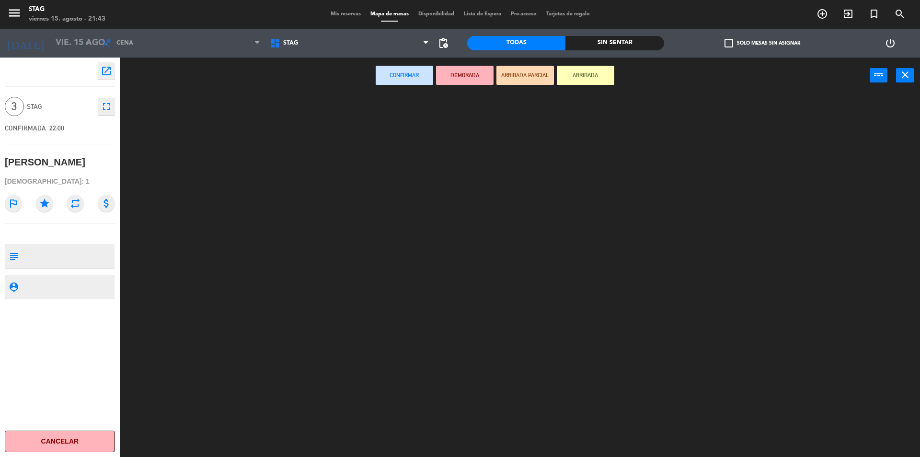
click at [293, 90] on ng-component "menu STAG viernes 15. agosto - 21:43 Mis reservas Mapa de mesas Disponibilidad …" at bounding box center [460, 229] width 920 height 459
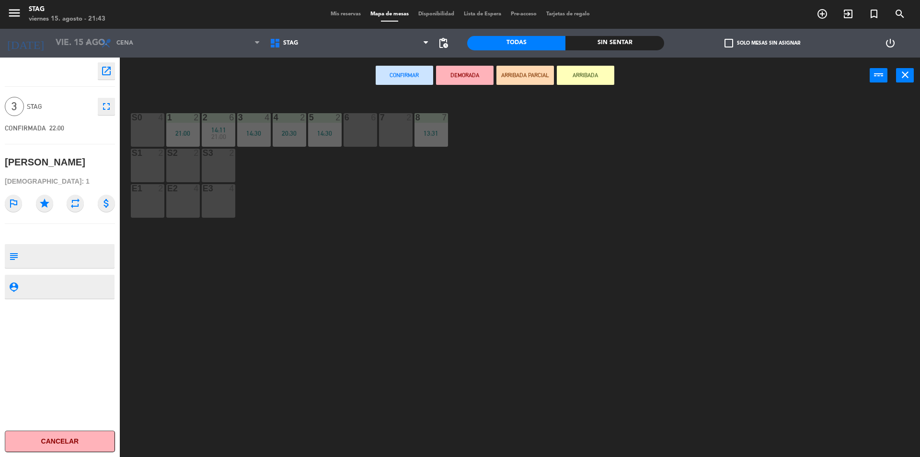
click at [158, 131] on div "S0 4" at bounding box center [148, 130] width 34 height 34
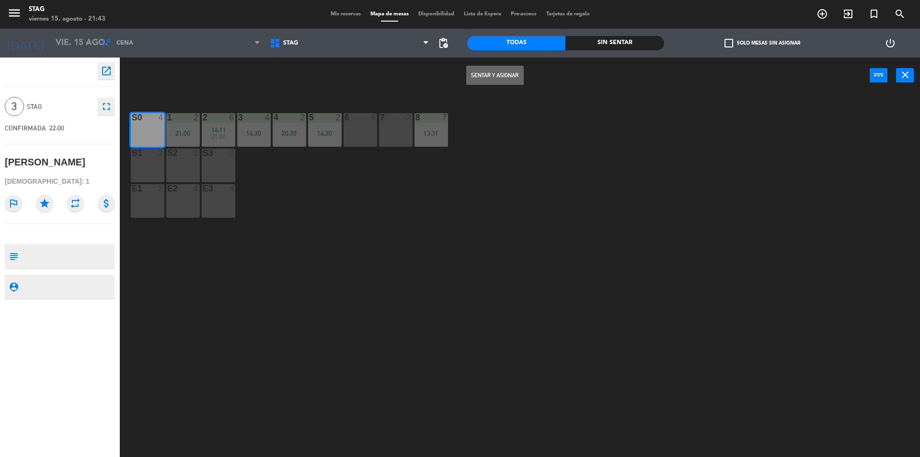
click at [498, 80] on button "Sentar y Asignar" at bounding box center [494, 75] width 57 height 19
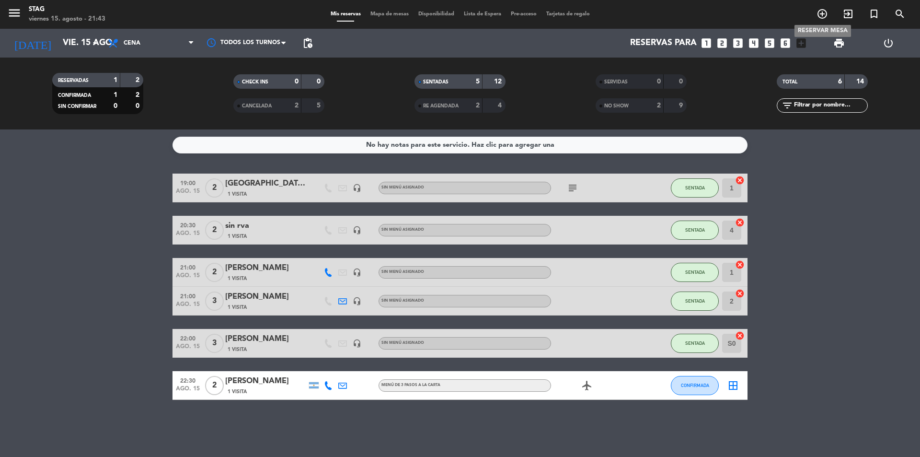
click at [823, 13] on icon "add_circle_outline" at bounding box center [821, 13] width 11 height 11
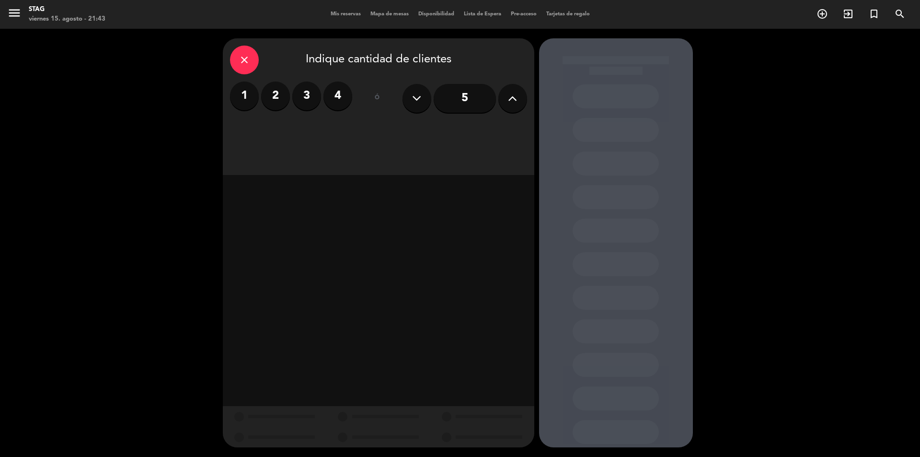
click at [283, 92] on label "2" at bounding box center [275, 95] width 29 height 29
click at [505, 123] on div "Cena" at bounding box center [477, 131] width 97 height 19
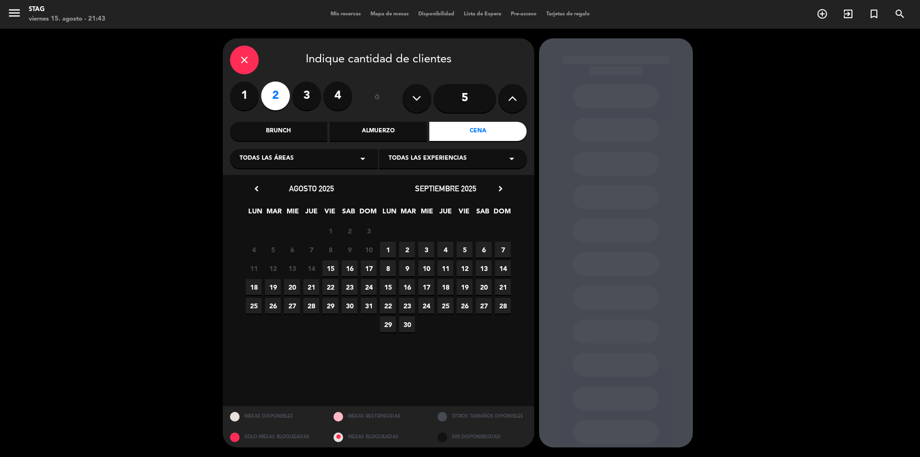
click at [337, 265] on span "15" at bounding box center [330, 268] width 16 height 16
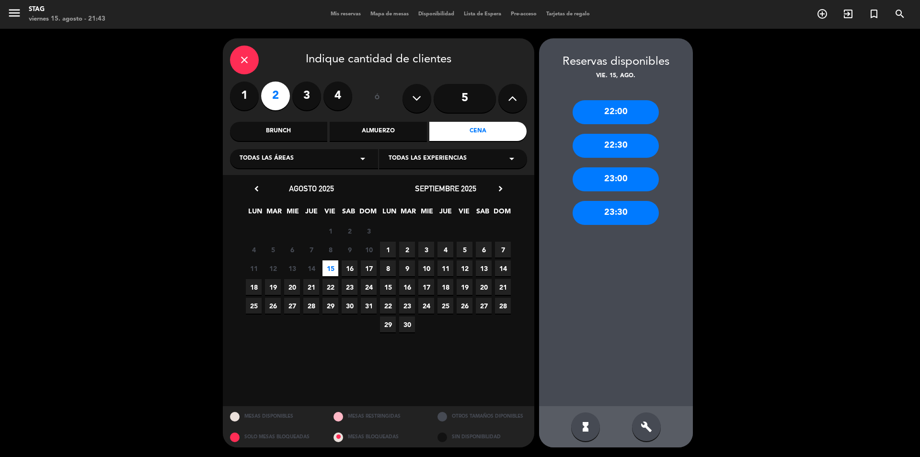
click at [615, 146] on div "22:30" at bounding box center [615, 146] width 86 height 24
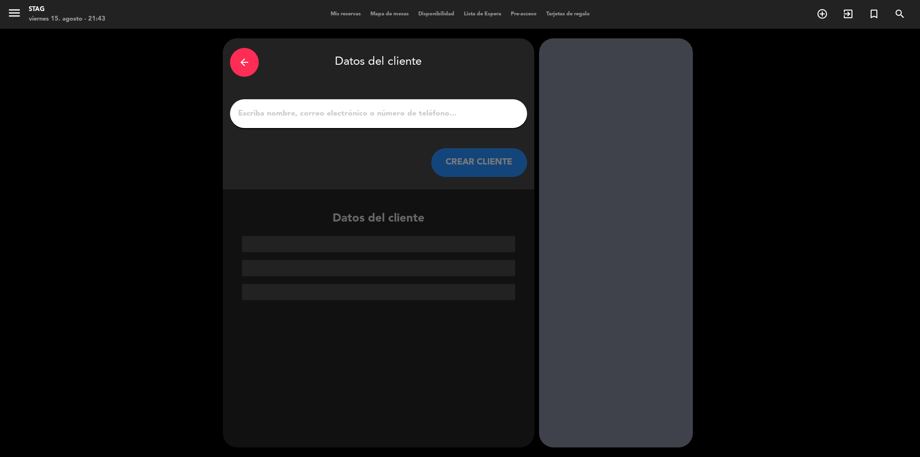
click at [277, 116] on input "1" at bounding box center [378, 113] width 283 height 13
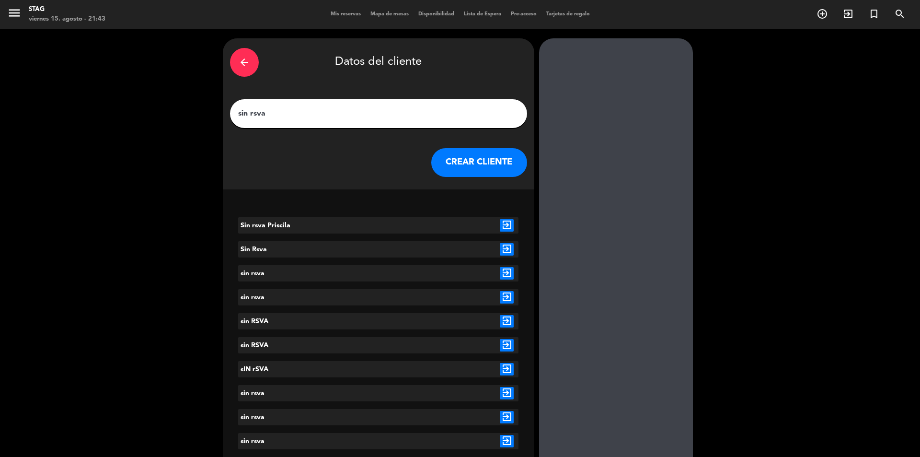
type input "sin rsva"
click at [487, 167] on button "CREAR CLIENTE" at bounding box center [479, 162] width 96 height 29
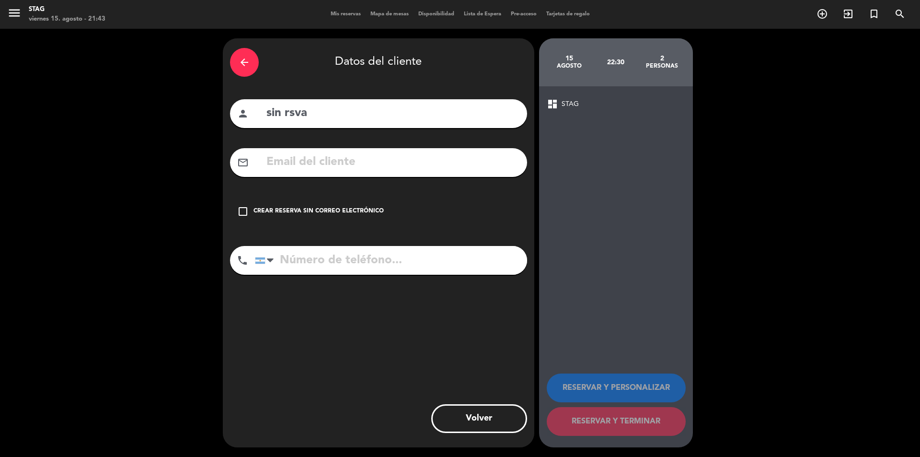
click at [241, 212] on icon "check_box_outline_blank" at bounding box center [242, 211] width 11 height 11
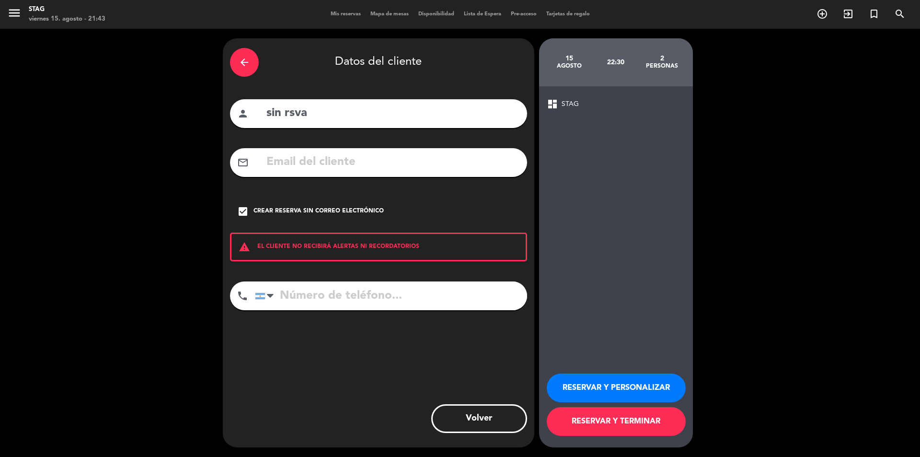
drag, startPoint x: 628, startPoint y: 384, endPoint x: 646, endPoint y: 384, distance: 18.7
click at [633, 384] on button "RESERVAR Y PERSONALIZAR" at bounding box center [616, 387] width 139 height 29
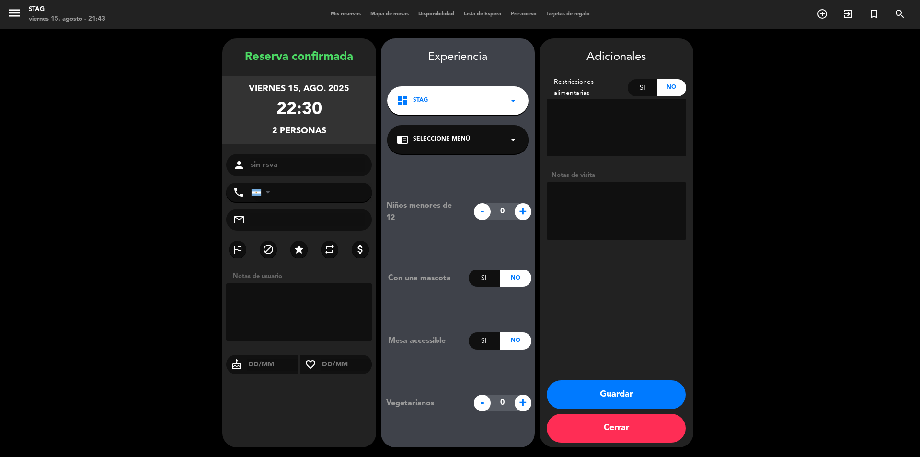
click at [629, 400] on button "Guardar" at bounding box center [616, 394] width 139 height 29
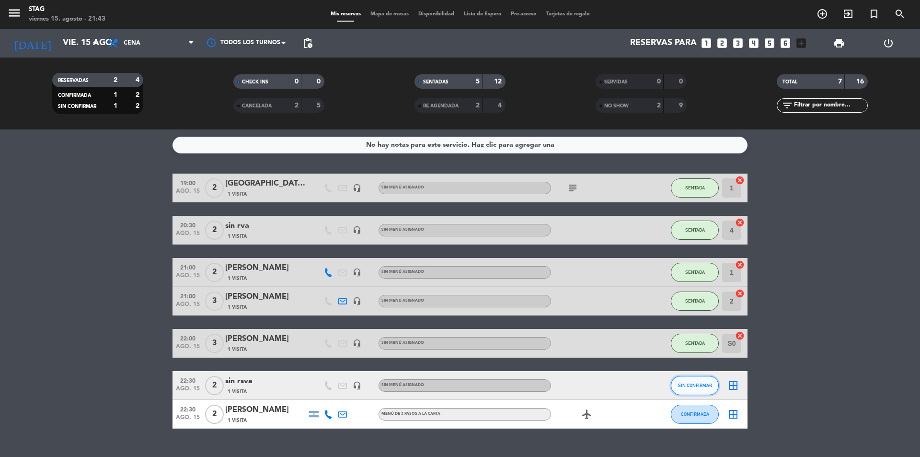
click at [697, 384] on span "SIN CONFIRMAR" at bounding box center [695, 384] width 34 height 5
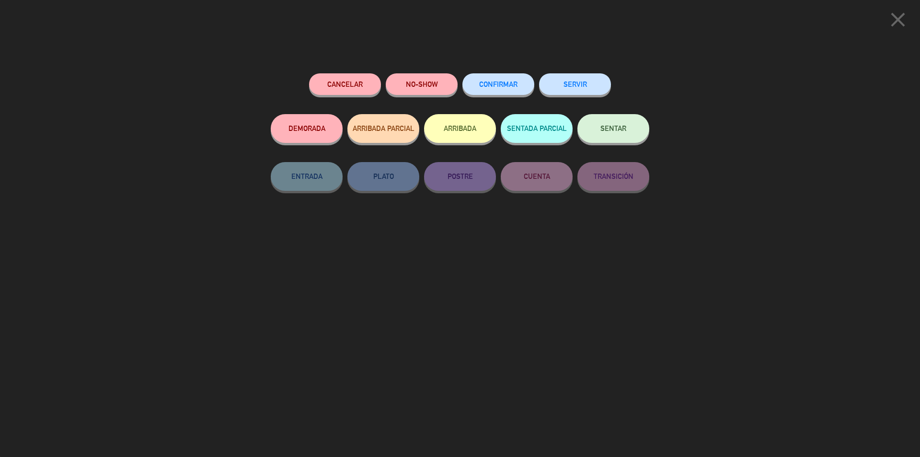
click at [494, 85] on span "CONFIRMAR" at bounding box center [498, 84] width 38 height 8
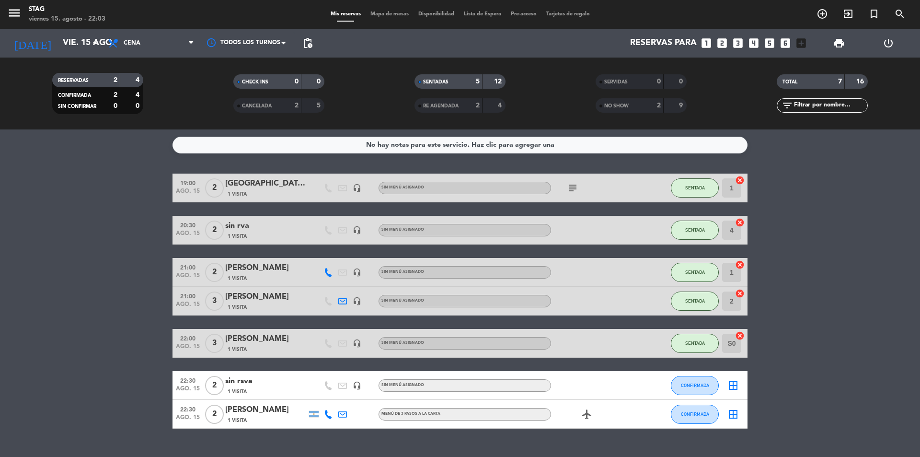
drag, startPoint x: 109, startPoint y: 248, endPoint x: 118, endPoint y: 238, distance: 13.9
click at [118, 238] on bookings-row "19:00 ago. 15 2 [PERSON_NAME] 1 Visita headset_mic Sin menú asignado subject SE…" at bounding box center [460, 300] width 920 height 255
click at [177, 46] on span "Cena" at bounding box center [151, 43] width 96 height 21
click at [146, 129] on div "menu STAG viernes 15. agosto - 22:04 Mis reservas Mapa de mesas Disponibilidad …" at bounding box center [460, 64] width 920 height 129
click at [189, 42] on icon at bounding box center [191, 43] width 4 height 8
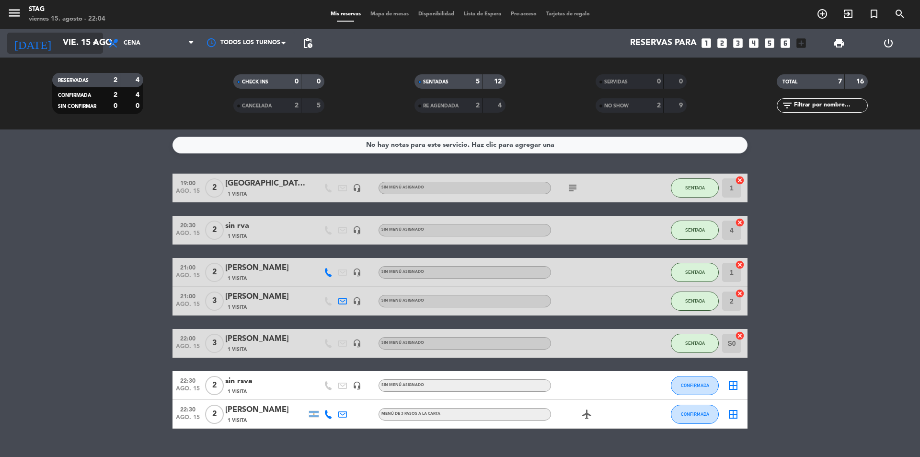
click at [81, 38] on input "vie. 15 ago." at bounding box center [113, 43] width 111 height 19
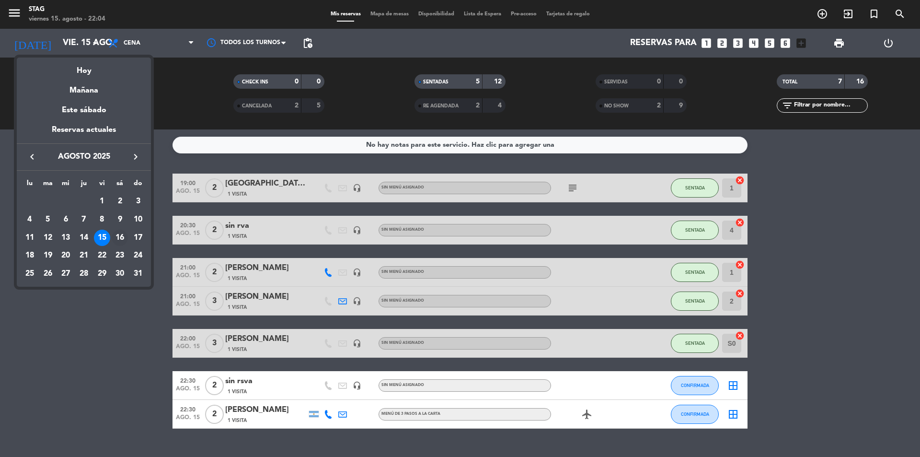
click at [114, 234] on div "16" at bounding box center [120, 237] width 16 height 16
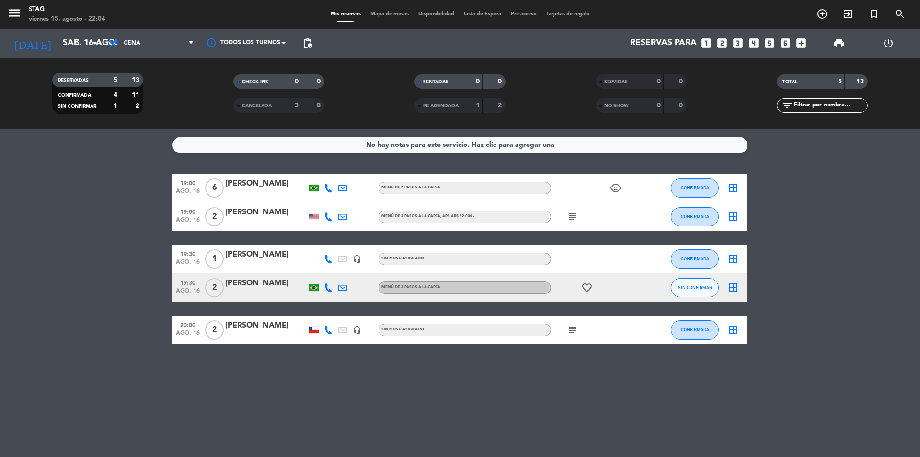
click at [212, 188] on span "6" at bounding box center [214, 187] width 19 height 19
click at [214, 220] on span "2" at bounding box center [214, 216] width 19 height 19
click at [212, 256] on span "1" at bounding box center [214, 258] width 19 height 19
click at [211, 286] on span "2" at bounding box center [214, 287] width 19 height 19
click at [218, 330] on span "2" at bounding box center [214, 329] width 19 height 19
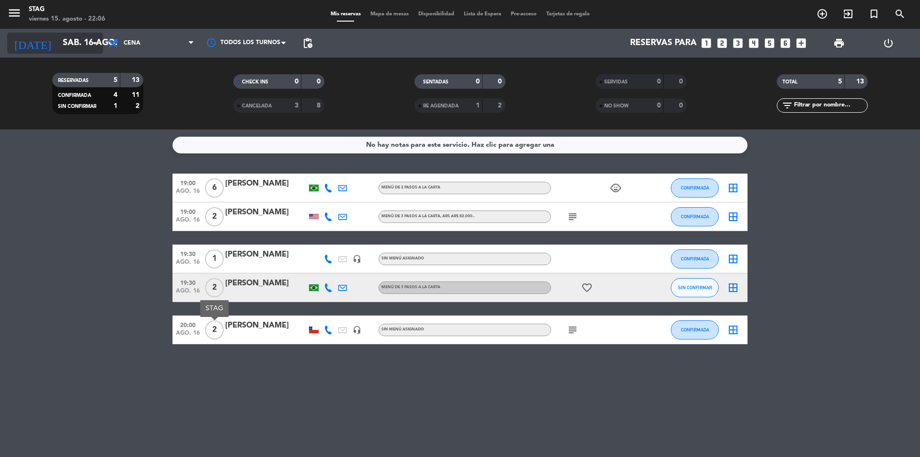
click at [83, 42] on input "sáb. 16 ago." at bounding box center [113, 43] width 111 height 19
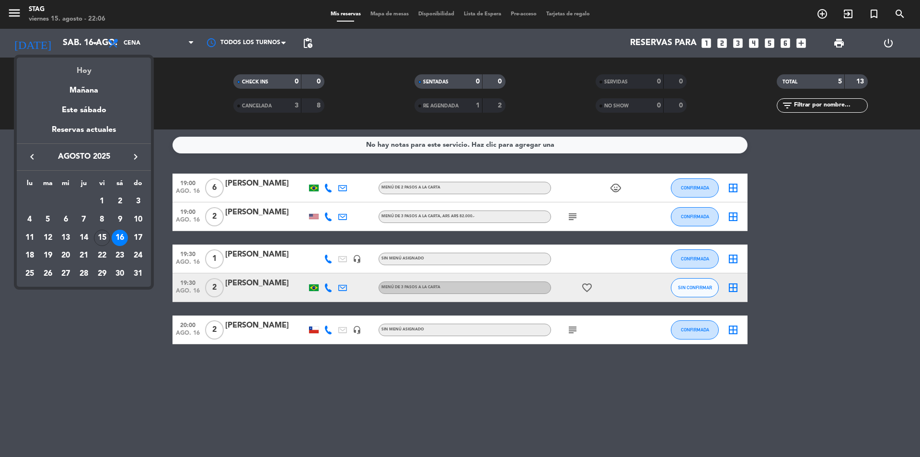
click at [91, 72] on div "Hoy" at bounding box center [84, 67] width 134 height 20
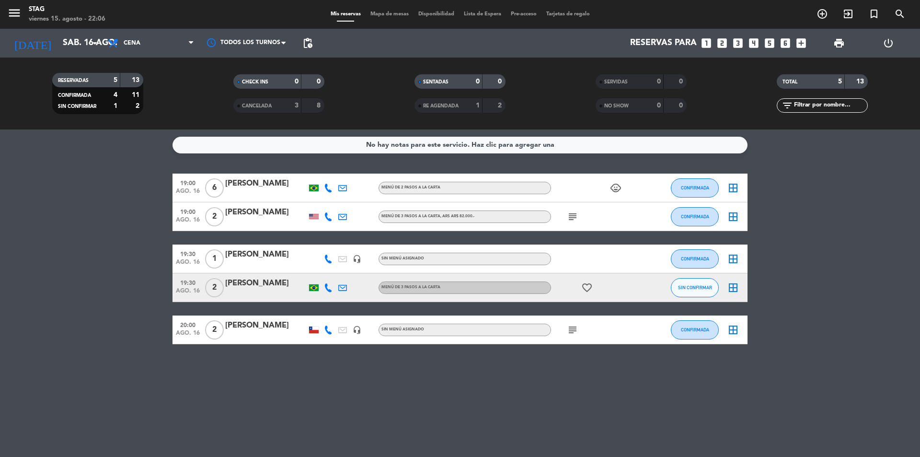
type input "vie. 15 ago."
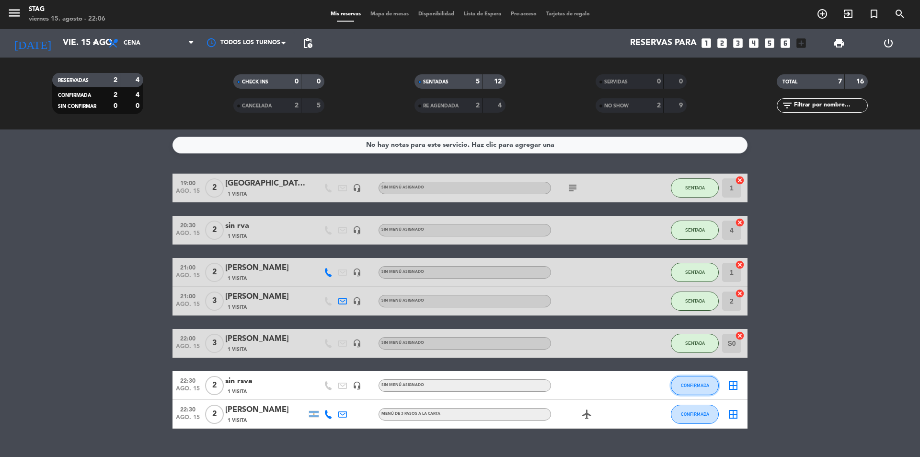
click at [702, 387] on button "CONFIRMADA" at bounding box center [695, 385] width 48 height 19
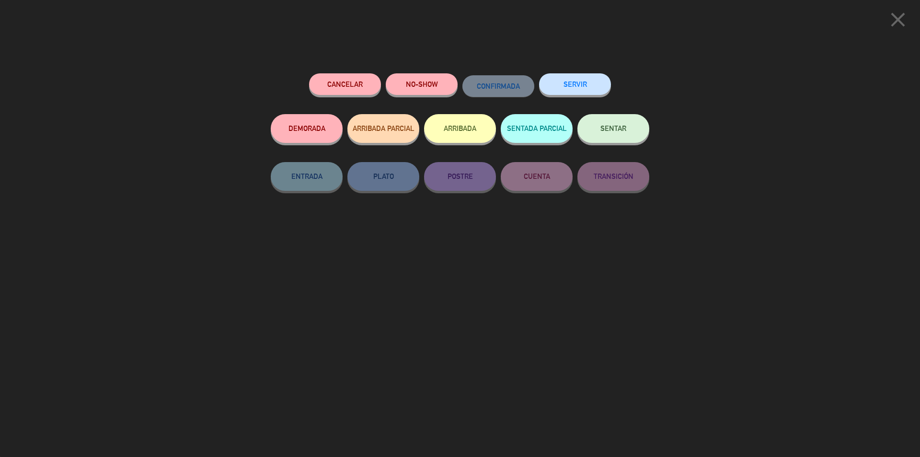
click at [614, 131] on span "SENTAR" at bounding box center [613, 128] width 26 height 8
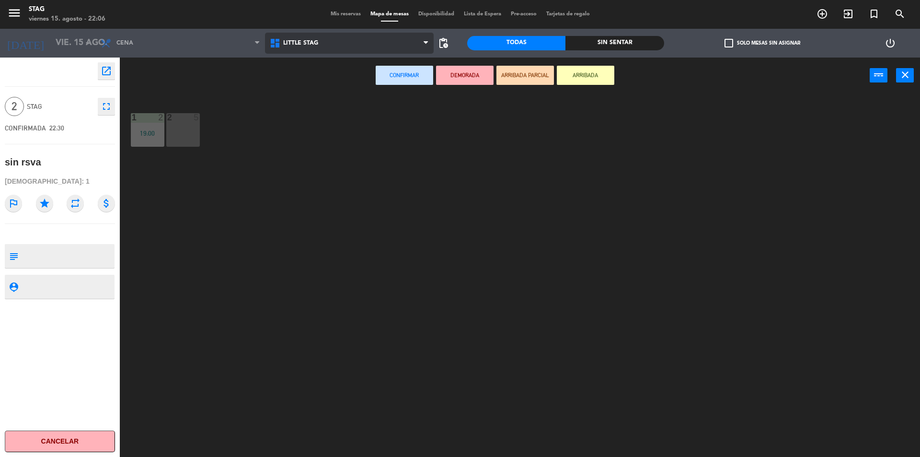
click at [297, 39] on span "Little Stag" at bounding box center [349, 43] width 169 height 21
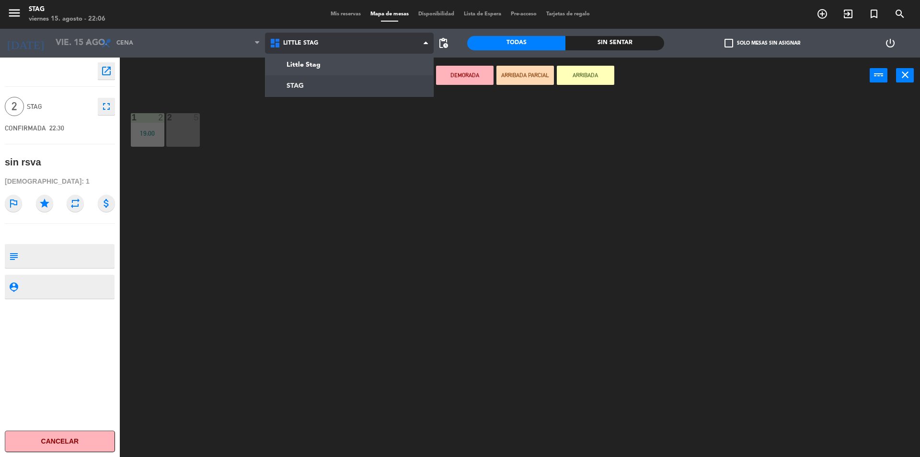
click at [295, 80] on ng-component "menu STAG viernes 15. agosto - 22:06 Mis reservas Mapa de mesas Disponibilidad …" at bounding box center [460, 229] width 920 height 459
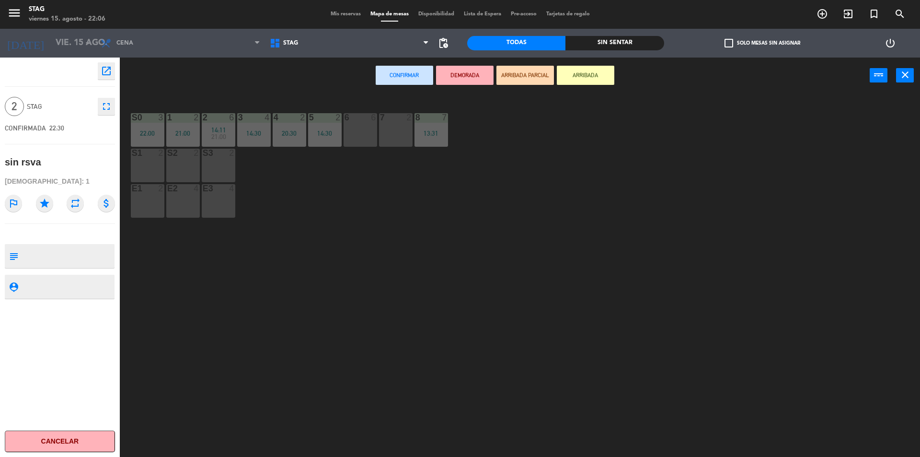
click at [371, 132] on div "6 6" at bounding box center [360, 130] width 34 height 34
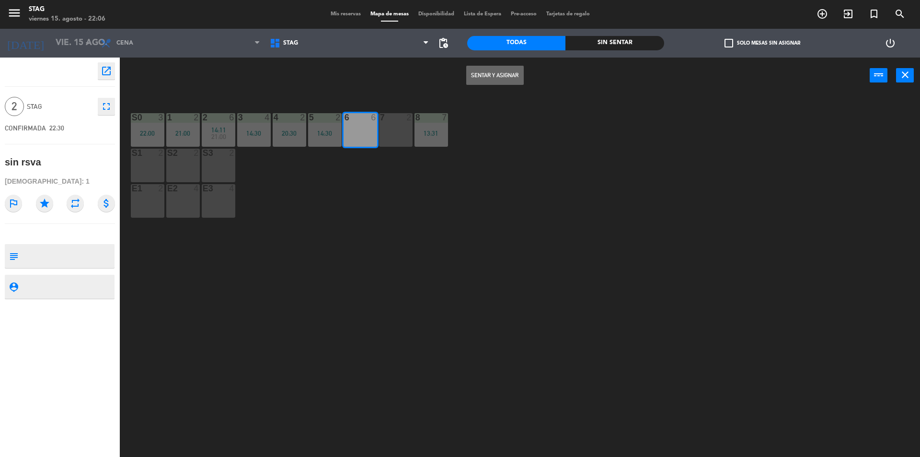
click at [512, 75] on button "Sentar y Asignar" at bounding box center [494, 75] width 57 height 19
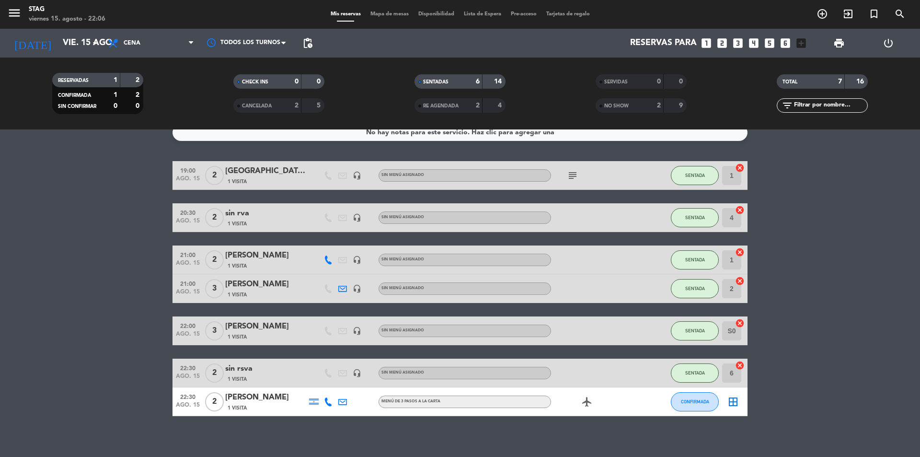
scroll to position [20, 0]
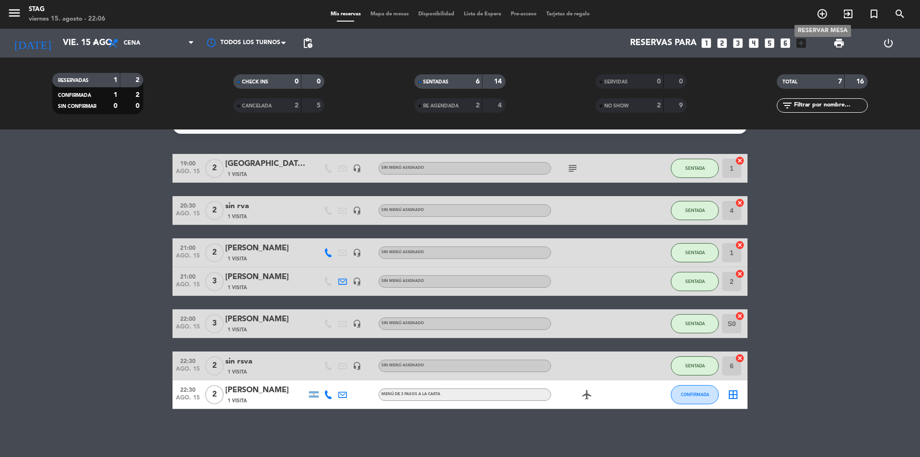
click at [824, 11] on icon "add_circle_outline" at bounding box center [821, 13] width 11 height 11
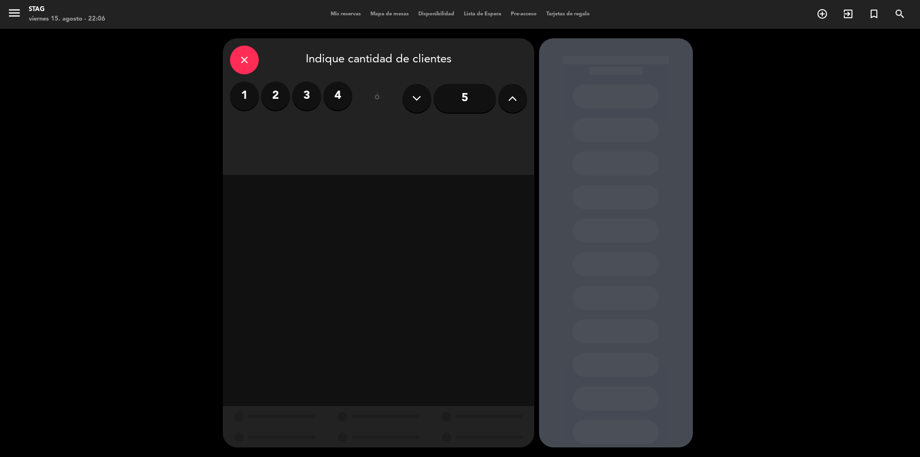
click at [283, 97] on label "2" at bounding box center [275, 95] width 29 height 29
click at [494, 132] on div "Cena" at bounding box center [477, 131] width 97 height 19
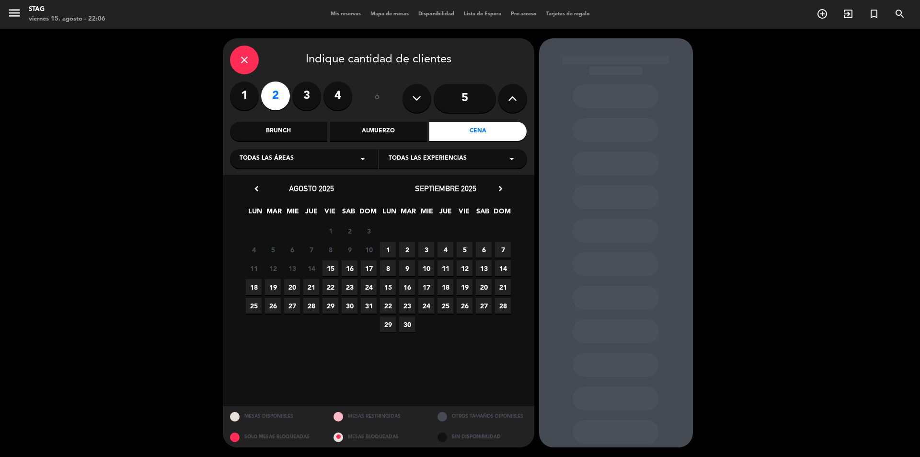
click at [484, 250] on span "6" at bounding box center [484, 249] width 16 height 16
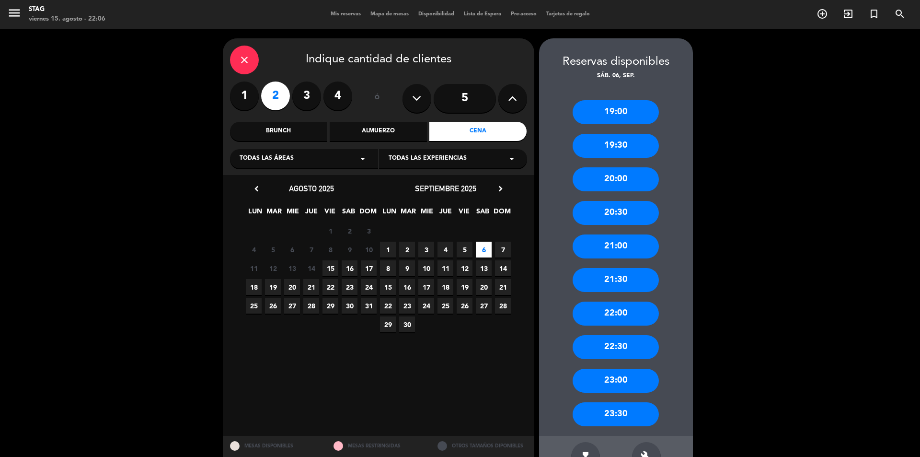
click at [305, 128] on div "Brunch" at bounding box center [278, 131] width 97 height 19
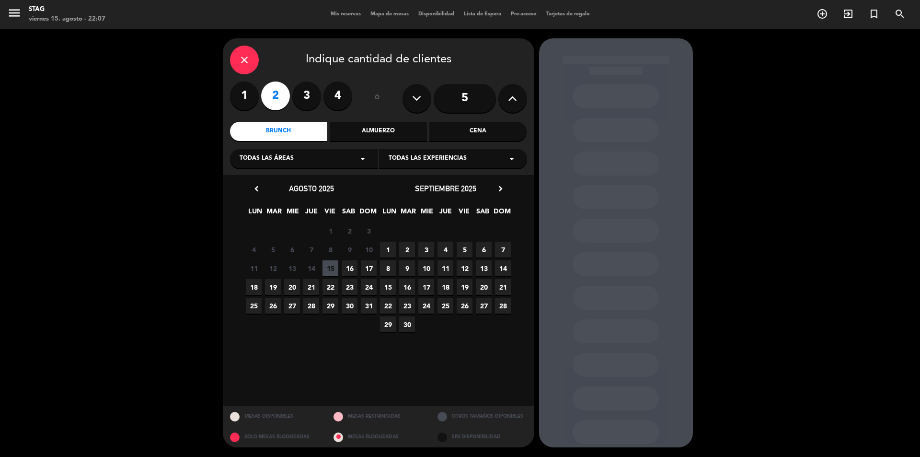
click at [484, 248] on span "6" at bounding box center [484, 249] width 16 height 16
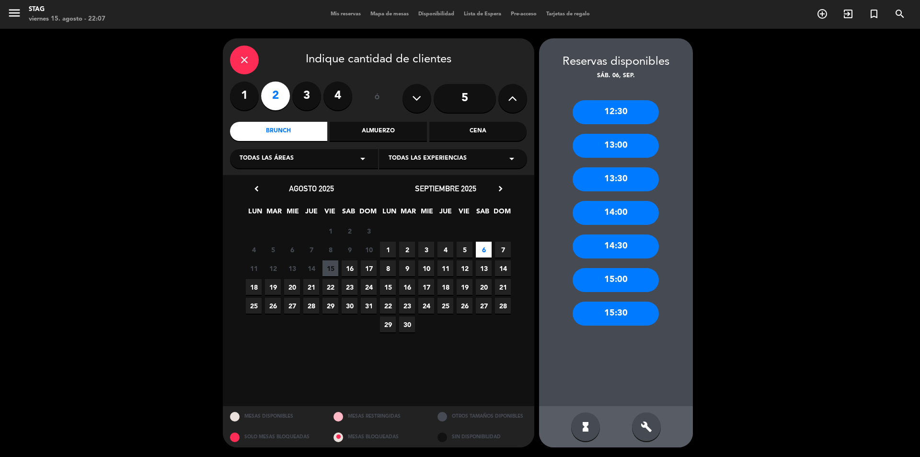
click at [615, 114] on div "12:30" at bounding box center [615, 112] width 86 height 24
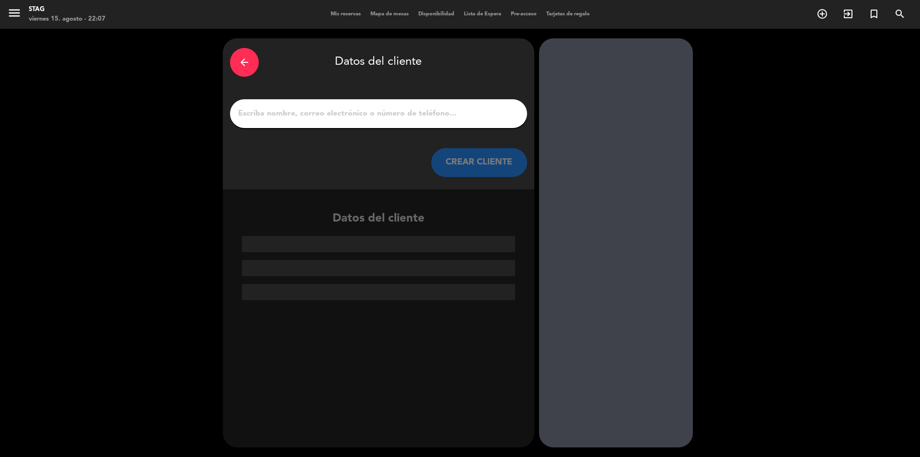
paste input "[PERSON_NAME]"
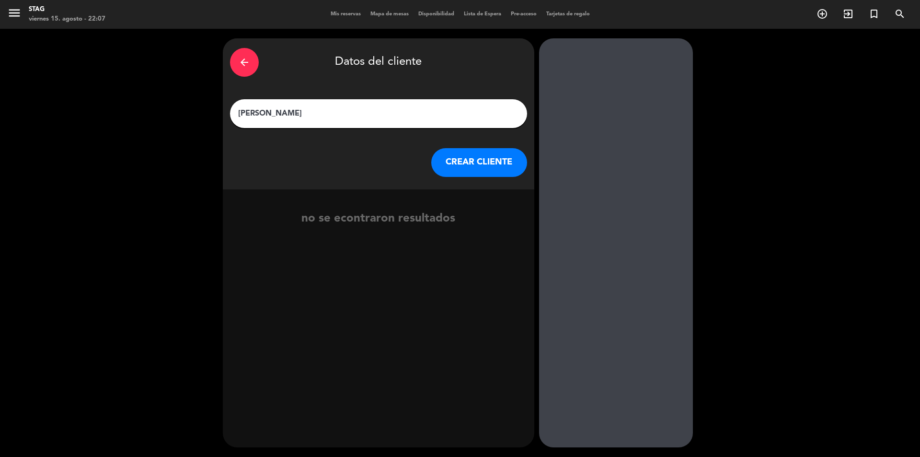
type input "[PERSON_NAME]"
click at [505, 164] on button "CREAR CLIENTE" at bounding box center [479, 162] width 96 height 29
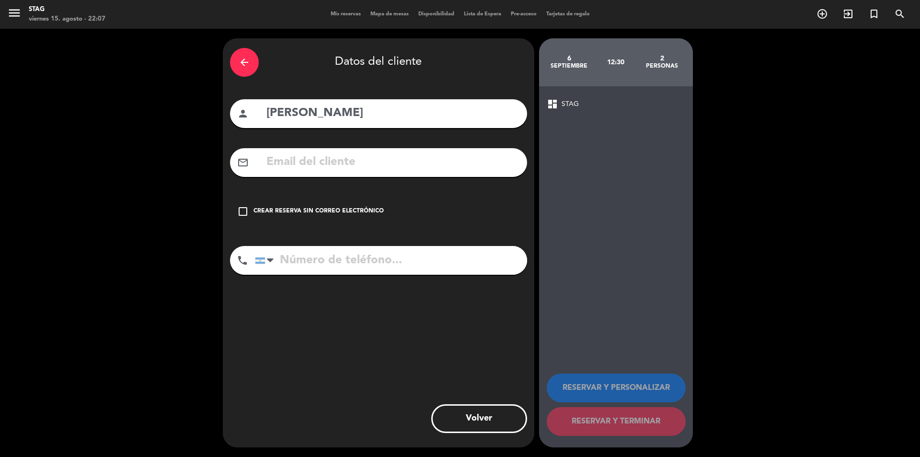
drag, startPoint x: 244, startPoint y: 211, endPoint x: 309, endPoint y: 219, distance: 65.1
click at [244, 212] on icon "check_box_outline_blank" at bounding box center [242, 211] width 11 height 11
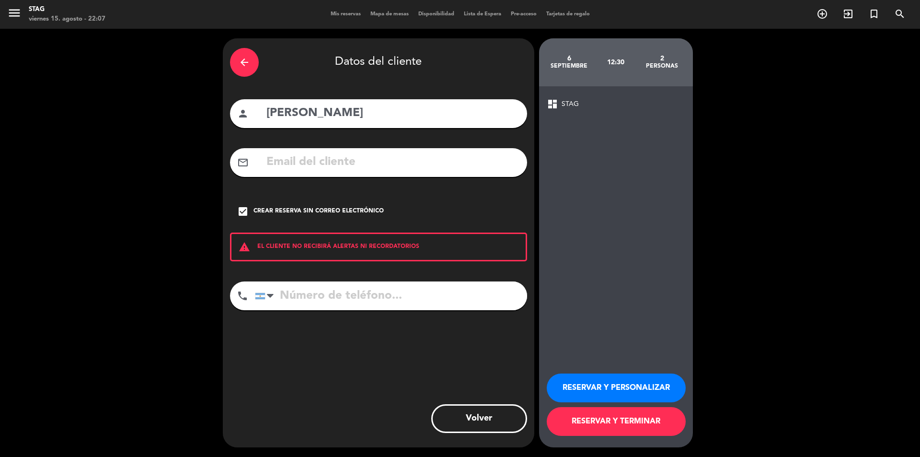
drag, startPoint x: 631, startPoint y: 415, endPoint x: 648, endPoint y: 417, distance: 17.3
click at [645, 417] on button "RESERVAR Y TERMINAR" at bounding box center [616, 421] width 139 height 29
